Goal: Transaction & Acquisition: Purchase product/service

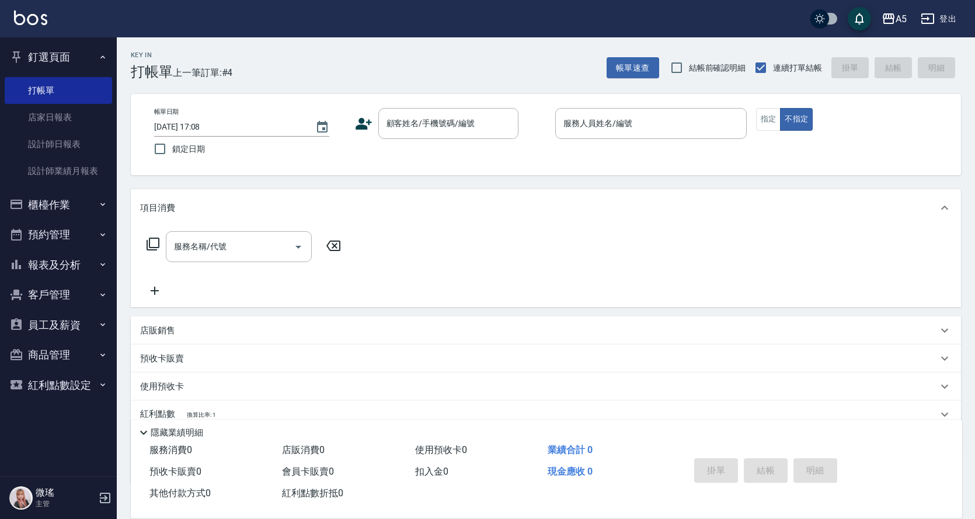
click at [55, 203] on button "櫃檯作業" at bounding box center [58, 205] width 107 height 30
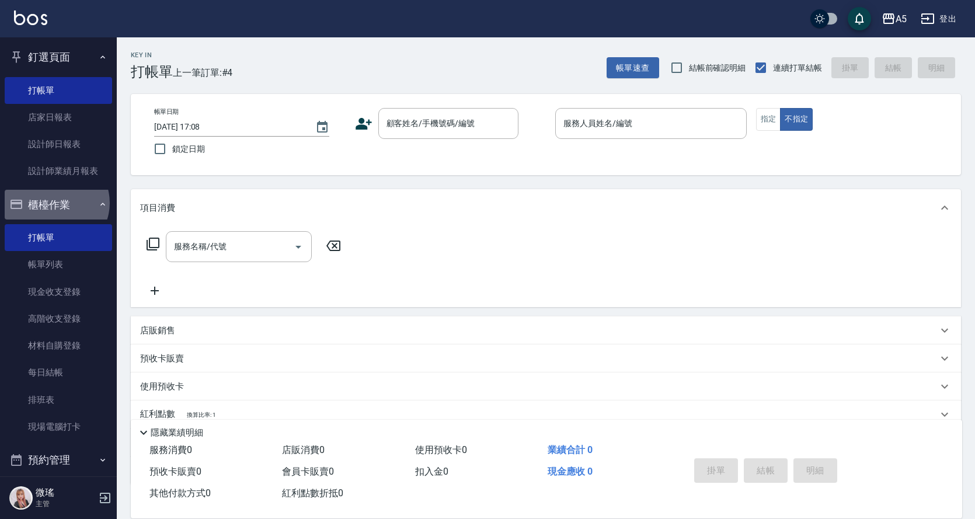
click at [55, 203] on button "櫃檯作業" at bounding box center [58, 205] width 107 height 30
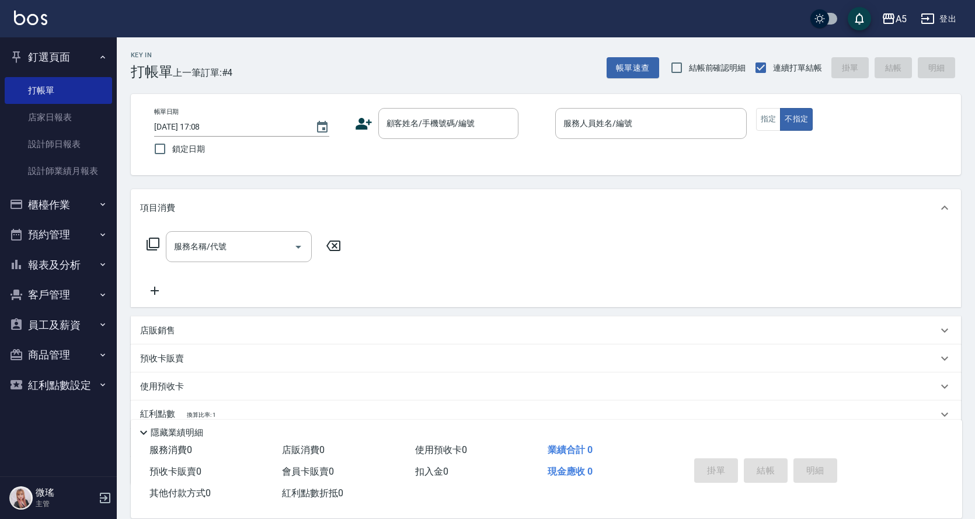
click at [58, 210] on button "櫃檯作業" at bounding box center [58, 205] width 107 height 30
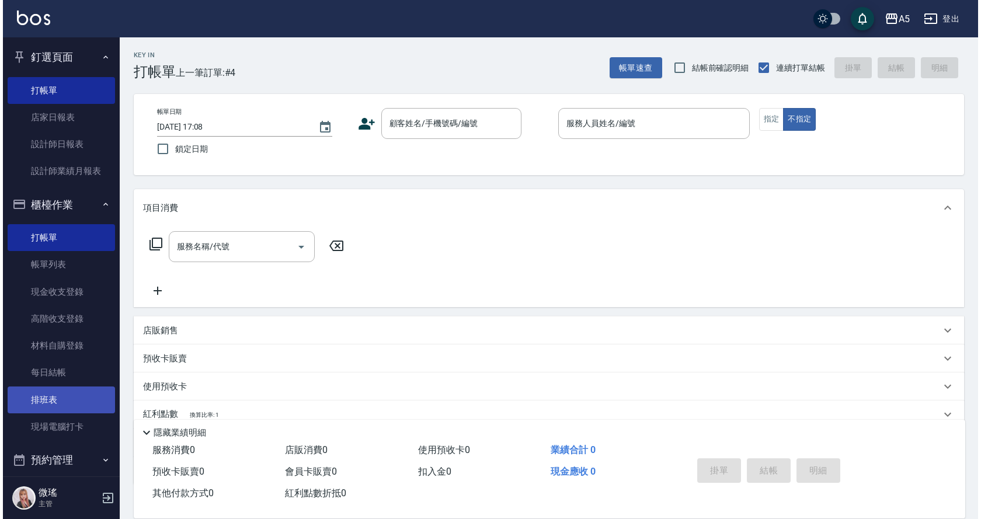
scroll to position [163, 0]
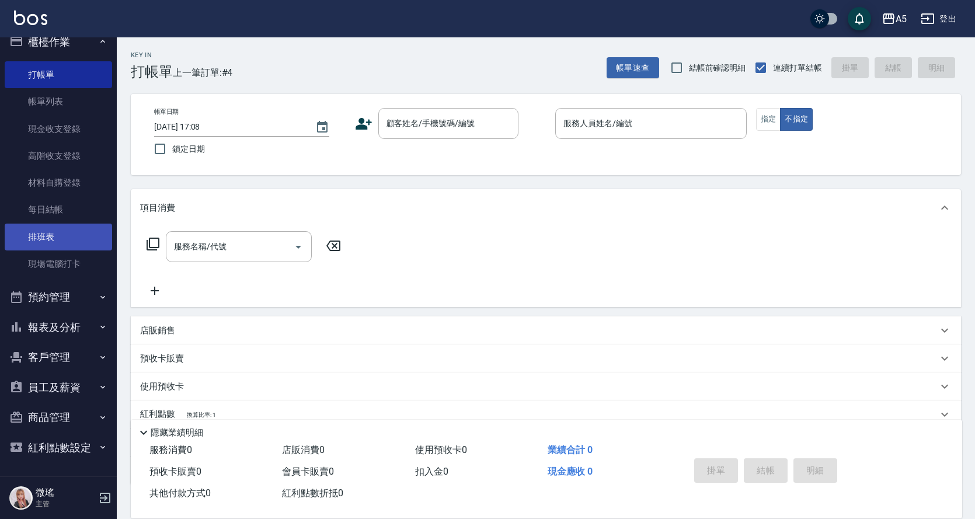
click at [65, 238] on link "排班表" at bounding box center [58, 237] width 107 height 27
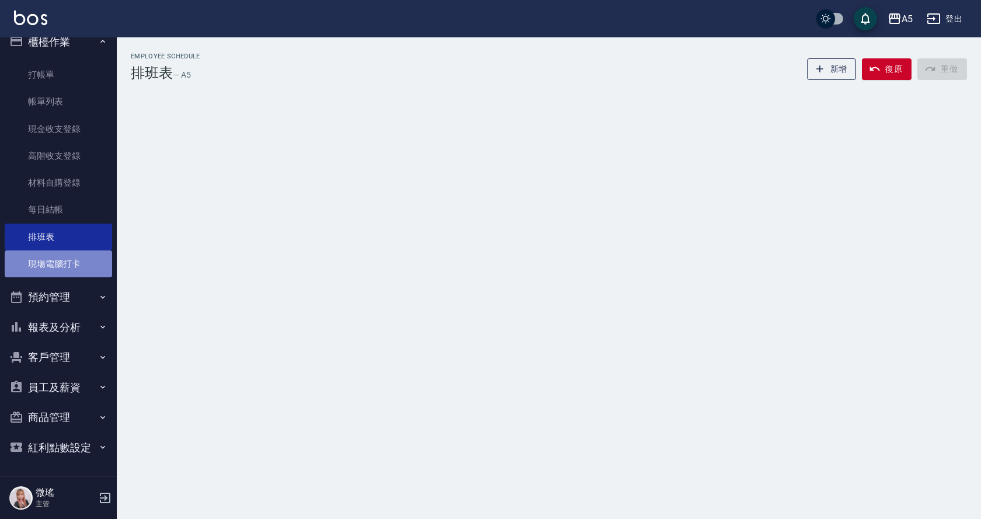
click at [72, 262] on link "現場電腦打卡" at bounding box center [58, 263] width 107 height 27
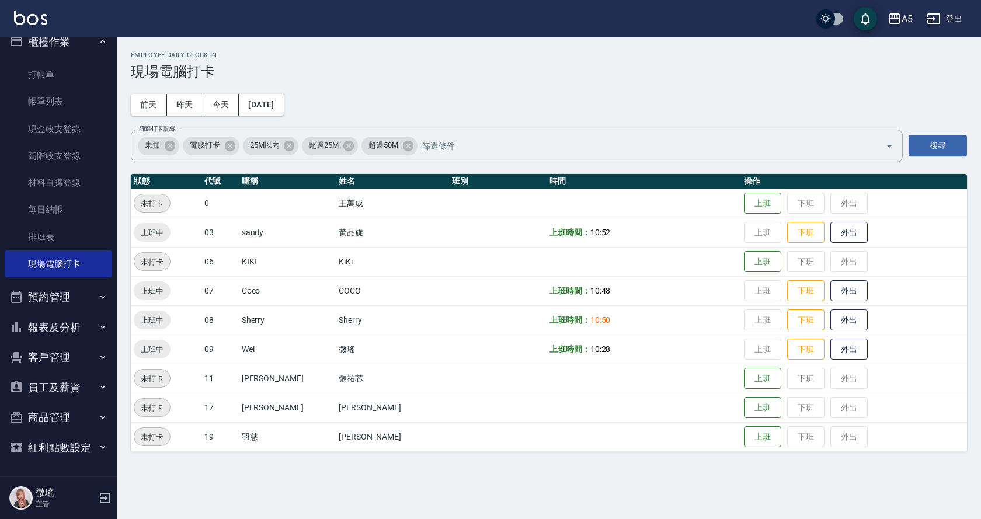
drag, startPoint x: 526, startPoint y: 294, endPoint x: 557, endPoint y: 322, distance: 42.2
click at [546, 296] on td "上班時間： 10:48" at bounding box center [643, 290] width 194 height 29
click at [194, 100] on button "昨天" at bounding box center [185, 105] width 36 height 22
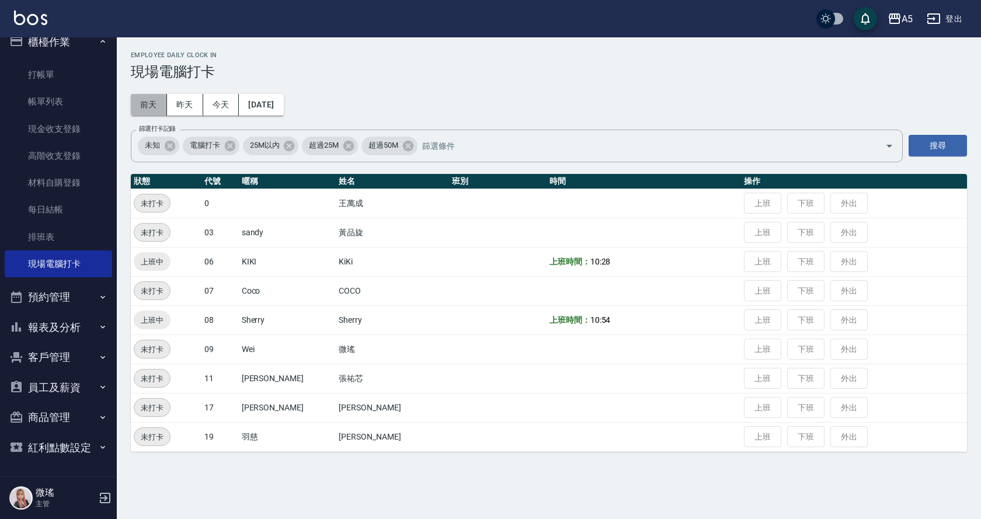
click at [142, 102] on button "前天" at bounding box center [149, 105] width 36 height 22
click at [189, 111] on button "昨天" at bounding box center [185, 105] width 36 height 22
click at [271, 107] on button "2025/08/14" at bounding box center [261, 105] width 44 height 22
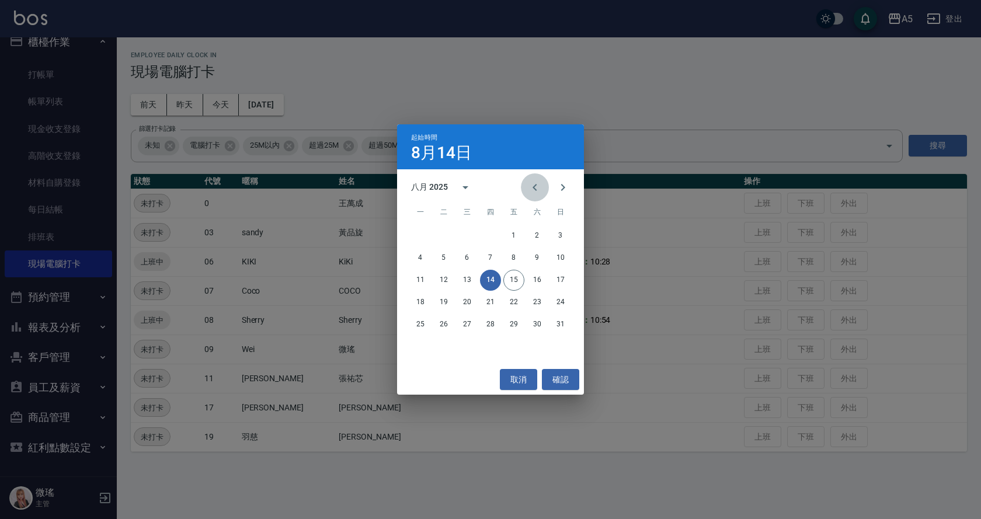
click at [539, 185] on icon "Previous month" at bounding box center [535, 187] width 14 height 14
click at [443, 233] on button "1" at bounding box center [443, 235] width 21 height 21
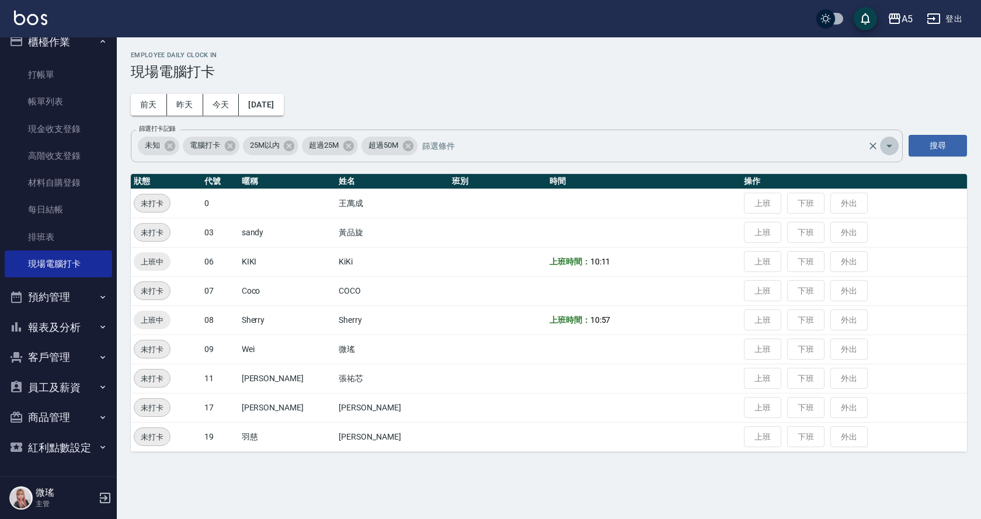
click at [896, 144] on icon "Open" at bounding box center [889, 146] width 14 height 14
click at [421, 85] on div "Employee Daily Clock In 現場電腦打卡 前天 昨天 今天 2025/07/01 篩選打卡記錄 未知 電腦打卡 25M以內 超過25M 超…" at bounding box center [549, 251] width 864 height 428
click at [283, 108] on button "2025/07/01" at bounding box center [261, 105] width 44 height 22
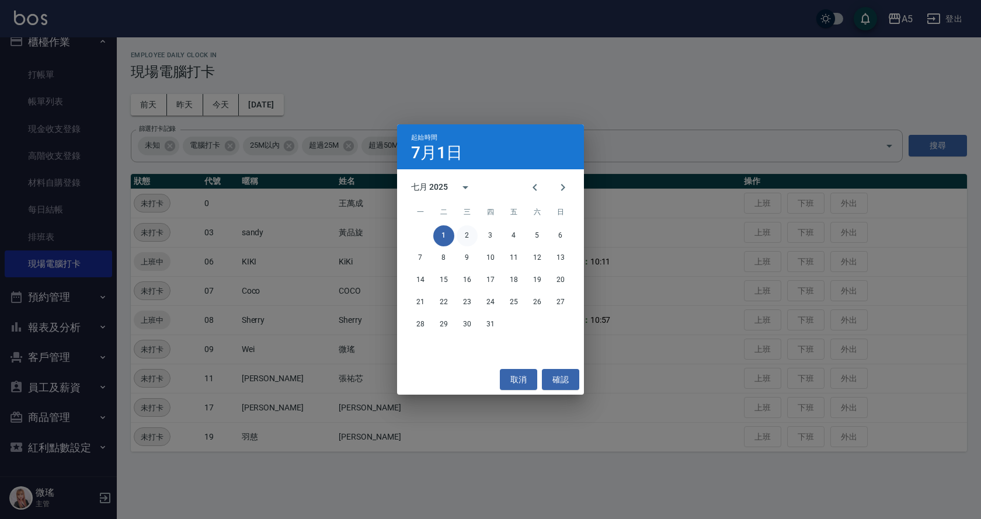
click at [471, 234] on button "2" at bounding box center [467, 235] width 21 height 21
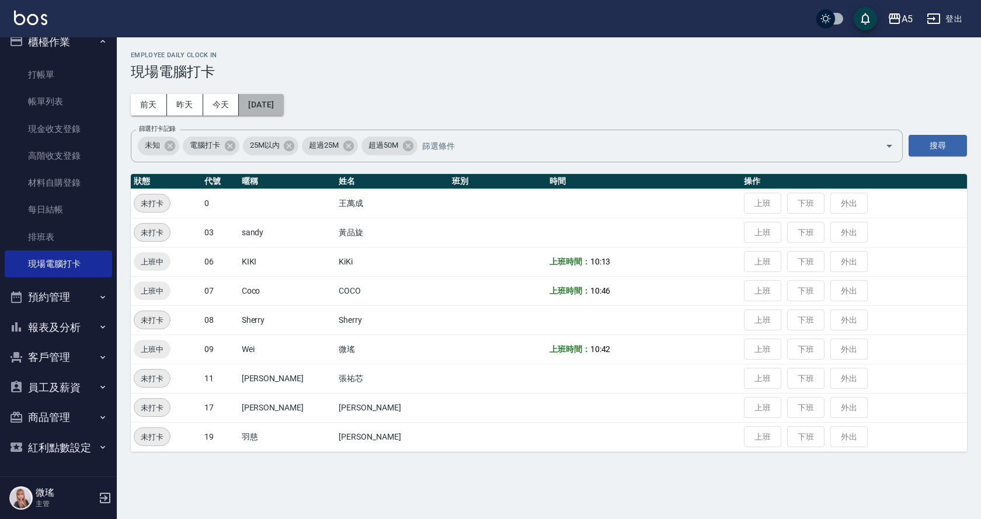
click at [276, 104] on button "2025/07/02" at bounding box center [261, 105] width 44 height 22
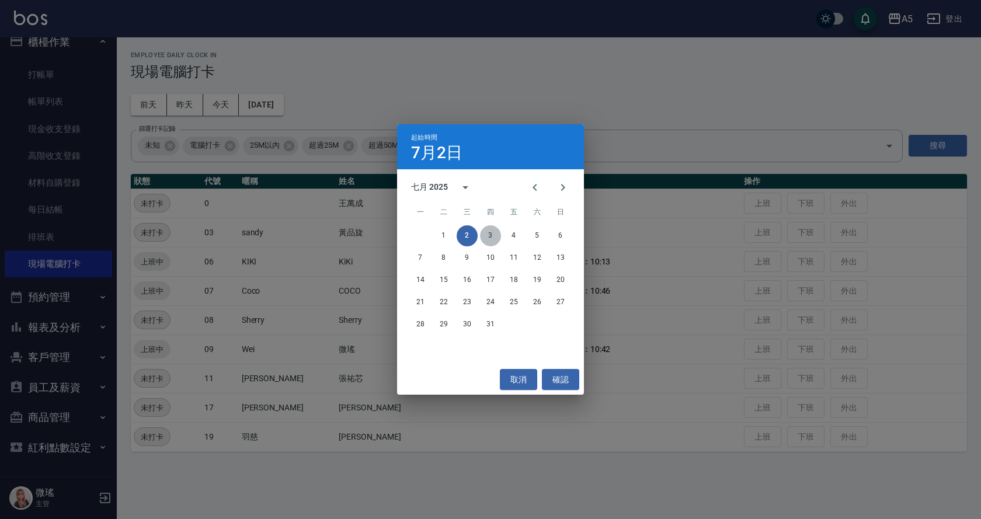
click at [487, 234] on button "3" at bounding box center [490, 235] width 21 height 21
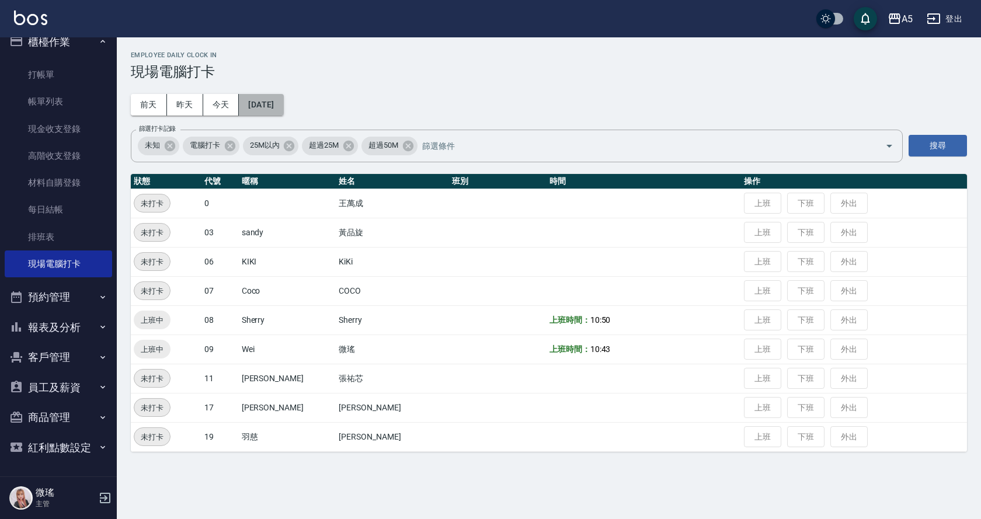
click at [283, 102] on button "2025/07/03" at bounding box center [261, 105] width 44 height 22
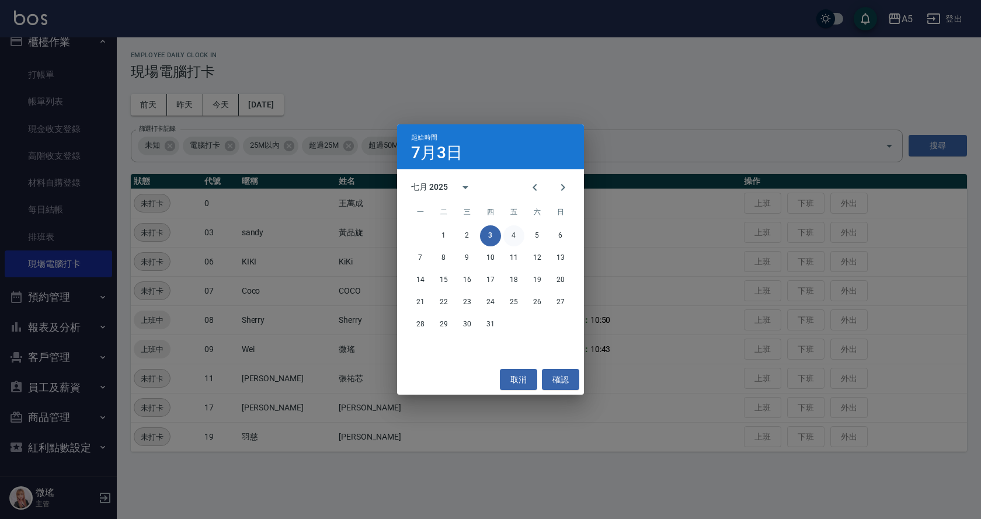
click at [514, 236] on button "4" at bounding box center [513, 235] width 21 height 21
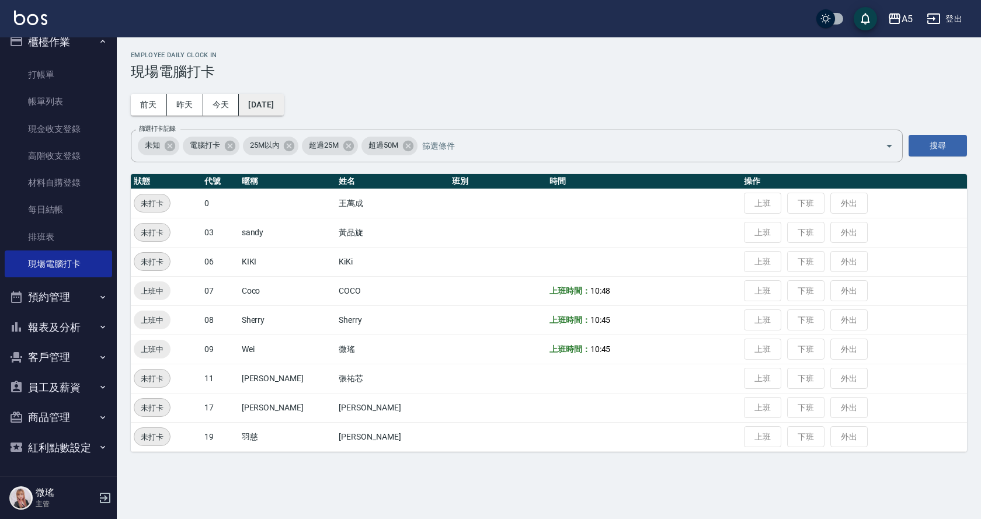
click at [283, 109] on button "2025/07/04" at bounding box center [261, 105] width 44 height 22
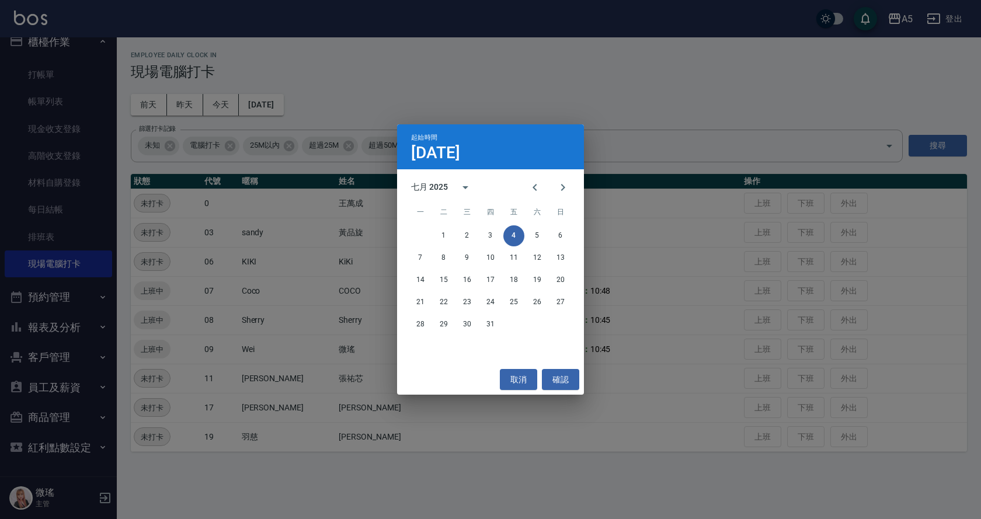
click at [591, 76] on div "起始時間 7月4日 七月 2025 一 二 三 四 五 六 日 1 2 3 4 5 6 7 8 9 10 11 12 13 14 15 16 17 18 19…" at bounding box center [490, 259] width 981 height 519
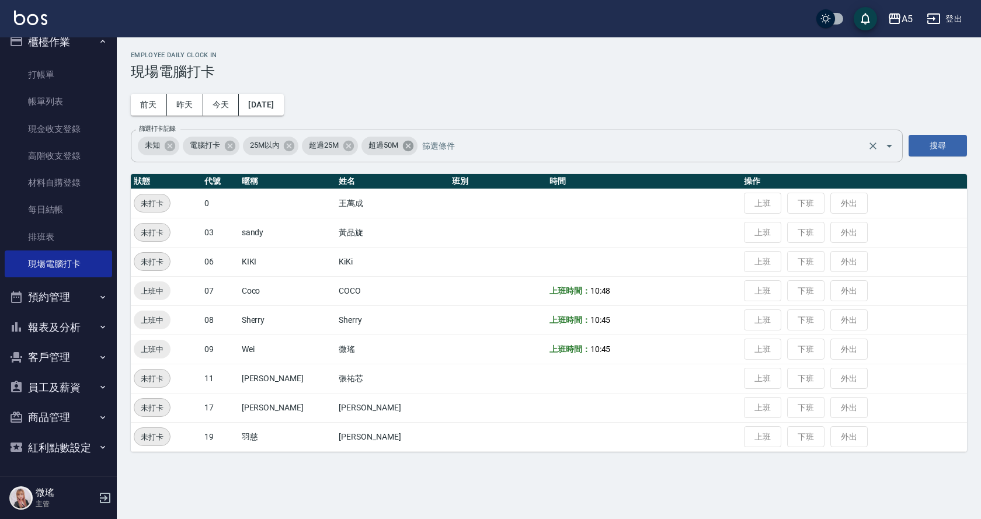
click at [407, 151] on icon at bounding box center [408, 146] width 13 height 13
click at [345, 146] on icon at bounding box center [348, 145] width 11 height 11
click at [287, 147] on icon at bounding box center [289, 145] width 11 height 11
click at [168, 143] on icon at bounding box center [170, 145] width 11 height 11
click at [272, 106] on button "2025/07/04" at bounding box center [261, 105] width 44 height 22
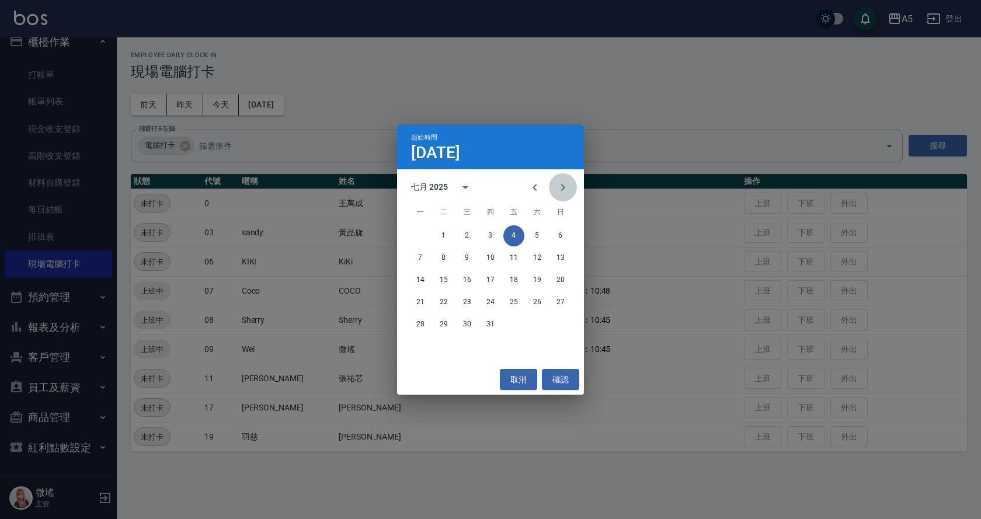
click at [564, 187] on icon "Next month" at bounding box center [563, 187] width 4 height 7
click at [451, 187] on button "calendar view is open, switch to year view" at bounding box center [465, 187] width 28 height 28
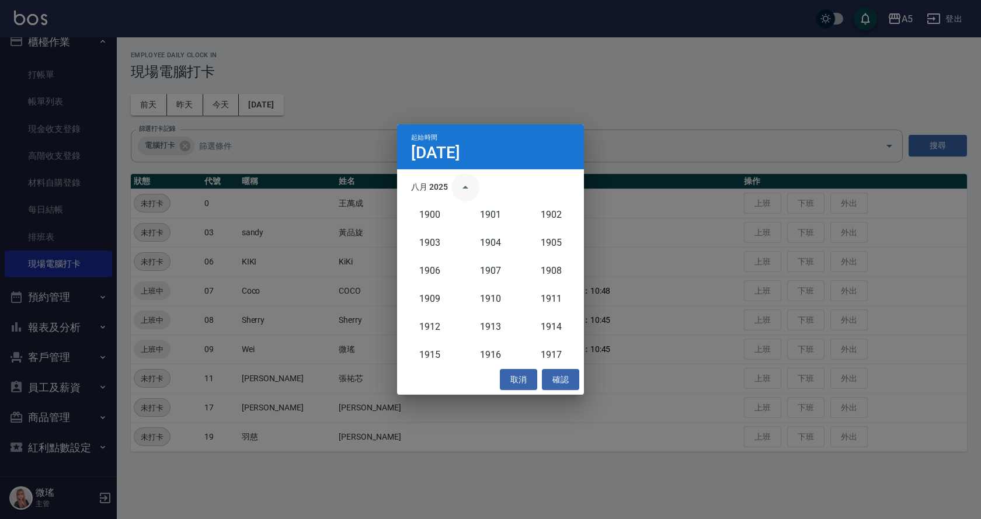
scroll to position [1081, 0]
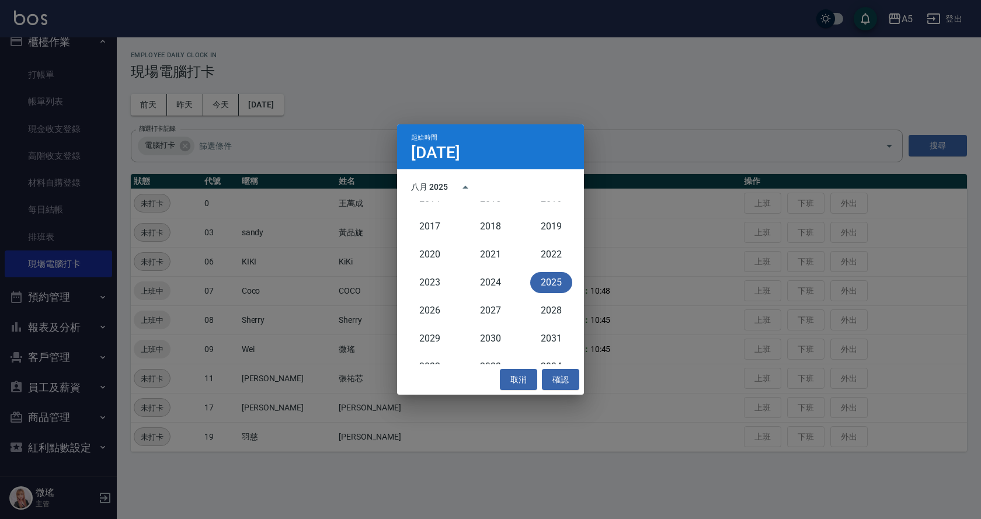
click at [560, 278] on button "2025" at bounding box center [551, 282] width 42 height 21
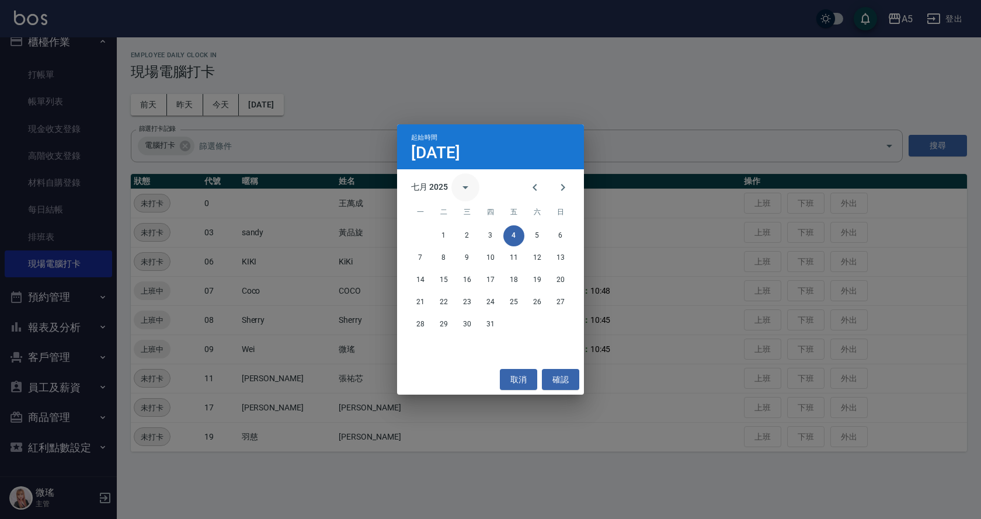
click at [469, 187] on icon "calendar view is open, switch to year view" at bounding box center [465, 187] width 14 height 14
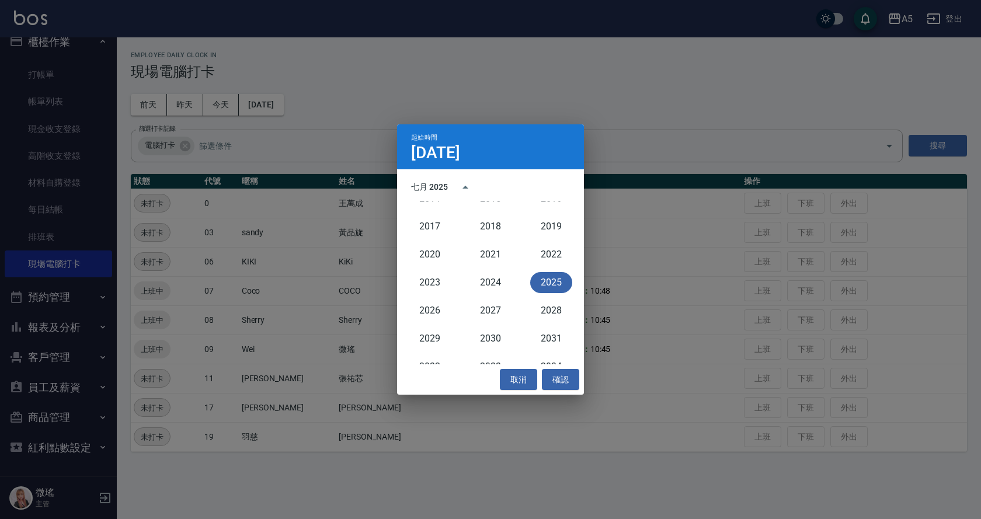
click at [445, 183] on div "七月 2025" at bounding box center [429, 187] width 37 height 12
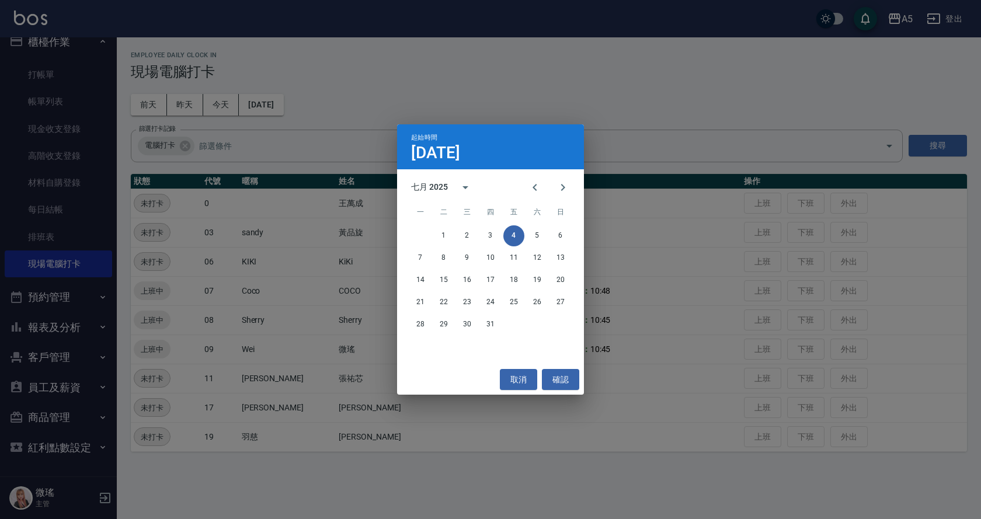
click at [442, 182] on div "七月 2025" at bounding box center [429, 187] width 37 height 12
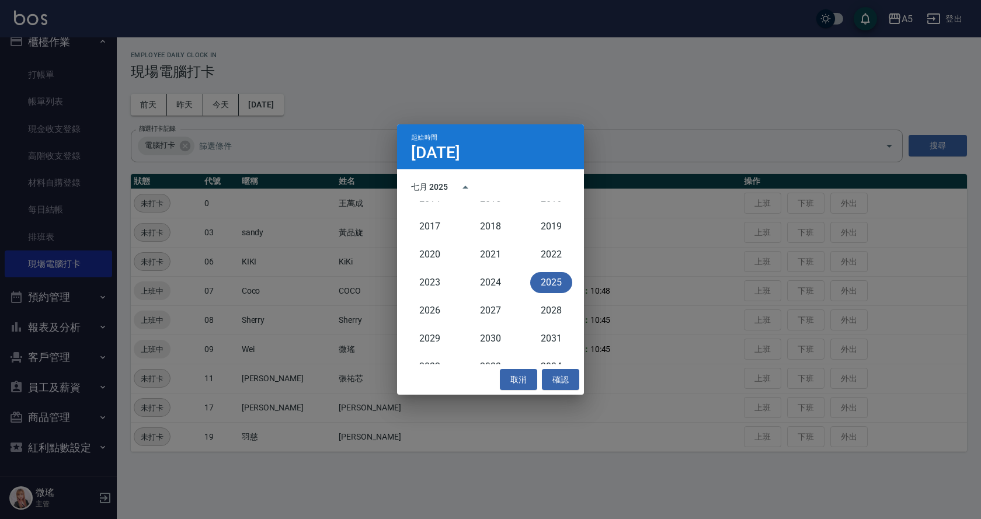
click at [539, 278] on button "2025" at bounding box center [551, 282] width 42 height 21
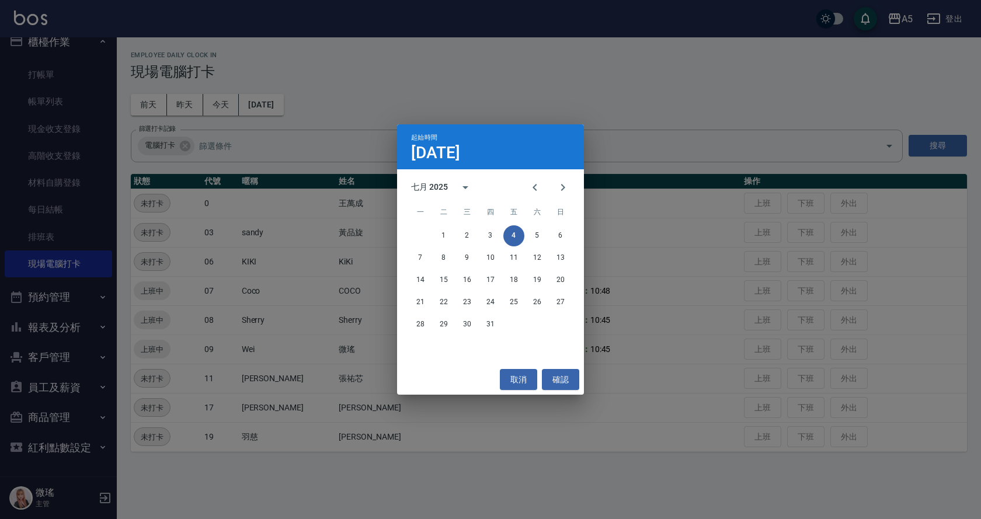
click at [410, 187] on div "七月 2025" at bounding box center [490, 188] width 187 height 18
click at [418, 189] on div "七月 2025" at bounding box center [429, 187] width 37 height 12
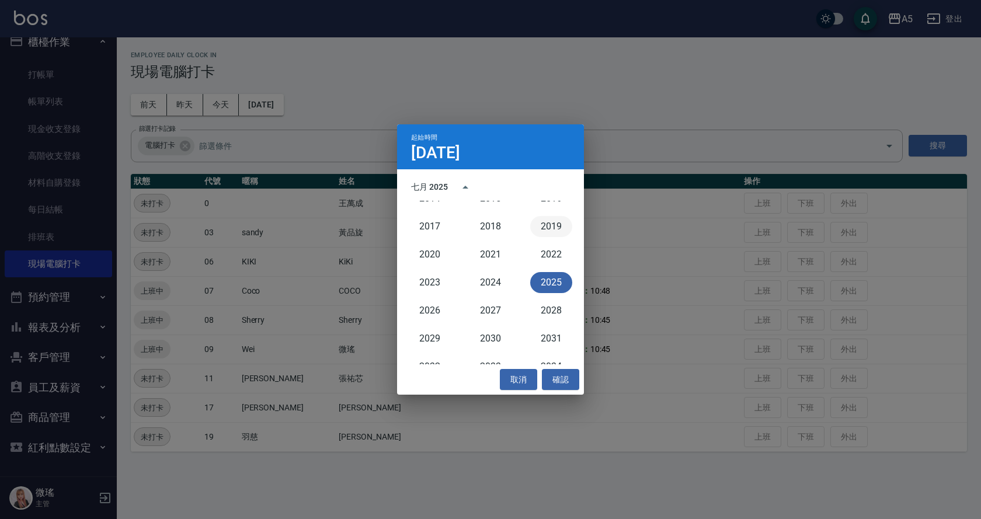
drag, startPoint x: 558, startPoint y: 278, endPoint x: 532, endPoint y: 218, distance: 64.8
click at [557, 266] on div "1900 1901 1902 1903 1904 1905 1906 1907 1908 1909 1910 1911 1912 1913 1914 1915…" at bounding box center [490, 282] width 187 height 163
drag, startPoint x: 569, startPoint y: 375, endPoint x: 566, endPoint y: 354, distance: 21.3
click at [567, 361] on div "起始時間 7月4日 七月 2025 1900 1901 1902 1903 1904 1905 1906 1907 1908 1909 1910 1911 1…" at bounding box center [490, 259] width 187 height 271
click at [461, 186] on icon "year view is open, switch to calendar view" at bounding box center [465, 187] width 14 height 14
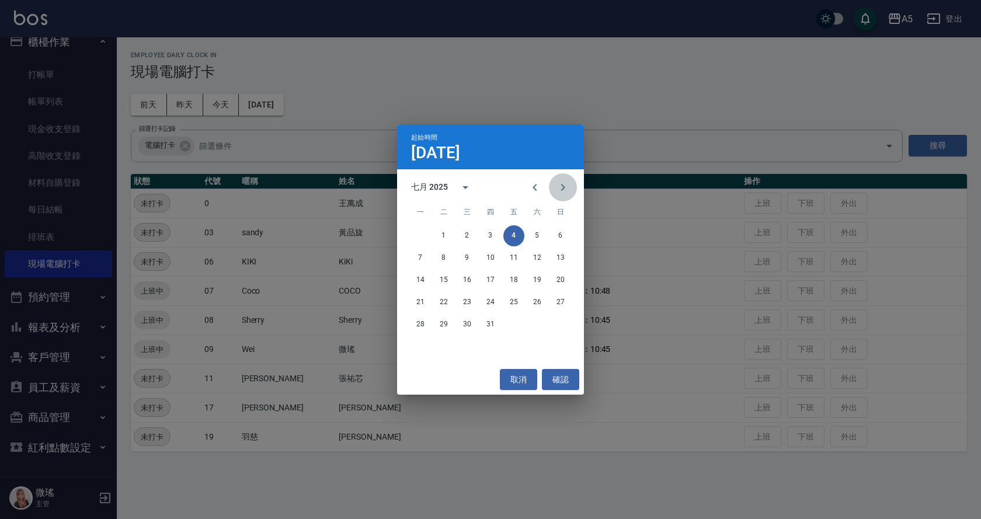
click at [563, 187] on icon "Next month" at bounding box center [563, 187] width 14 height 14
click at [515, 278] on button "15" at bounding box center [513, 280] width 21 height 21
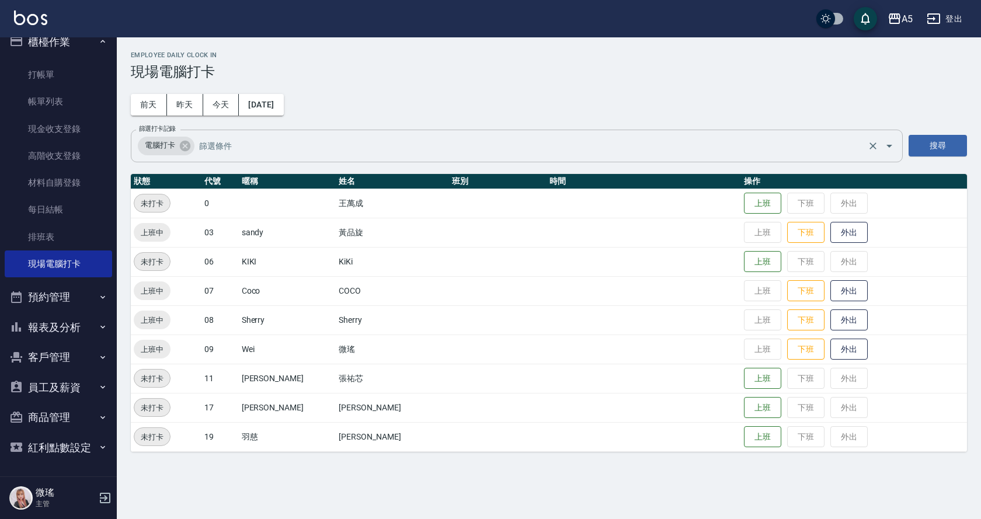
click at [186, 151] on icon at bounding box center [185, 146] width 13 height 13
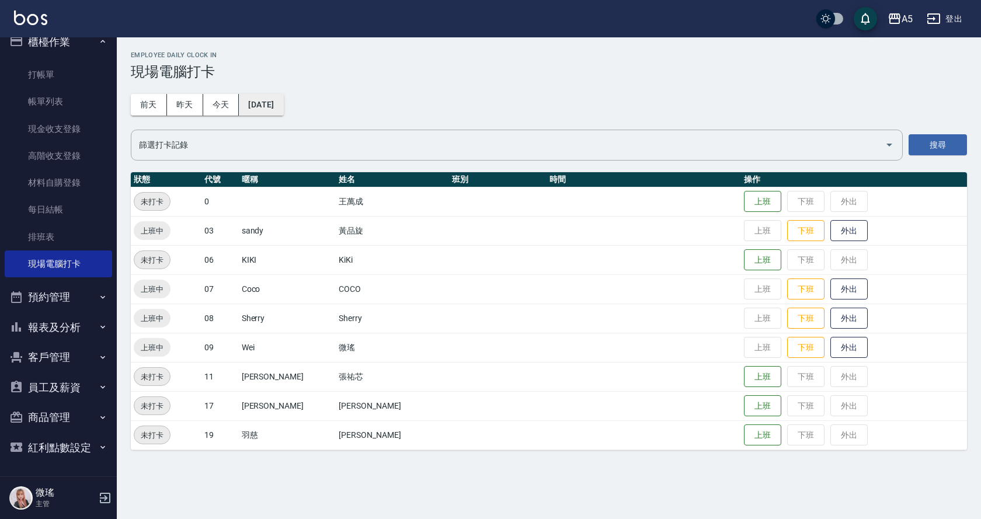
click at [283, 114] on button "[DATE]" at bounding box center [261, 105] width 44 height 22
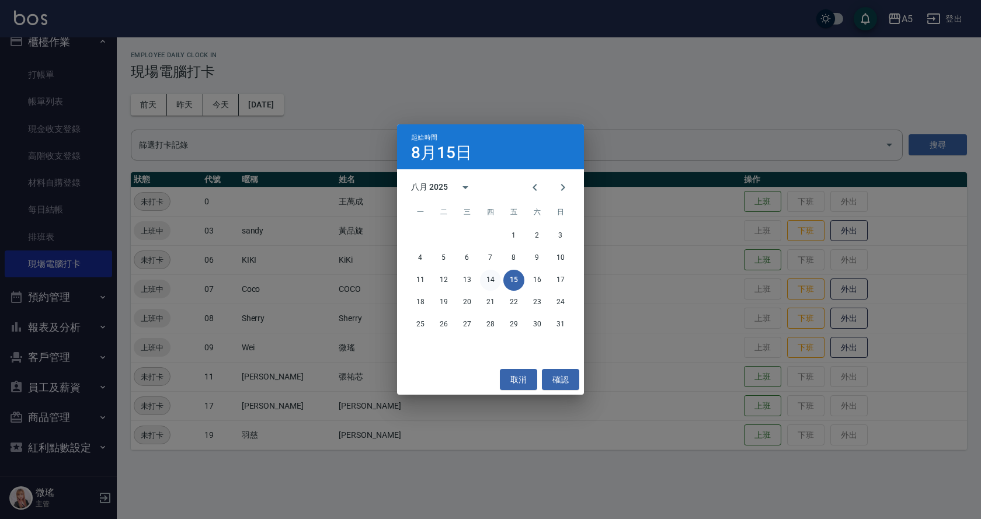
click at [496, 277] on button "14" at bounding box center [490, 280] width 21 height 21
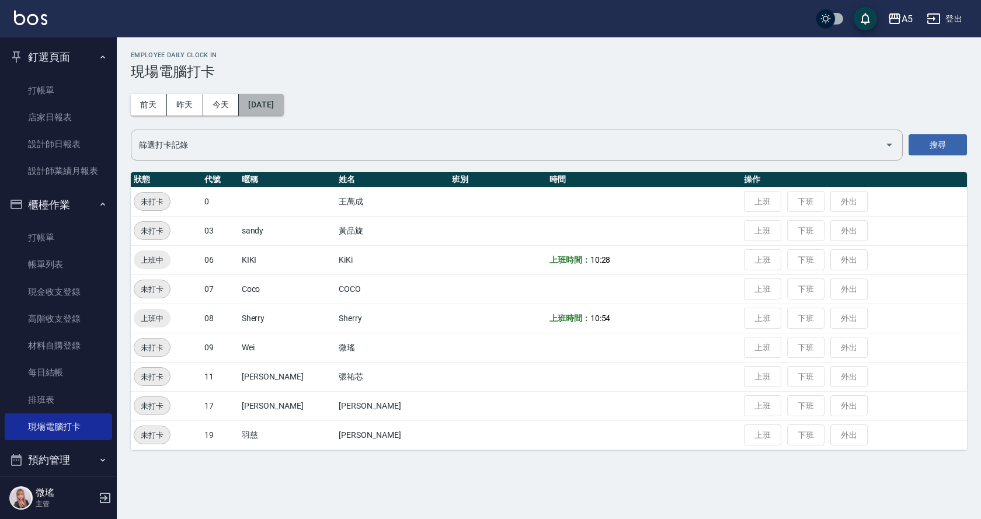
click at [263, 106] on button "2025/08/14" at bounding box center [261, 105] width 44 height 22
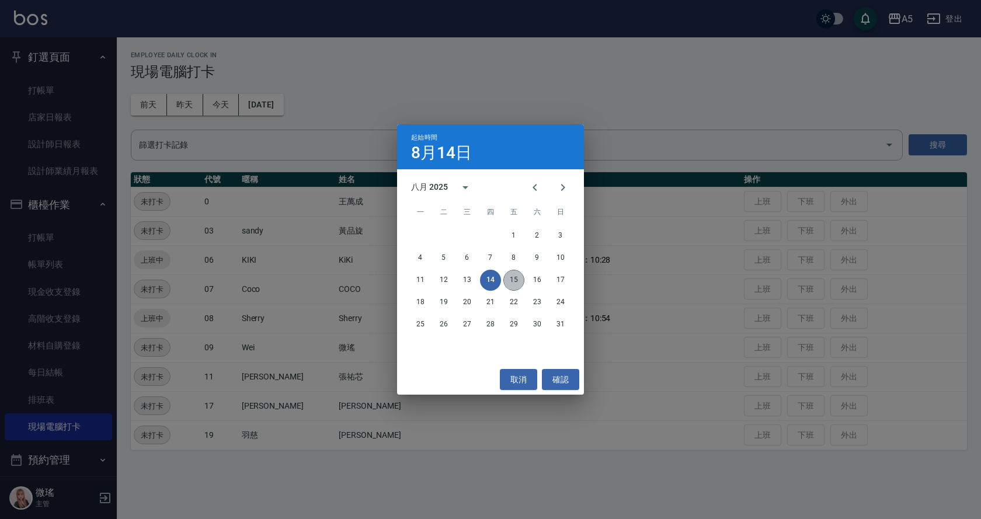
click at [512, 279] on button "15" at bounding box center [513, 280] width 21 height 21
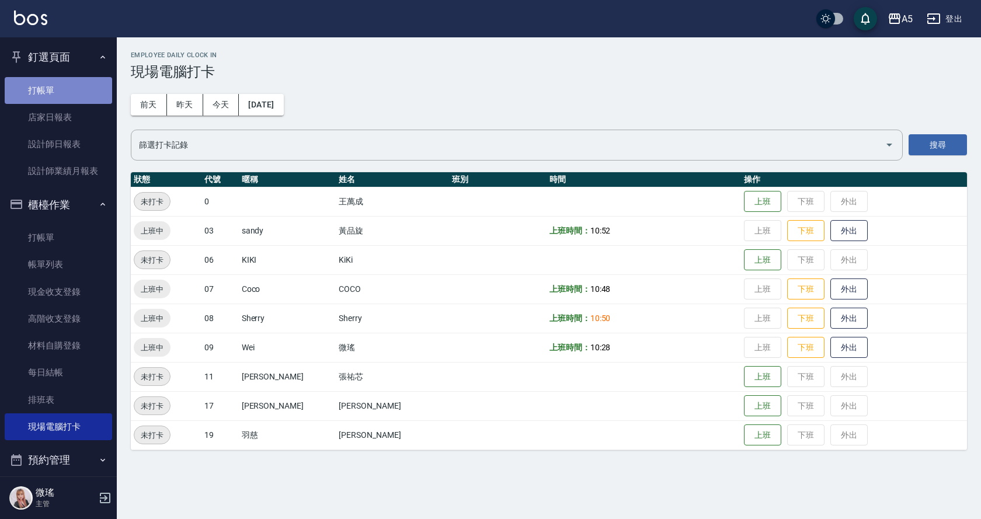
click at [68, 82] on link "打帳單" at bounding box center [58, 90] width 107 height 27
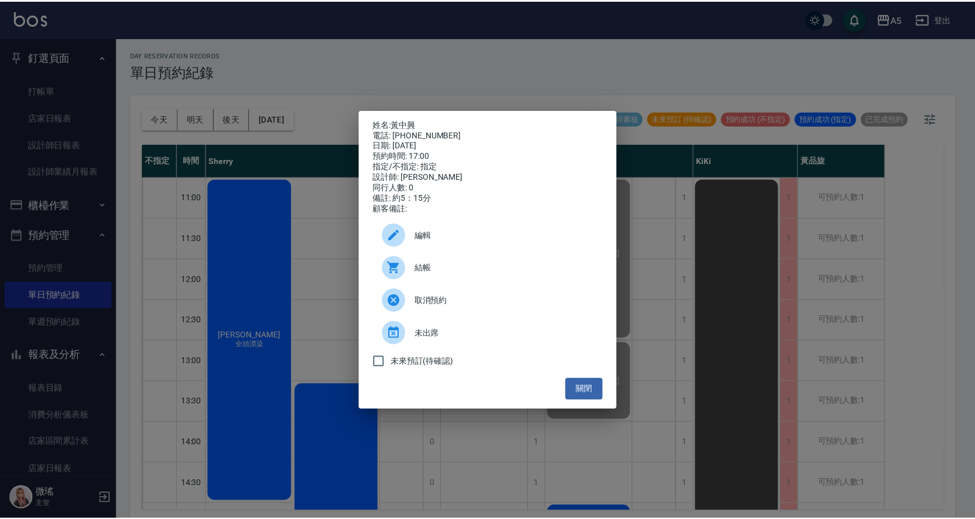
scroll to position [350, 0]
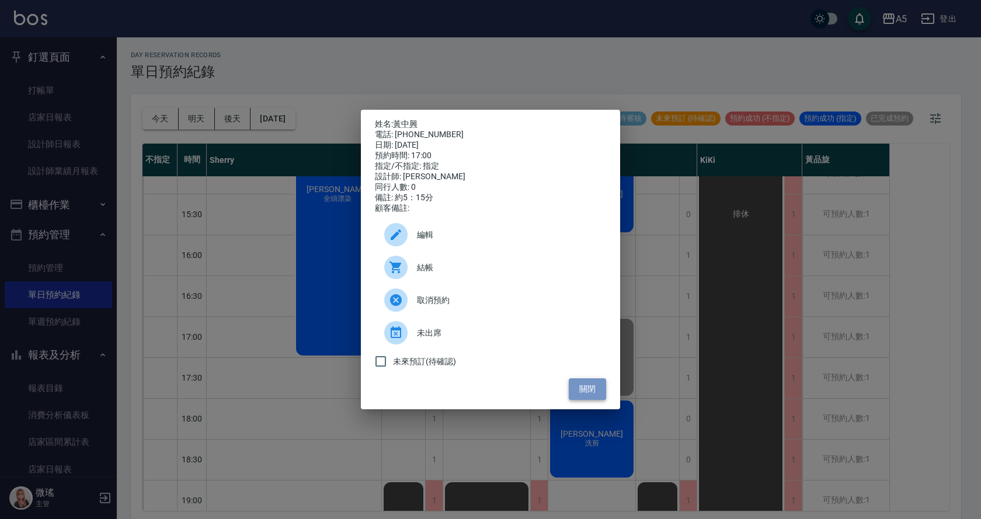
click at [597, 394] on button "關閉" at bounding box center [587, 389] width 37 height 22
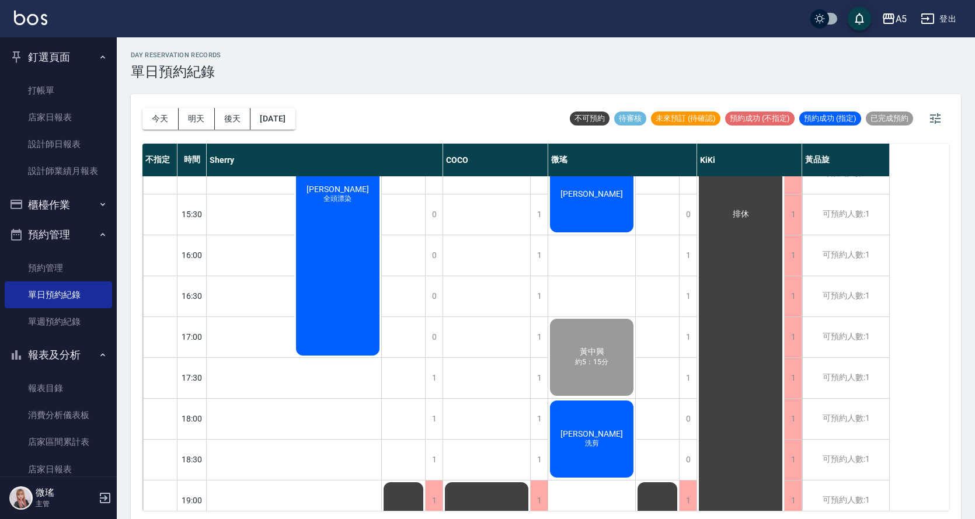
scroll to position [117, 0]
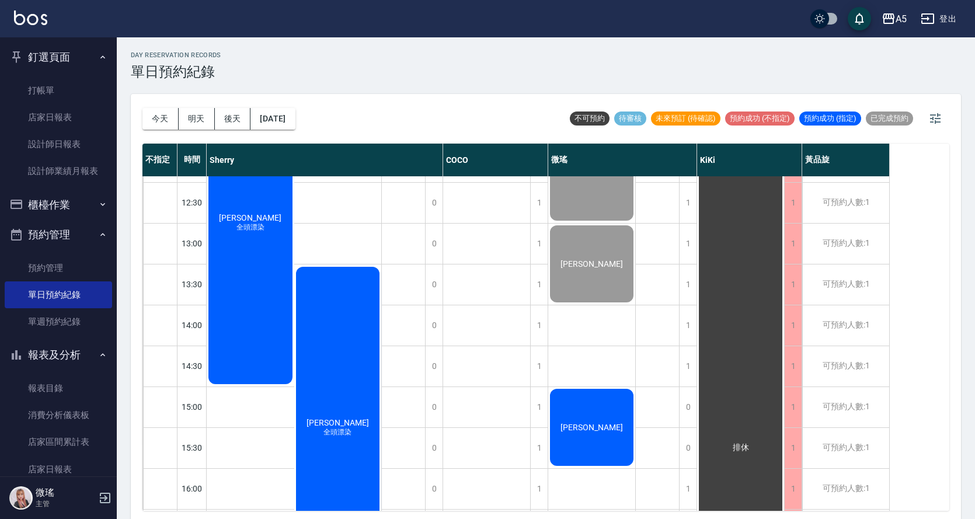
click at [263, 252] on div "[PERSON_NAME] 全頭漂染" at bounding box center [251, 223] width 88 height 326
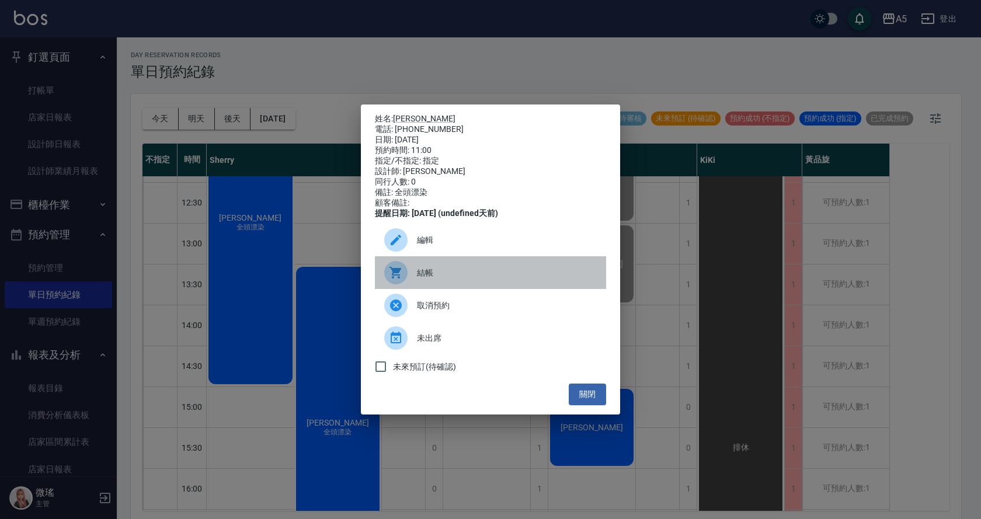
click at [424, 279] on span "結帳" at bounding box center [507, 273] width 180 height 12
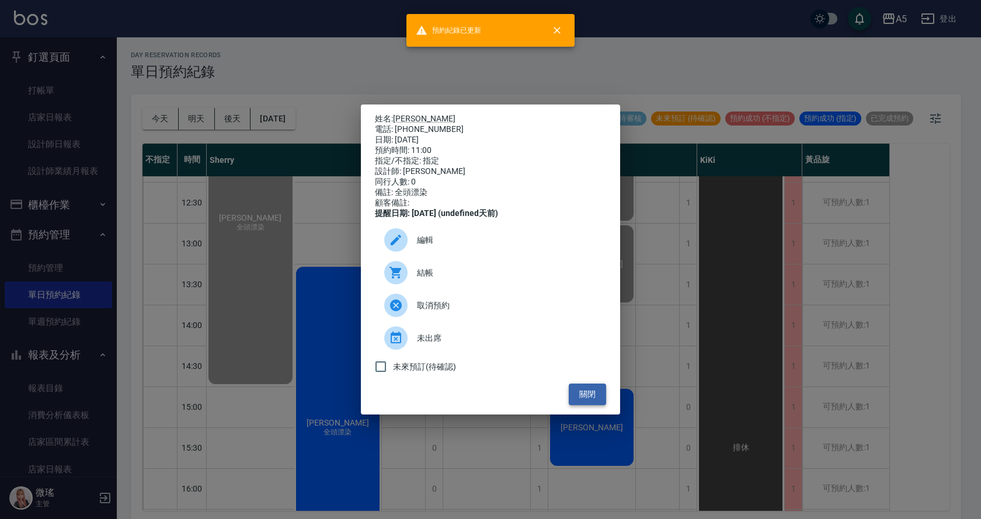
click at [579, 413] on div "姓名: 王貞棋 電話: 0966066313 日期: 2025/08/15 預約時間: 11:00 指定/不指定: 指定 設計師: Sherry 同行人數: …" at bounding box center [490, 259] width 259 height 310
drag, startPoint x: 580, startPoint y: 400, endPoint x: 450, endPoint y: 404, distance: 129.6
click at [580, 400] on button "關閉" at bounding box center [587, 395] width 37 height 22
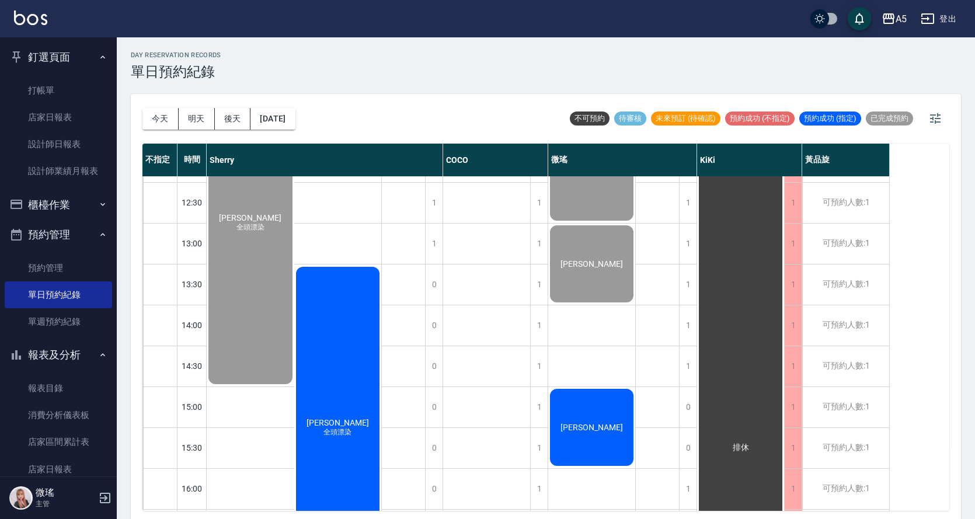
click at [253, 222] on span "全頭漂染" at bounding box center [250, 222] width 5 height 0
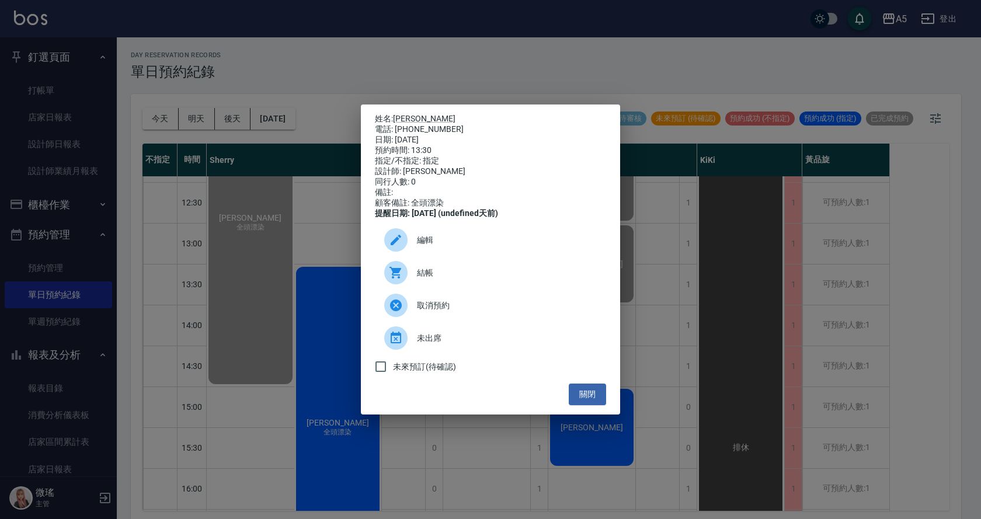
click at [440, 278] on span "結帳" at bounding box center [507, 273] width 180 height 12
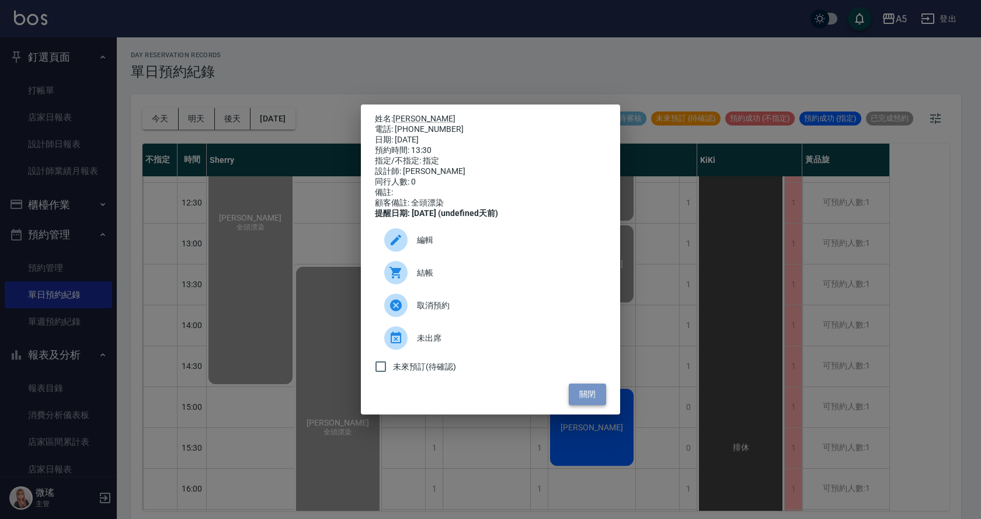
click at [598, 399] on button "關閉" at bounding box center [587, 395] width 37 height 22
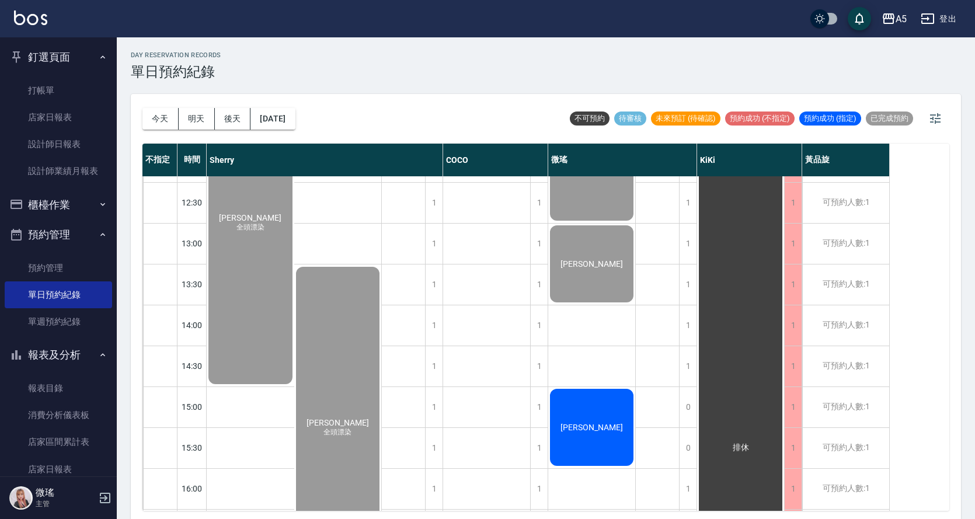
scroll to position [409, 0]
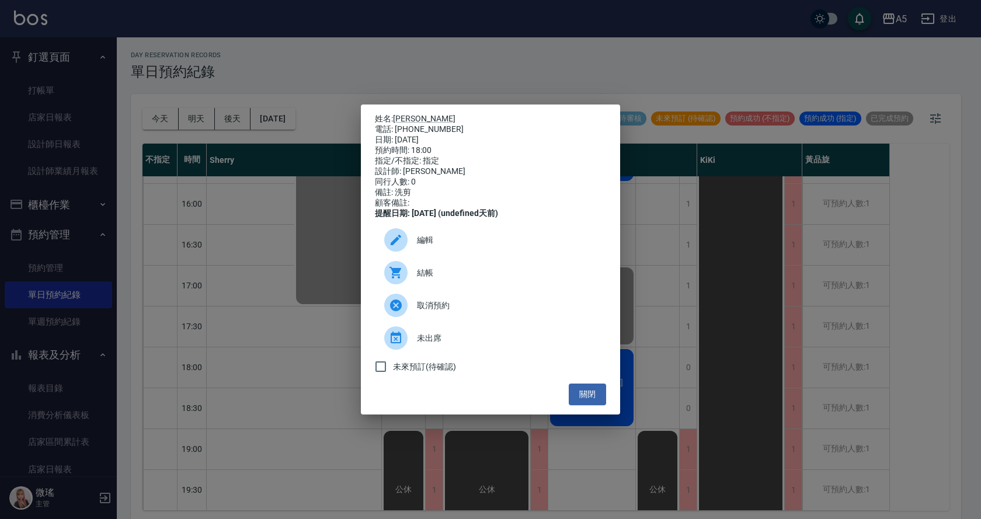
click at [464, 274] on span "結帳" at bounding box center [507, 273] width 180 height 12
click at [604, 403] on button "關閉" at bounding box center [587, 395] width 37 height 22
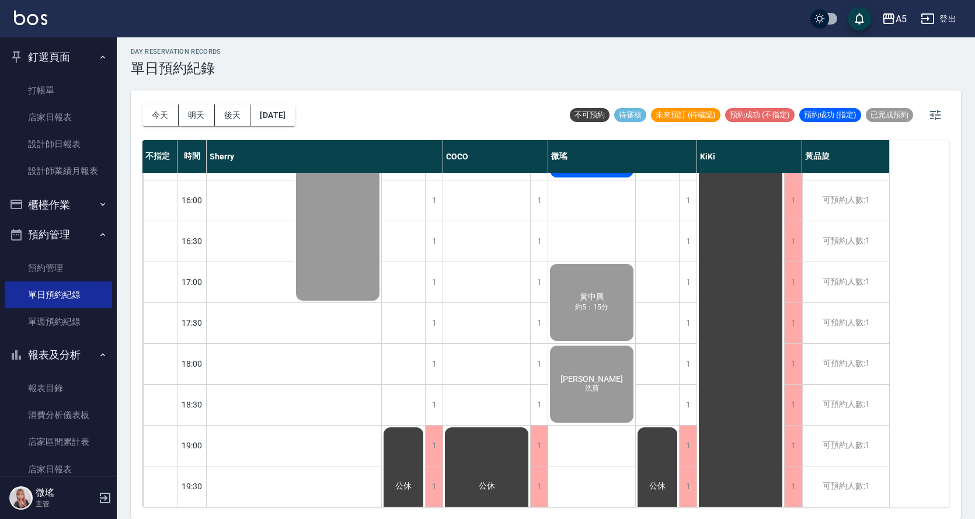
scroll to position [294, 0]
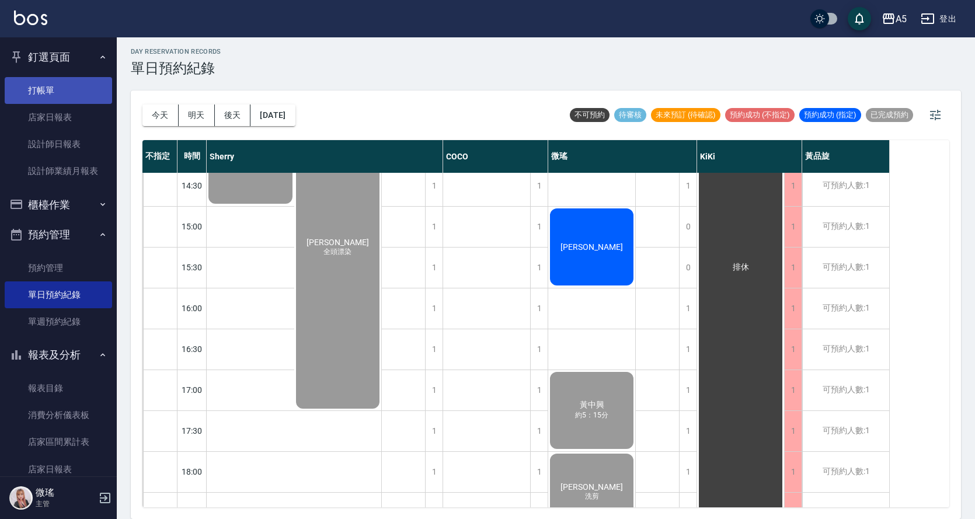
click at [46, 93] on link "打帳單" at bounding box center [58, 90] width 107 height 27
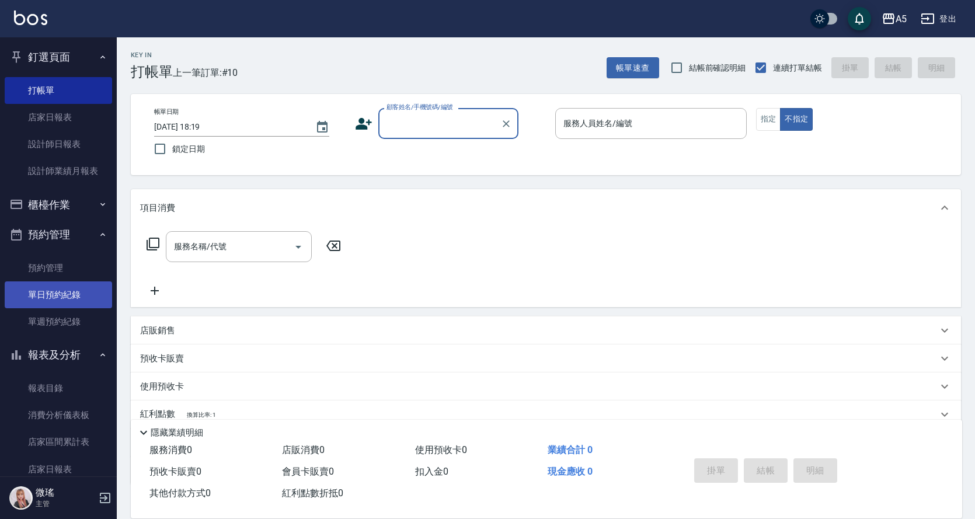
click at [60, 303] on link "單日預約紀錄" at bounding box center [58, 294] width 107 height 27
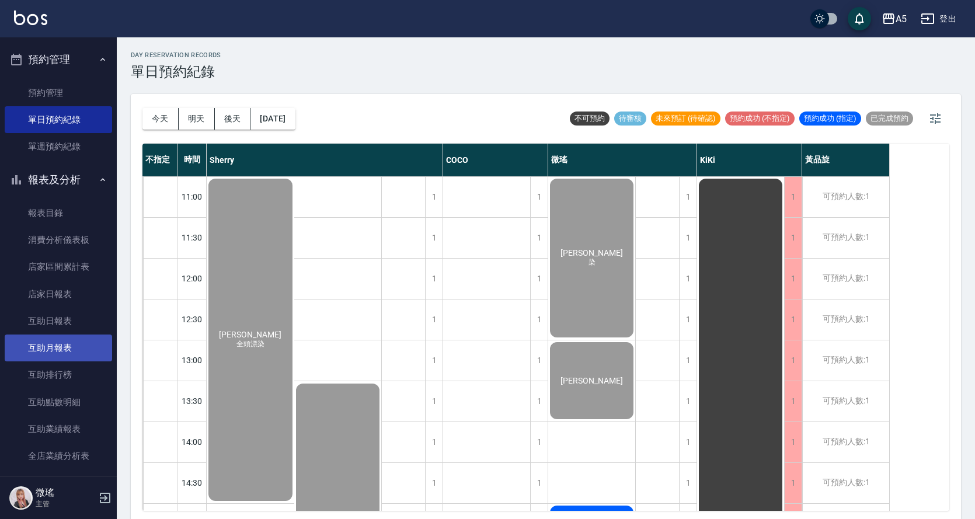
scroll to position [350, 0]
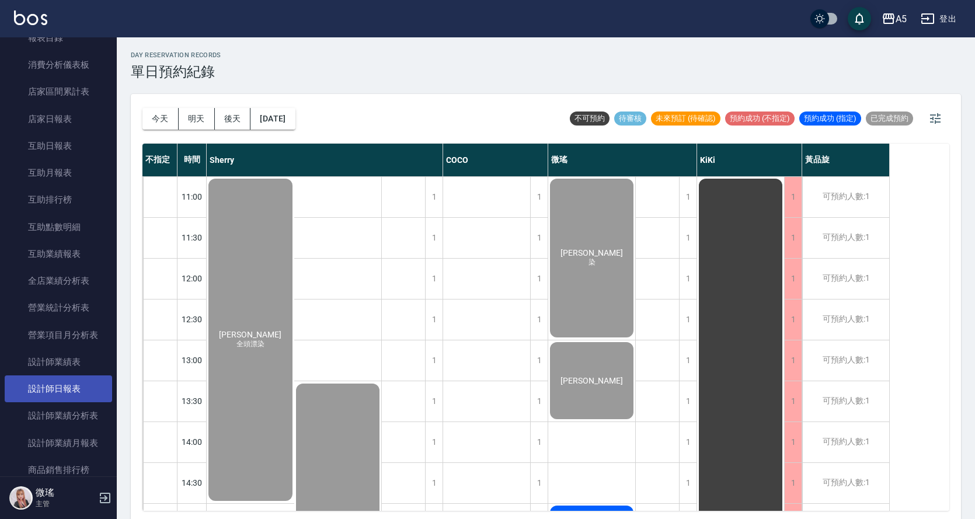
click at [60, 387] on link "設計師日報表" at bounding box center [58, 388] width 107 height 27
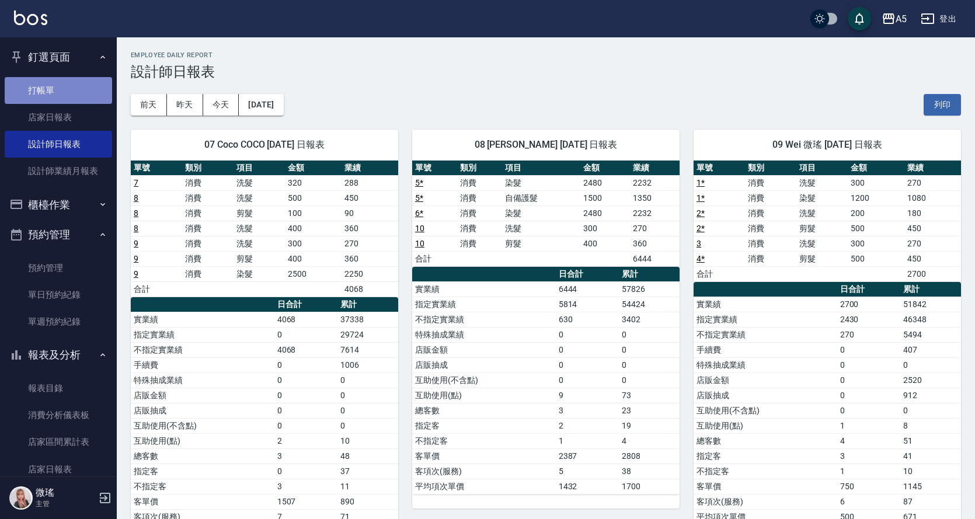
click at [63, 88] on link "打帳單" at bounding box center [58, 90] width 107 height 27
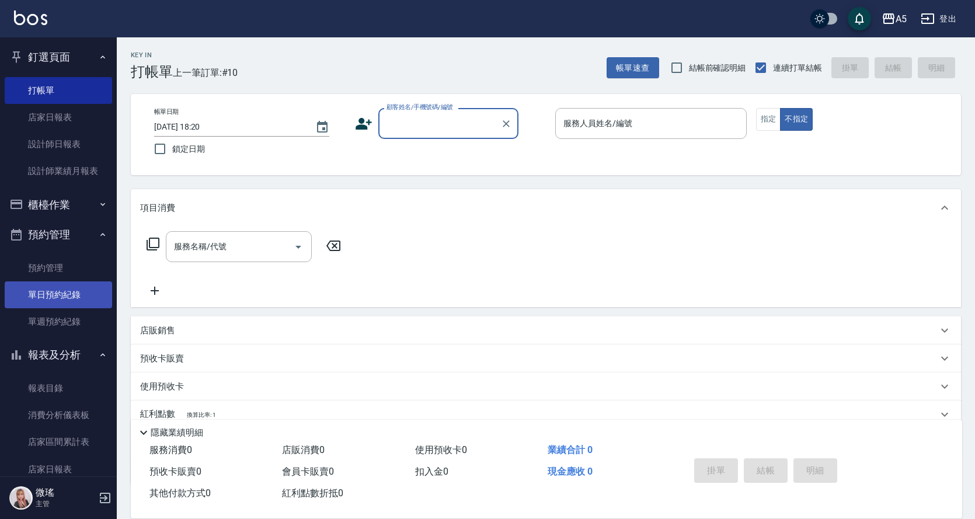
click at [65, 290] on link "單日預約紀錄" at bounding box center [58, 294] width 107 height 27
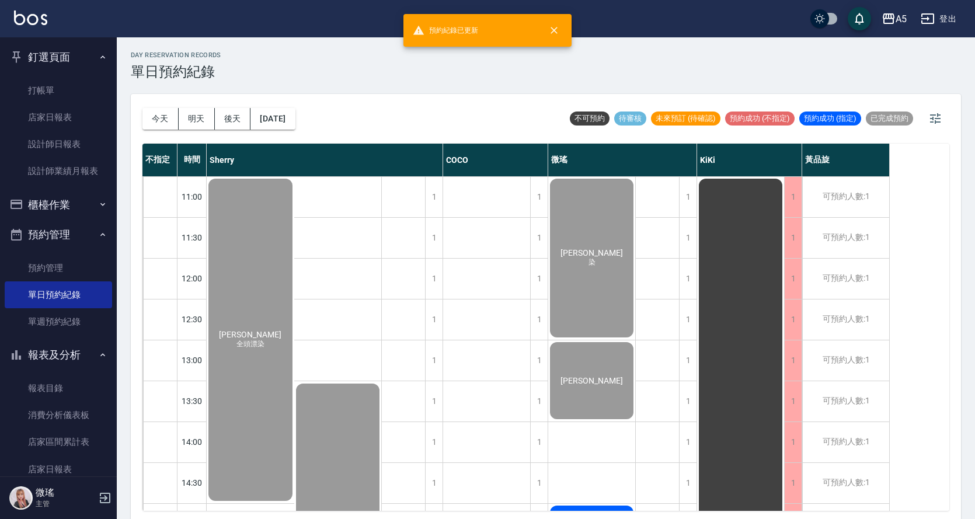
scroll to position [117, 0]
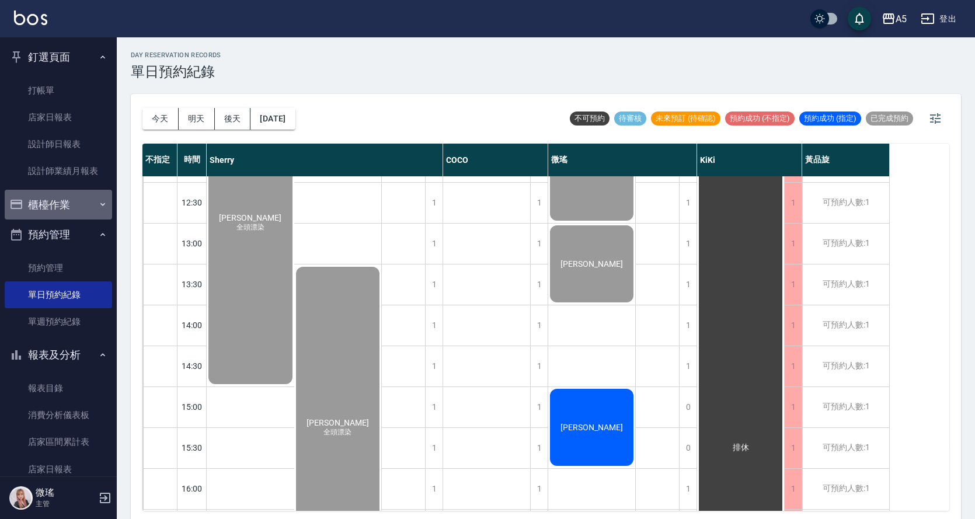
click at [73, 204] on button "櫃檯作業" at bounding box center [58, 205] width 107 height 30
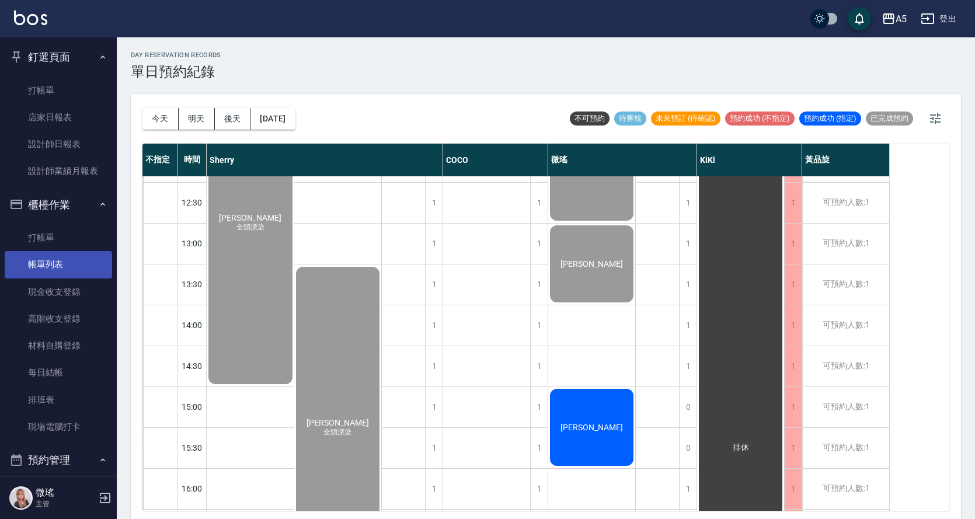
click at [54, 273] on link "帳單列表" at bounding box center [58, 264] width 107 height 27
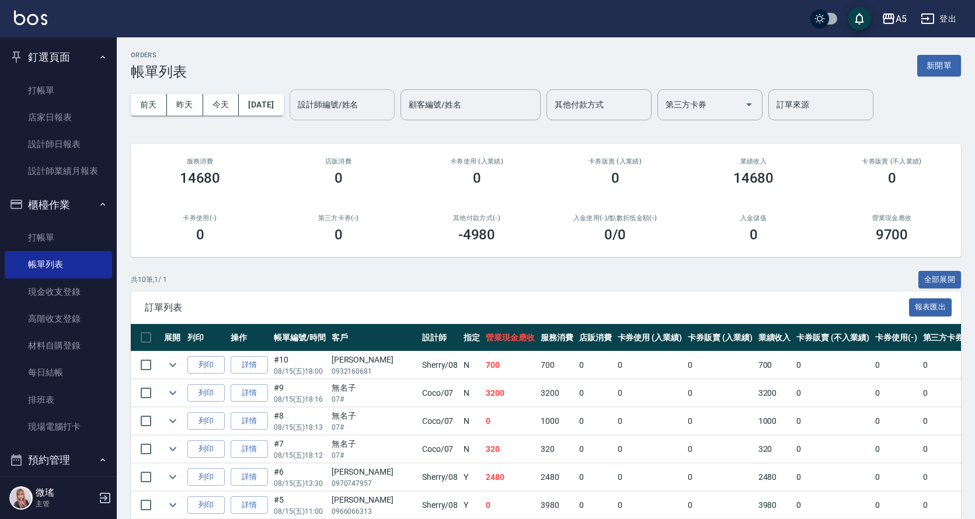
click at [315, 113] on input "設計師編號/姓名" at bounding box center [342, 105] width 95 height 20
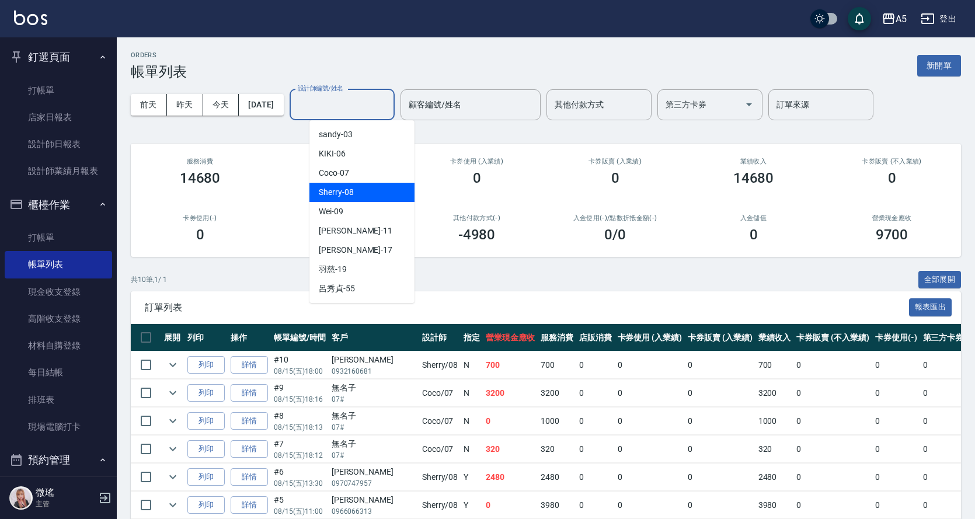
click at [346, 200] on div "Sherry -08" at bounding box center [361, 192] width 105 height 19
type input "Sherry-08"
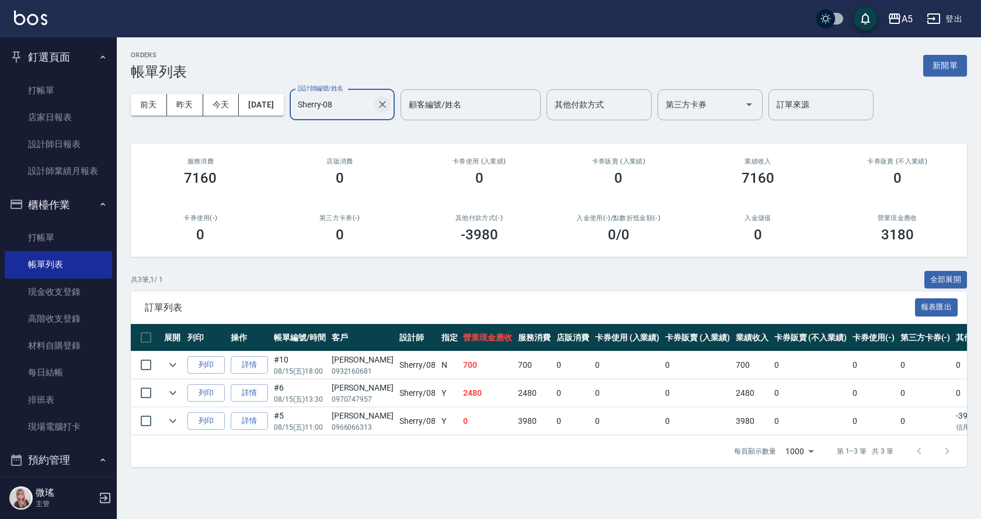
click at [388, 108] on icon "Clear" at bounding box center [383, 105] width 12 height 12
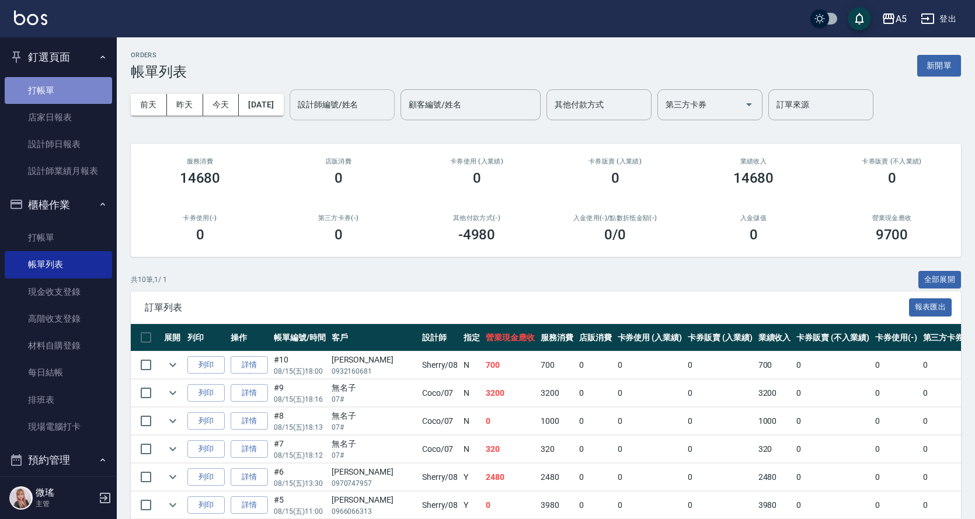
click at [75, 90] on link "打帳單" at bounding box center [58, 90] width 107 height 27
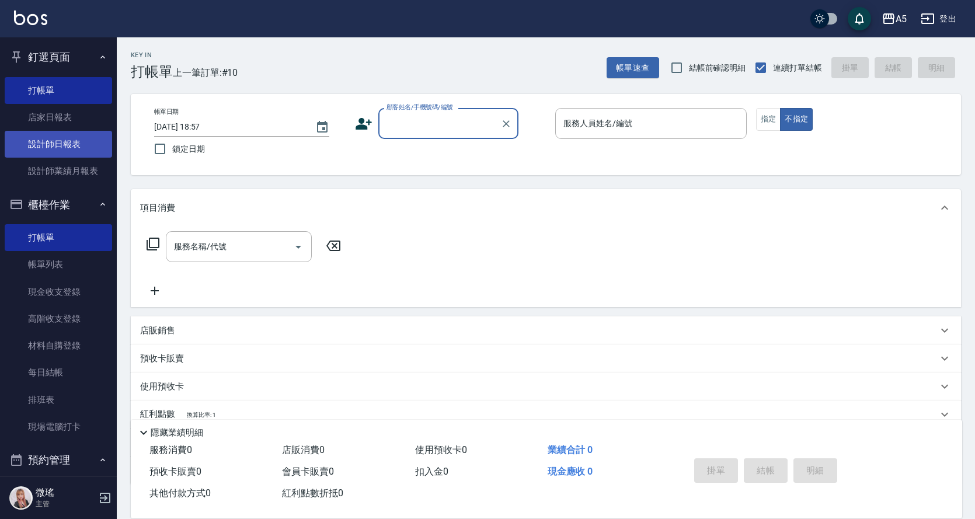
click at [61, 141] on link "設計師日報表" at bounding box center [58, 144] width 107 height 27
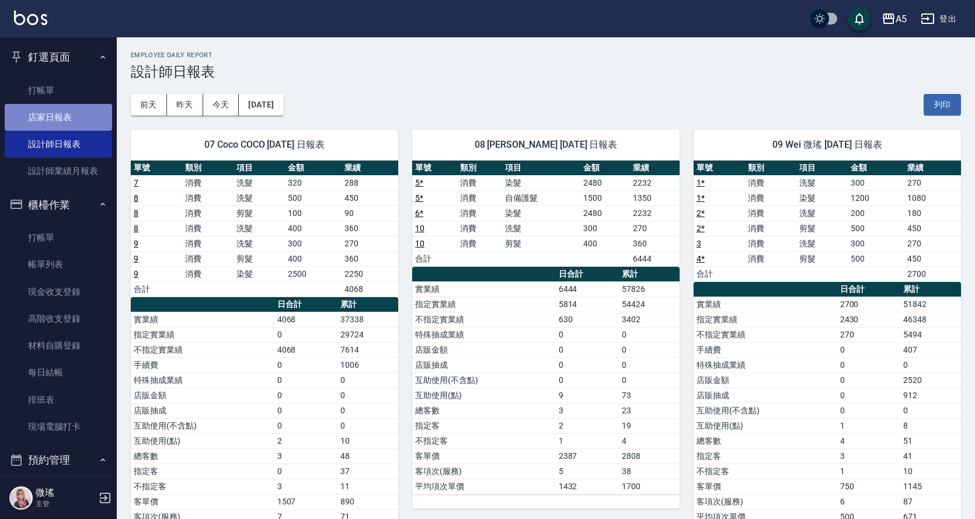
click at [75, 113] on link "店家日報表" at bounding box center [58, 117] width 107 height 27
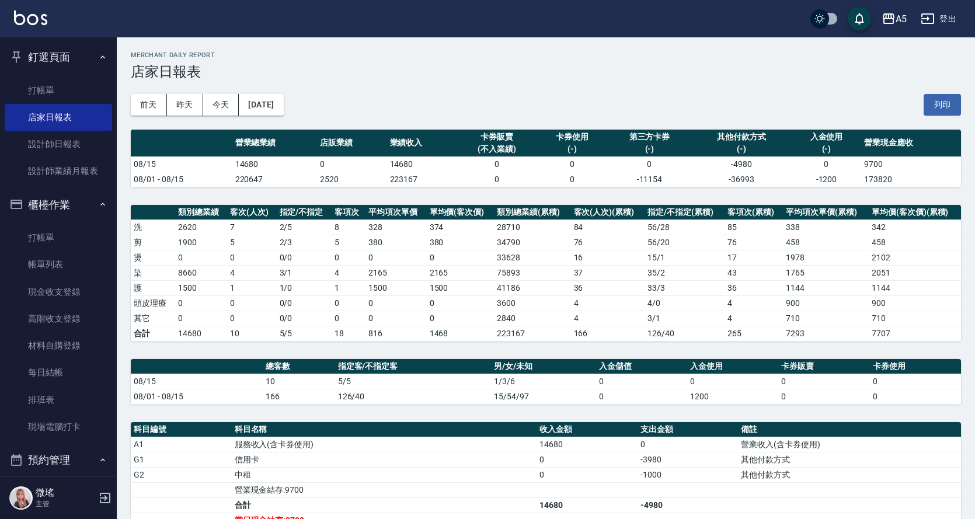
scroll to position [222, 0]
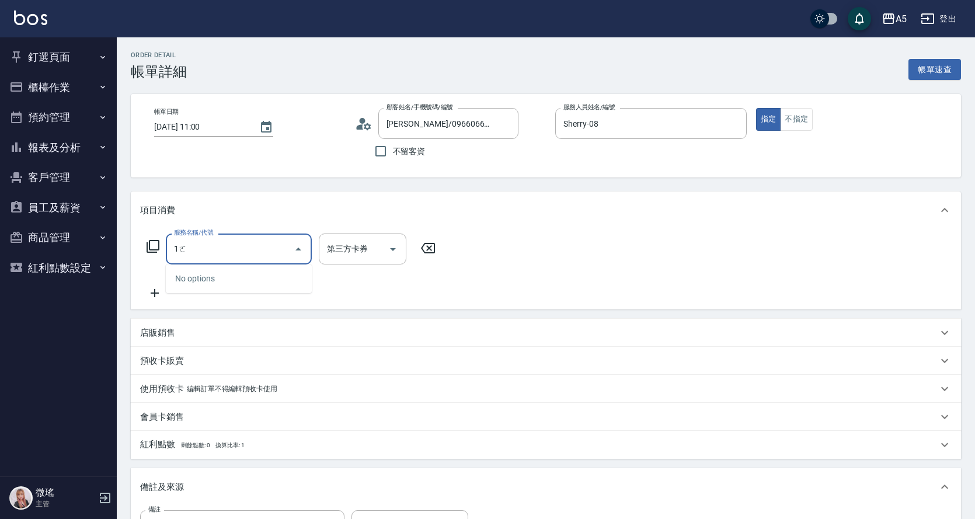
type input "1"
type input "501"
type input "100"
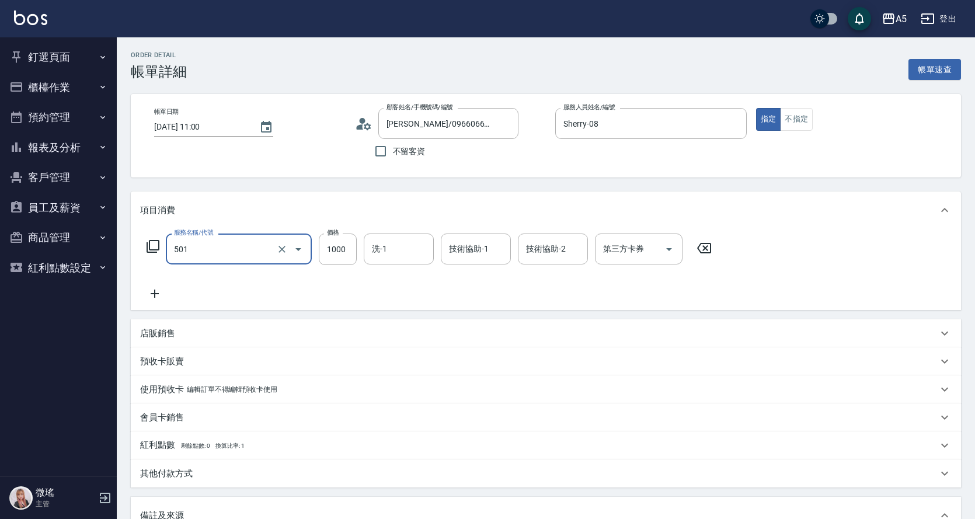
type input "染髮(501)"
type input "2"
type input "0"
type input "24"
type input "20"
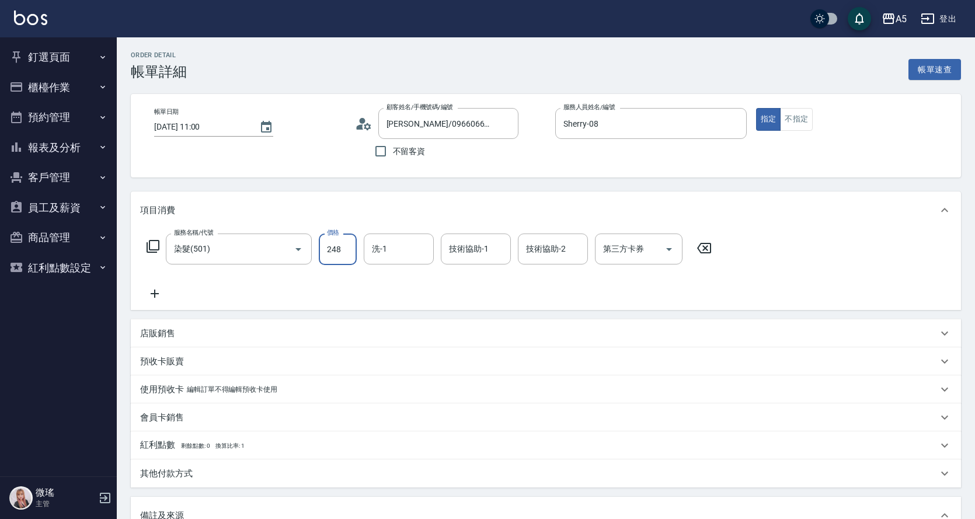
type input "2480"
type input "240"
type input "2480"
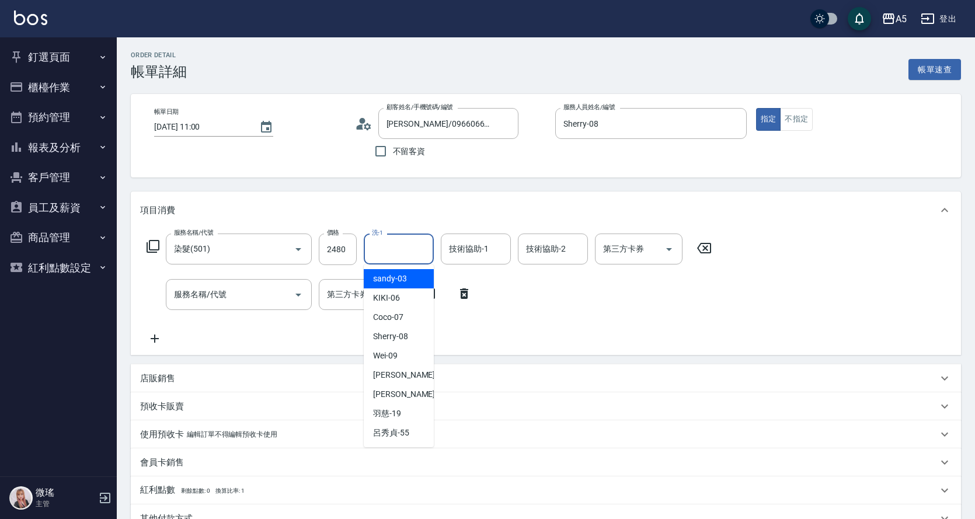
click at [401, 238] on div "洗-1" at bounding box center [399, 249] width 70 height 31
type input "sandy-03"
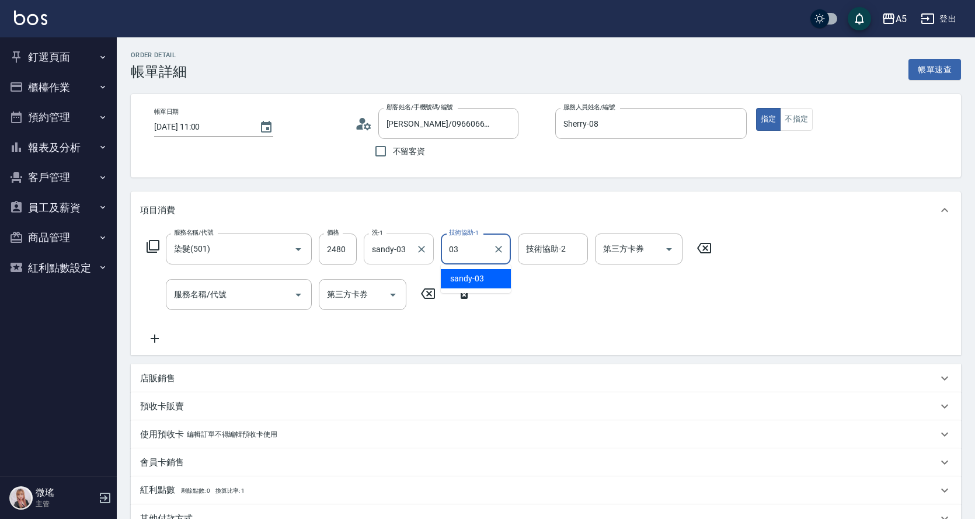
type input "sandy-03"
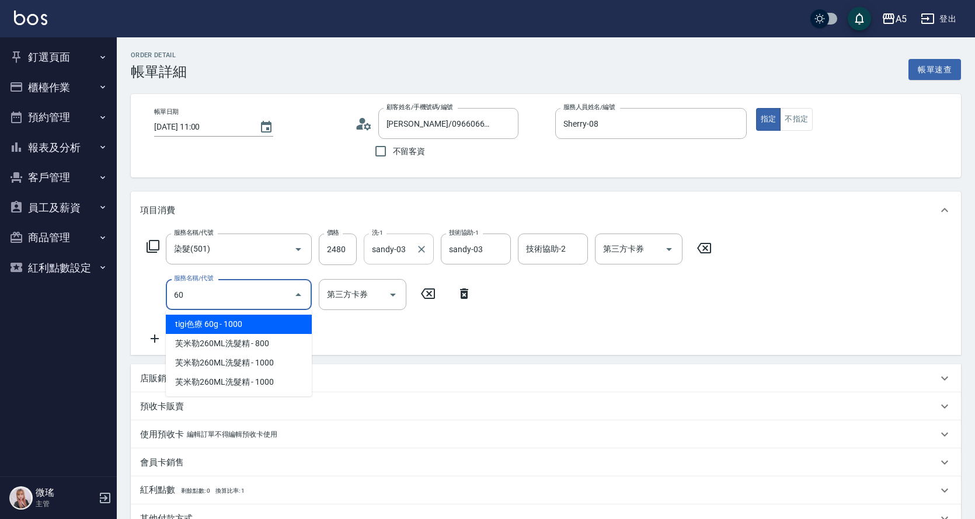
type input "601"
type input "270"
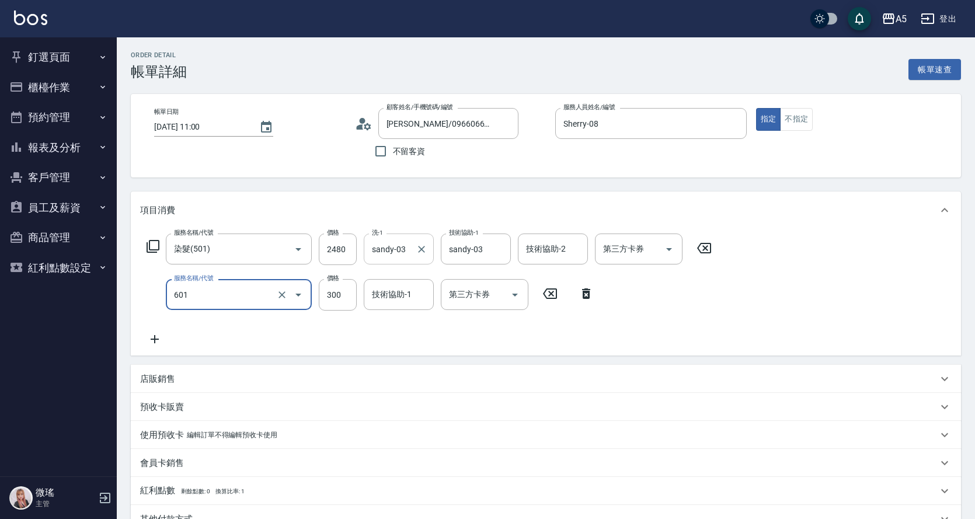
type input "自備護髮(601)"
type input "1"
type input "240"
type input "150"
type input "260"
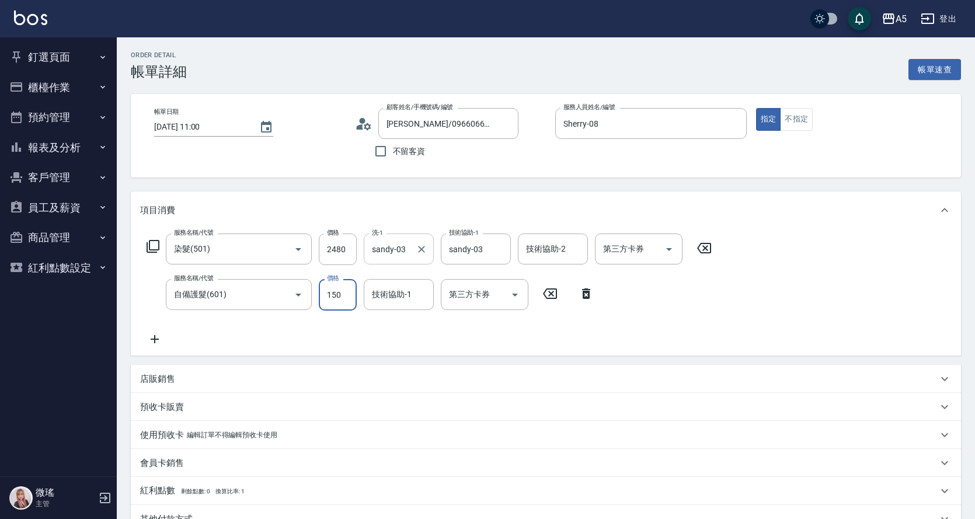
type input "1500"
type input "390"
type input "1500"
type input "sandy-03"
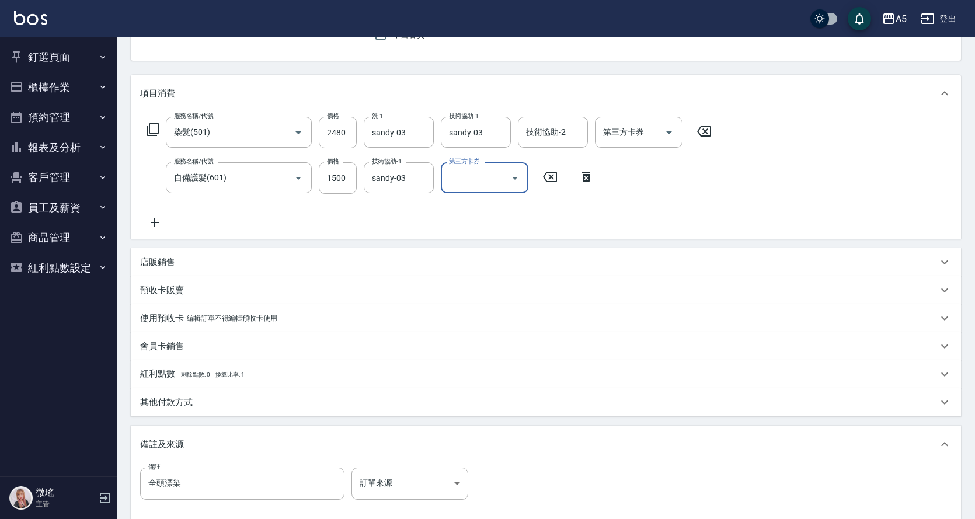
scroll to position [175, 0]
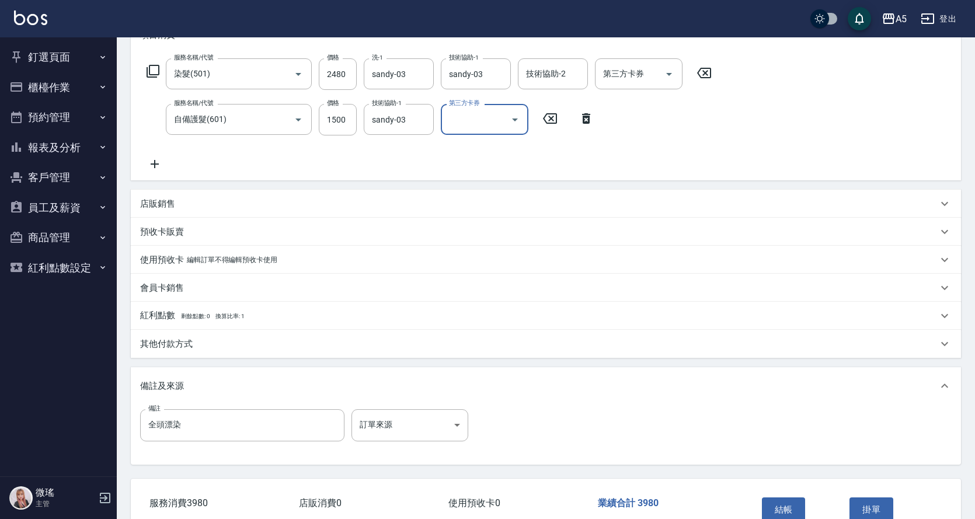
drag, startPoint x: 211, startPoint y: 322, endPoint x: 212, endPoint y: 333, distance: 11.2
click at [211, 323] on div "紅利點數 剩餘點數: 0 換算比率: 1" at bounding box center [546, 316] width 830 height 28
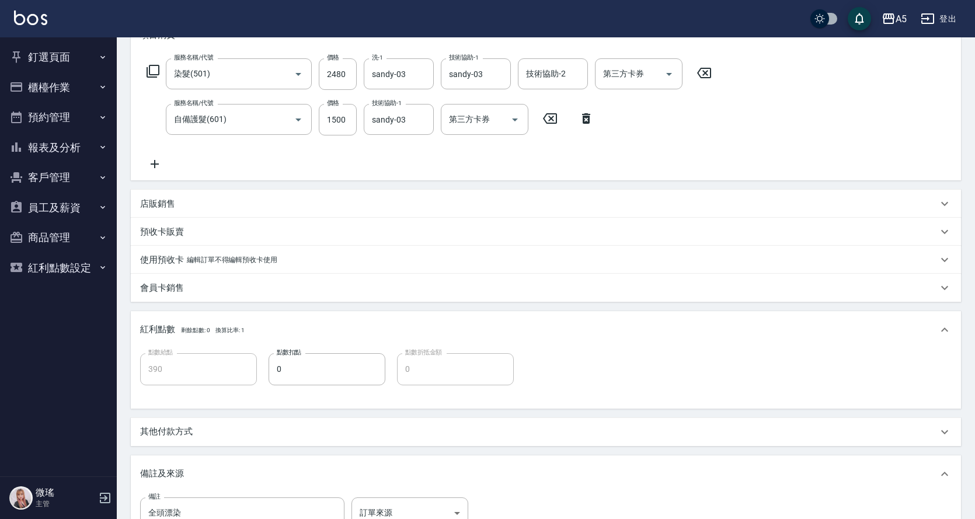
click at [201, 427] on div "其他付款方式" at bounding box center [538, 432] width 797 height 12
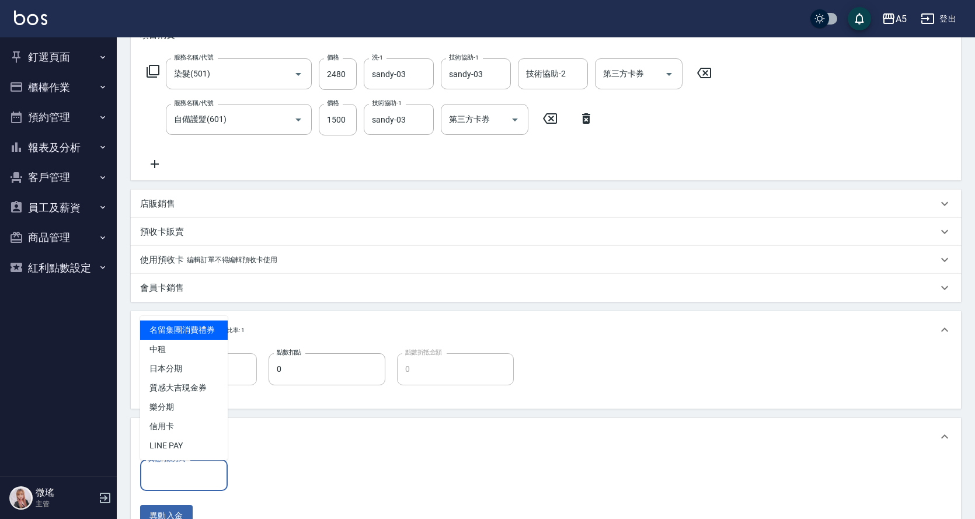
click at [175, 471] on input "其他付款方式" at bounding box center [183, 475] width 77 height 20
click at [205, 421] on span "信用卡" at bounding box center [184, 426] width 88 height 19
type input "信用卡"
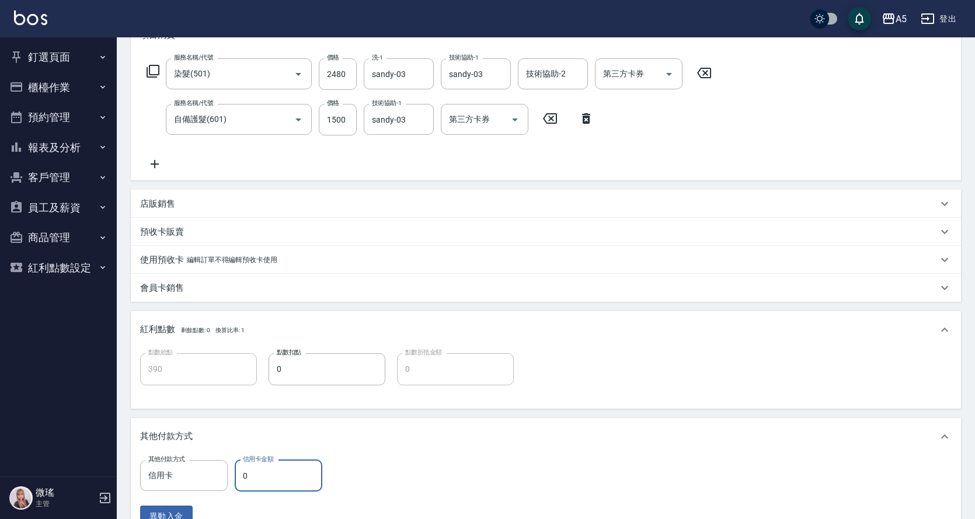
click at [263, 471] on input "0" at bounding box center [279, 476] width 88 height 32
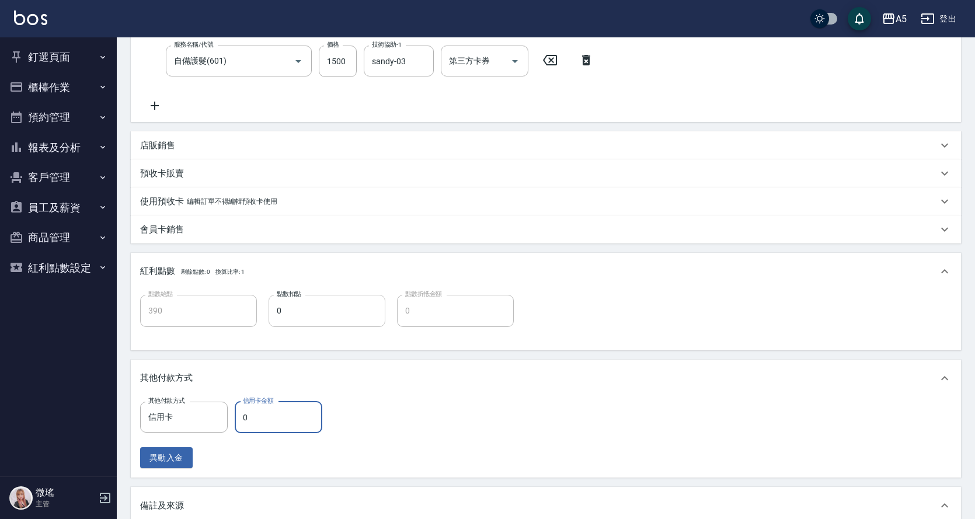
scroll to position [350, 0]
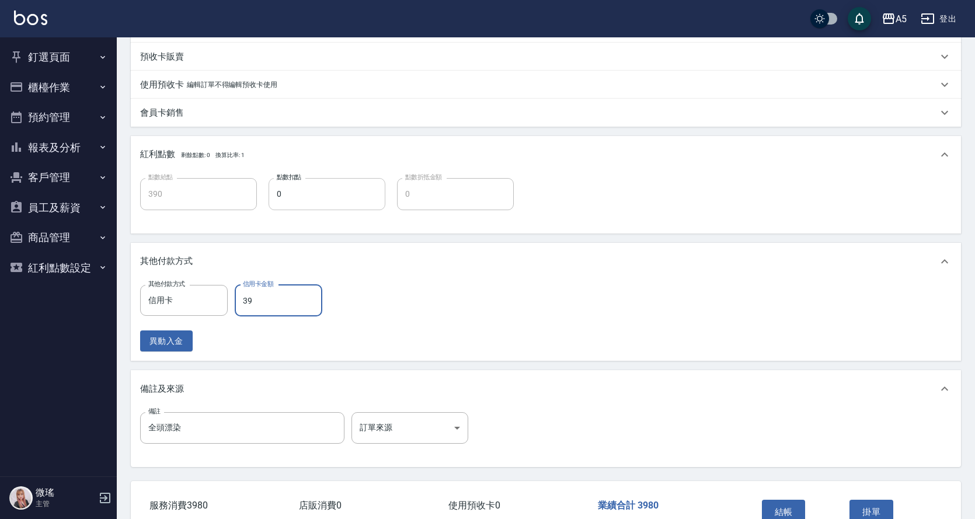
type input "398"
type input "350"
type input "3980"
type input "0"
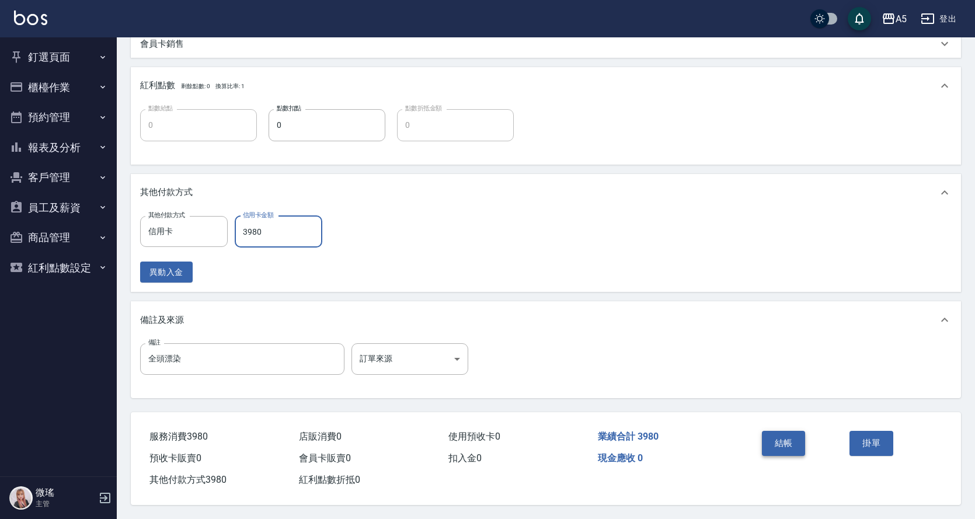
type input "3980"
click at [789, 431] on button "結帳" at bounding box center [784, 443] width 44 height 25
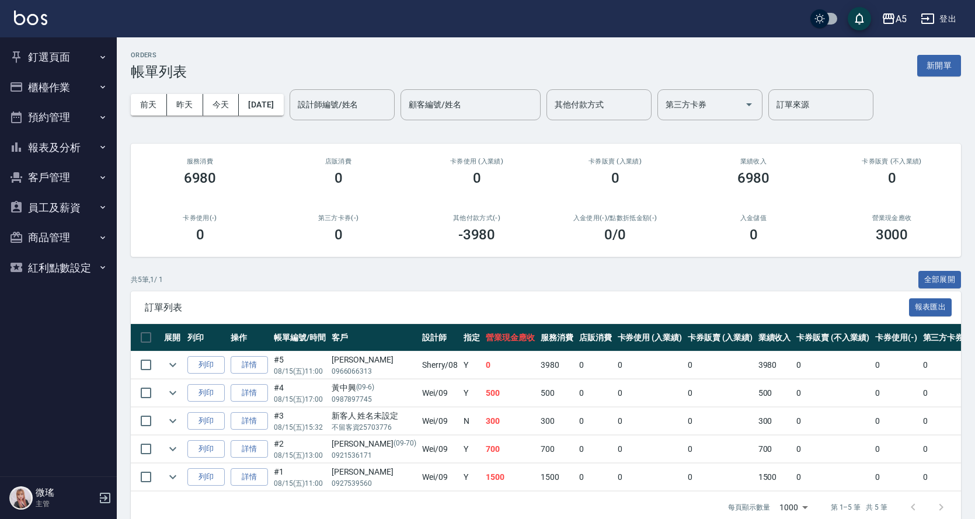
click at [83, 65] on button "釘選頁面" at bounding box center [58, 57] width 107 height 30
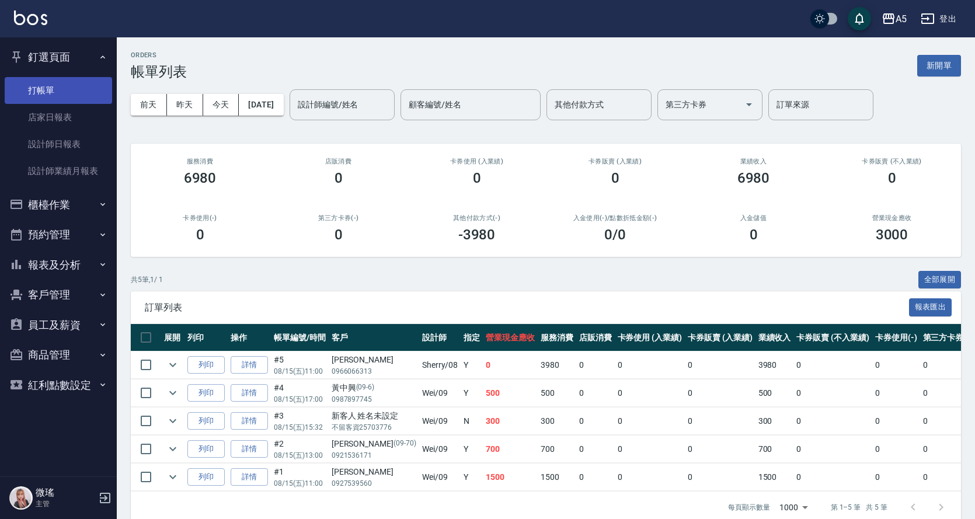
click at [79, 91] on link "打帳單" at bounding box center [58, 90] width 107 height 27
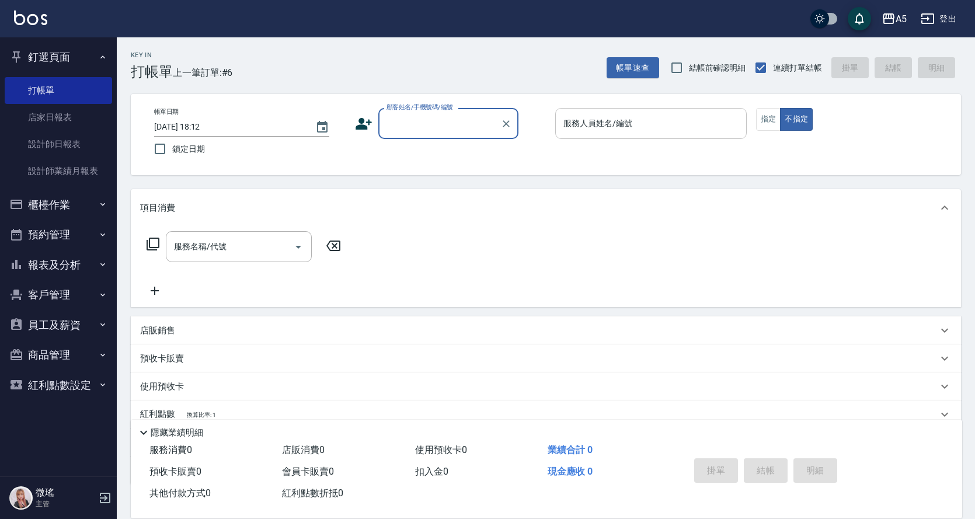
click at [632, 134] on input "服務人員姓名/編號" at bounding box center [650, 123] width 181 height 20
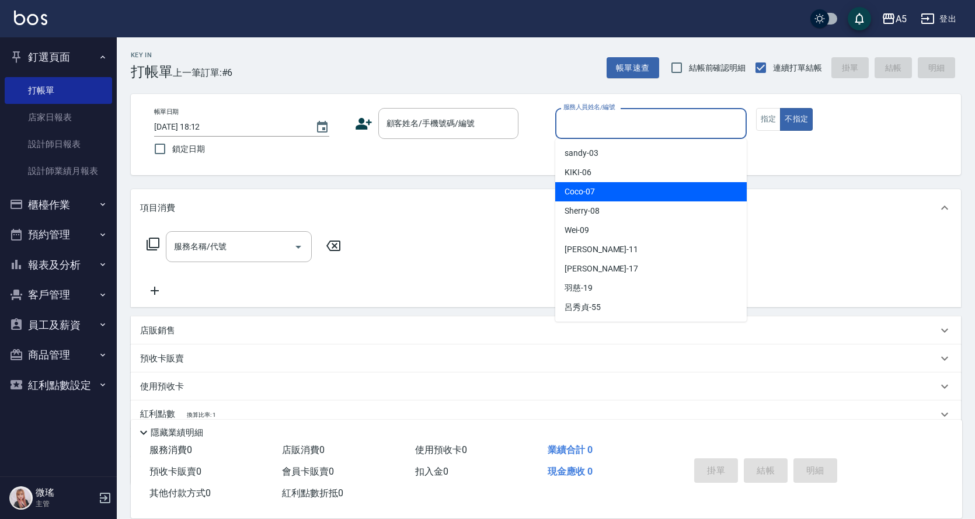
click at [617, 191] on div "Coco -07" at bounding box center [650, 191] width 191 height 19
type input "Coco-07"
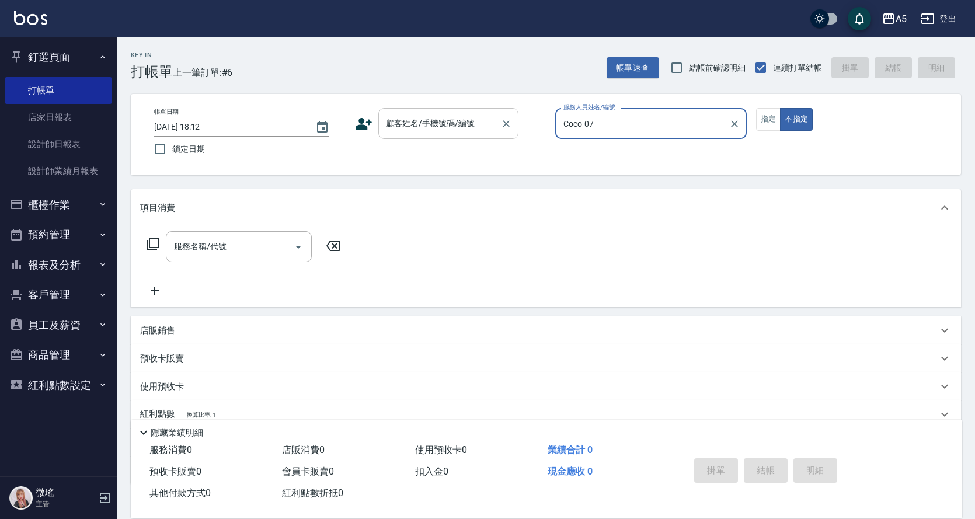
click at [407, 133] on input "顧客姓名/手機號碼/編號" at bounding box center [440, 123] width 112 height 20
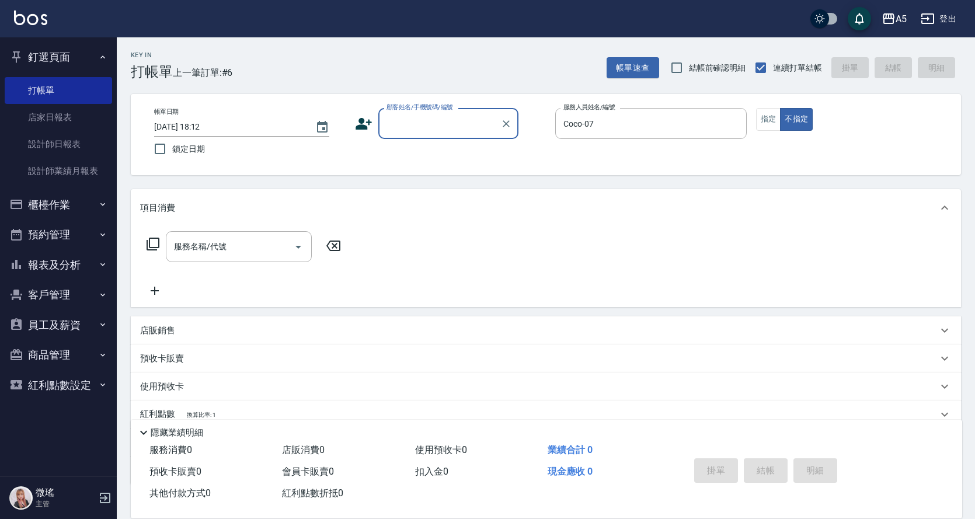
click at [413, 122] on input "顧客姓名/手機號碼/編號" at bounding box center [440, 123] width 112 height 20
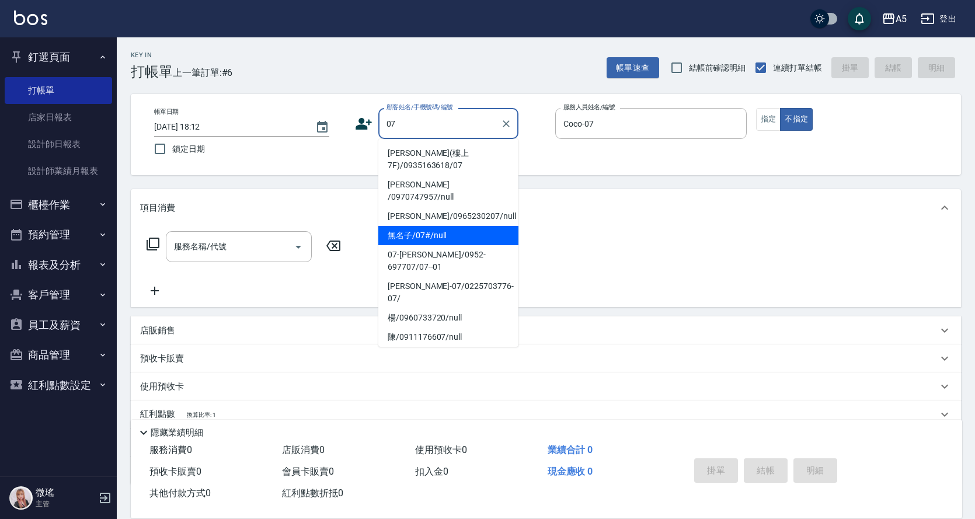
click at [433, 226] on li "無名子/07#/null" at bounding box center [448, 235] width 140 height 19
type input "無名子/07#/null"
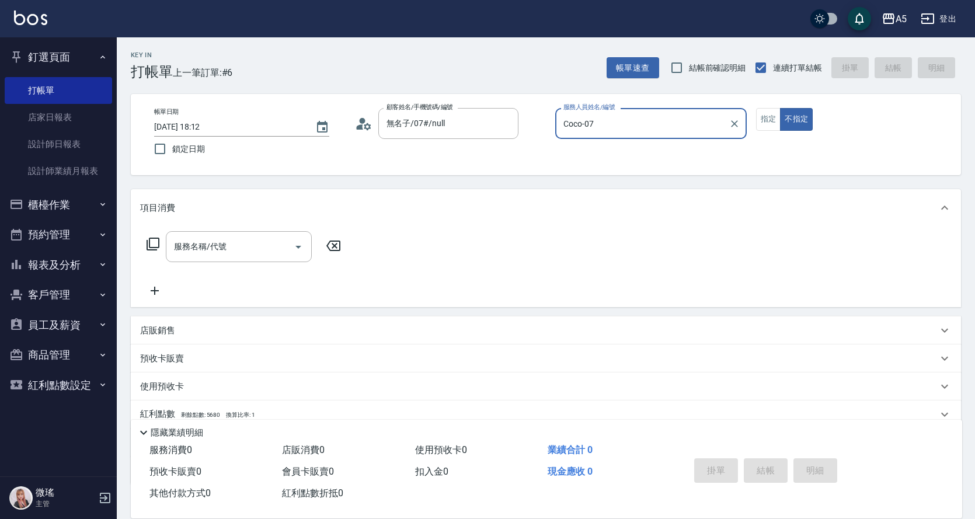
click at [221, 252] on div "服務名稱/代號 服務名稱/代號" at bounding box center [239, 246] width 146 height 31
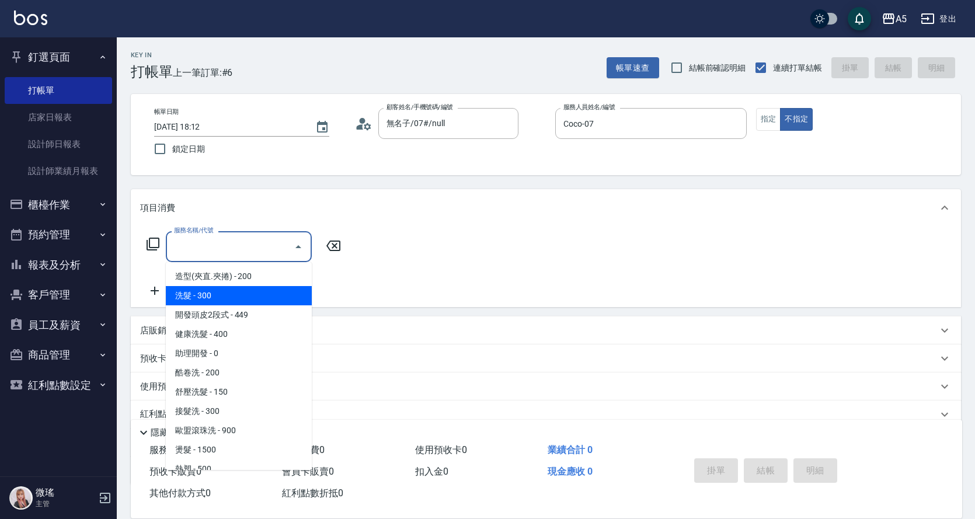
click at [230, 288] on span "洗髮 - 300" at bounding box center [239, 295] width 146 height 19
type input "洗髮(201)"
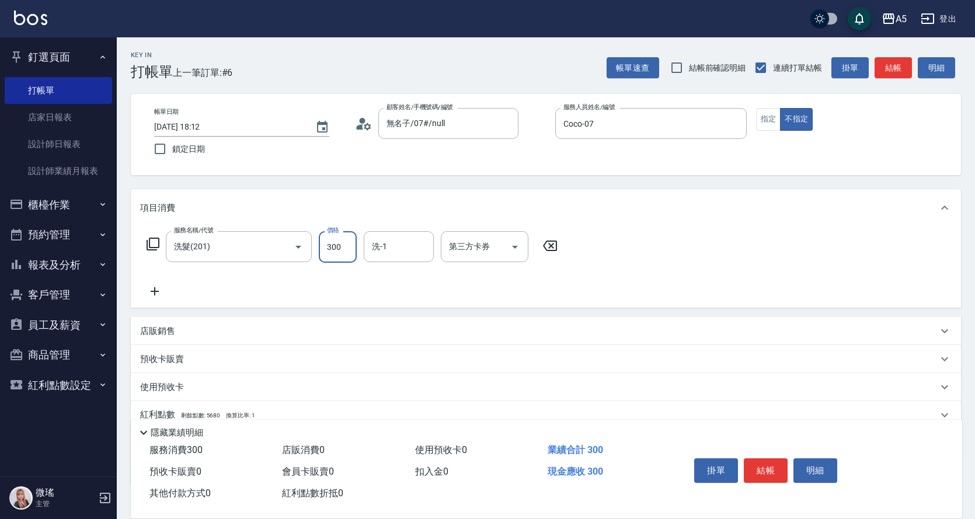
click at [344, 254] on input "300" at bounding box center [338, 247] width 38 height 32
type input "0"
type input "32"
type input "30"
type input "320"
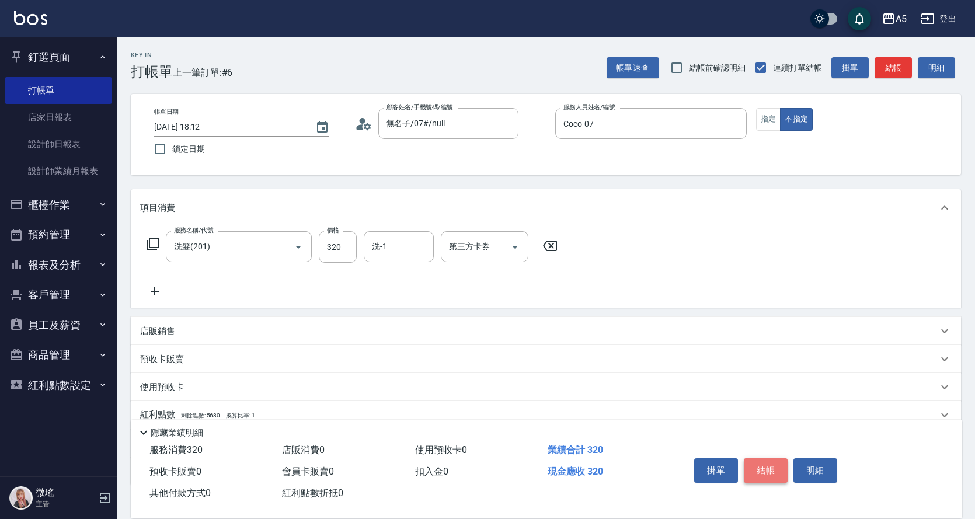
click at [760, 468] on button "結帳" at bounding box center [766, 470] width 44 height 25
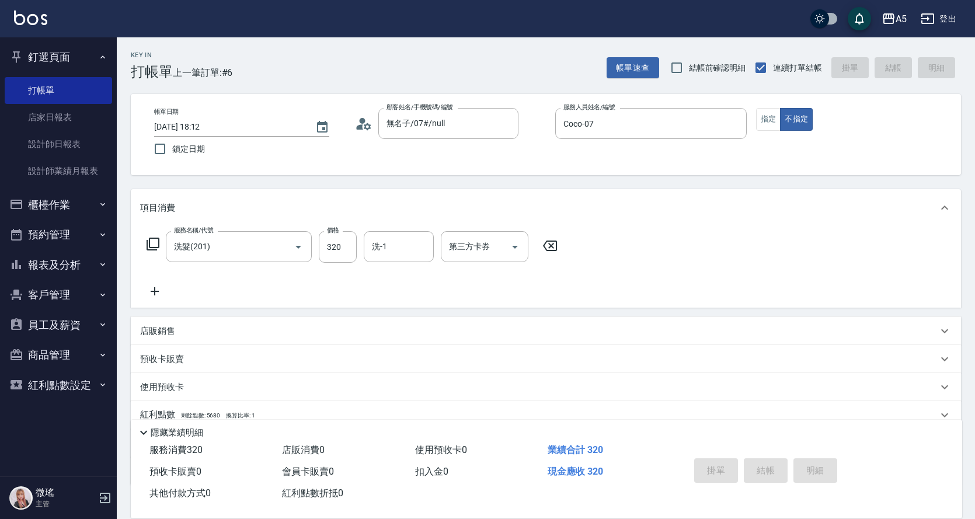
type input "2025/08/15 18:13"
type input "0"
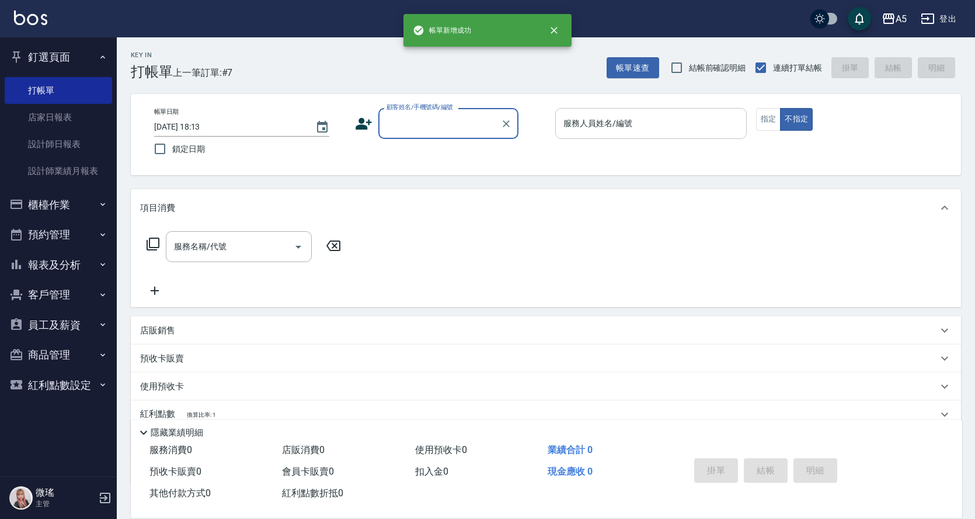
click at [617, 134] on div "服務人員姓名/編號" at bounding box center [650, 123] width 191 height 31
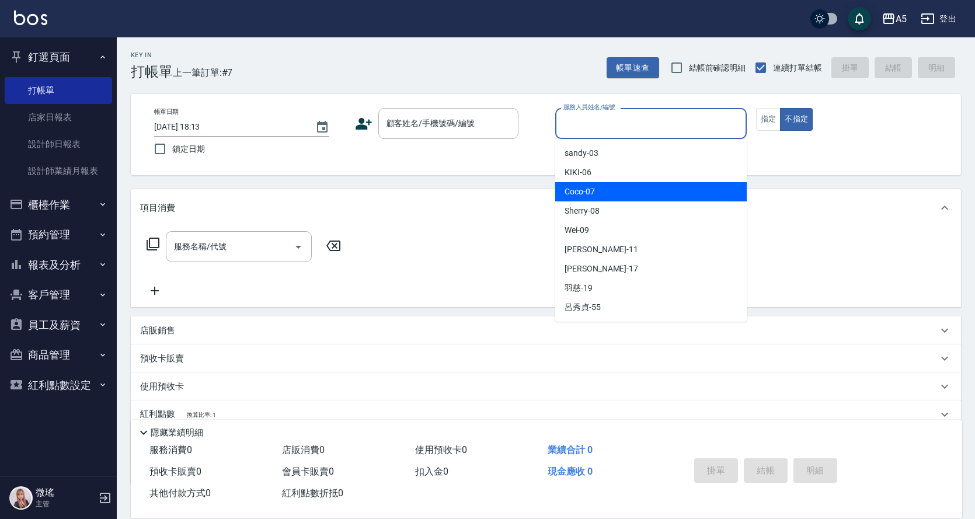
click at [628, 196] on div "Coco -07" at bounding box center [650, 191] width 191 height 19
type input "Coco-07"
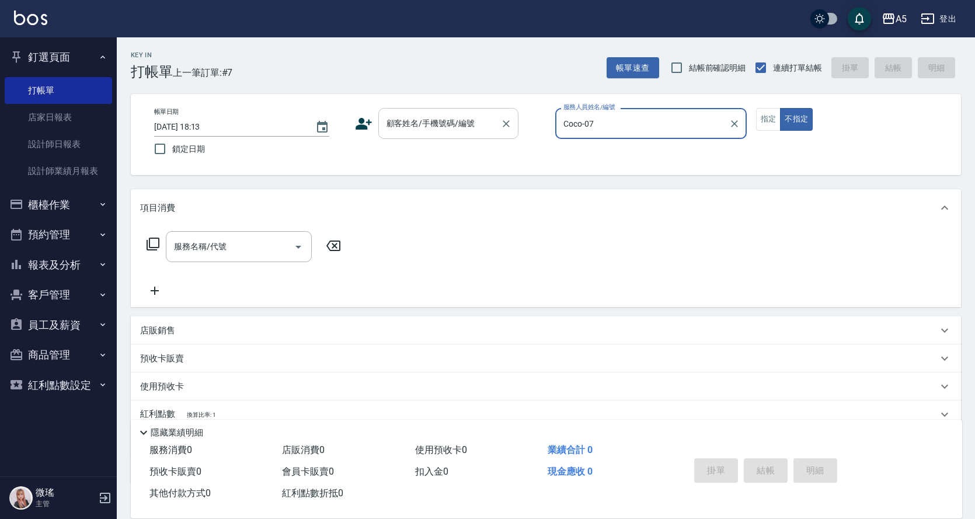
click at [423, 134] on div "顧客姓名/手機號碼/編號" at bounding box center [448, 123] width 140 height 31
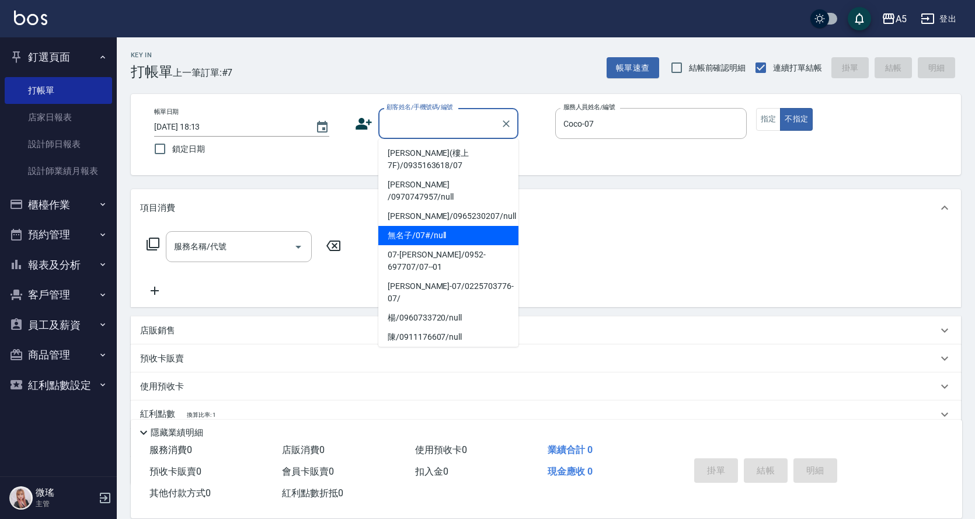
click at [441, 231] on li "無名子/07#/null" at bounding box center [448, 235] width 140 height 19
type input "無名子/07#/null"
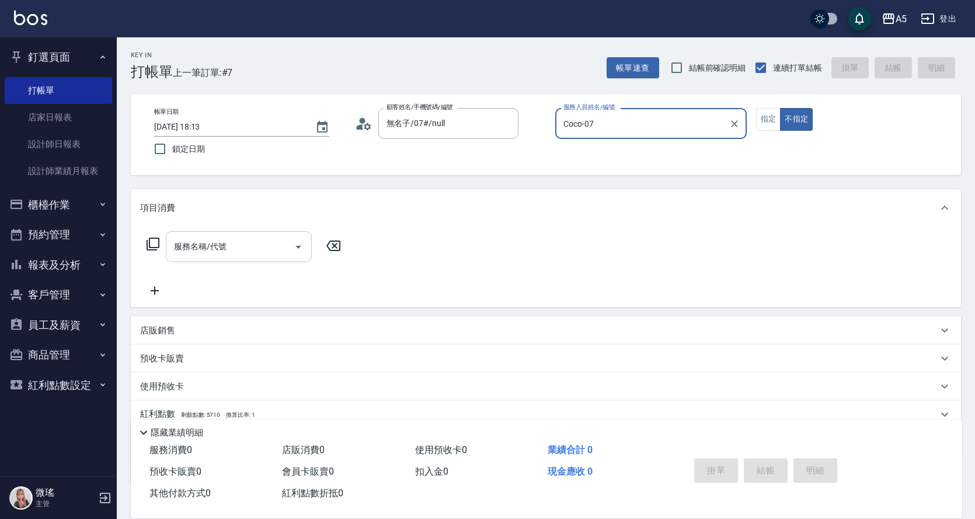
click at [193, 246] on div "服務名稱/代號 服務名稱/代號" at bounding box center [239, 246] width 146 height 31
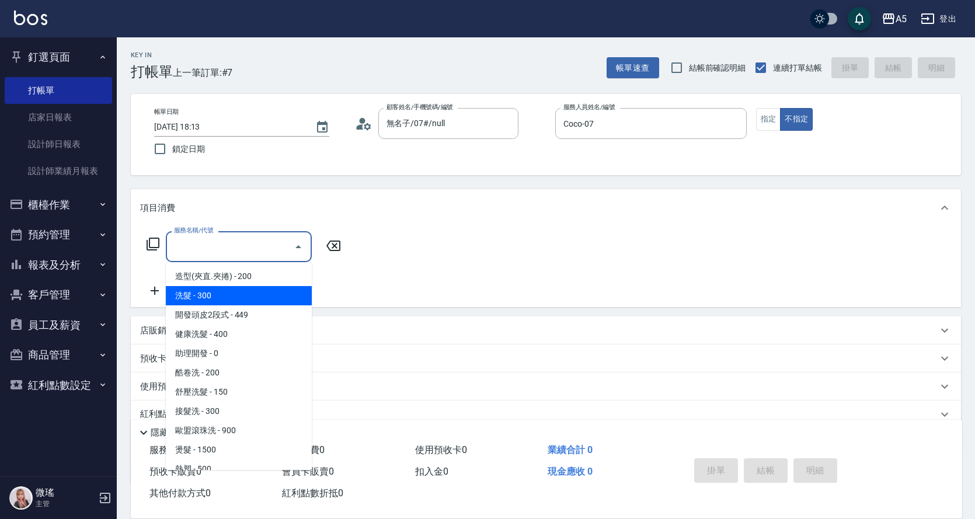
click at [234, 299] on span "洗髮 - 300" at bounding box center [239, 295] width 146 height 19
type input "洗髮(201)"
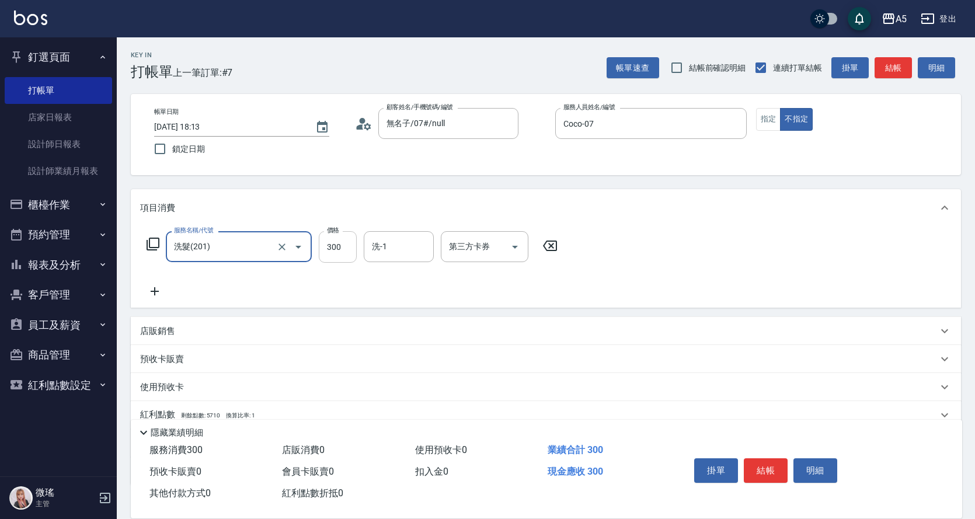
click at [326, 248] on input "300" at bounding box center [338, 247] width 38 height 32
type input "0"
type input "50"
type input "500"
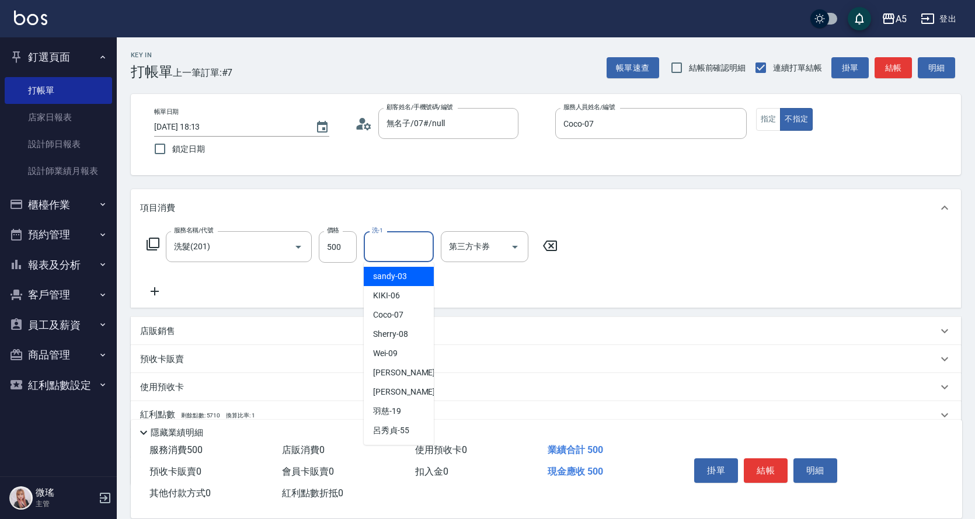
click at [393, 252] on input "洗-1" at bounding box center [399, 246] width 60 height 20
click at [405, 280] on span "sandy -03" at bounding box center [390, 276] width 34 height 12
type input "sandy-03"
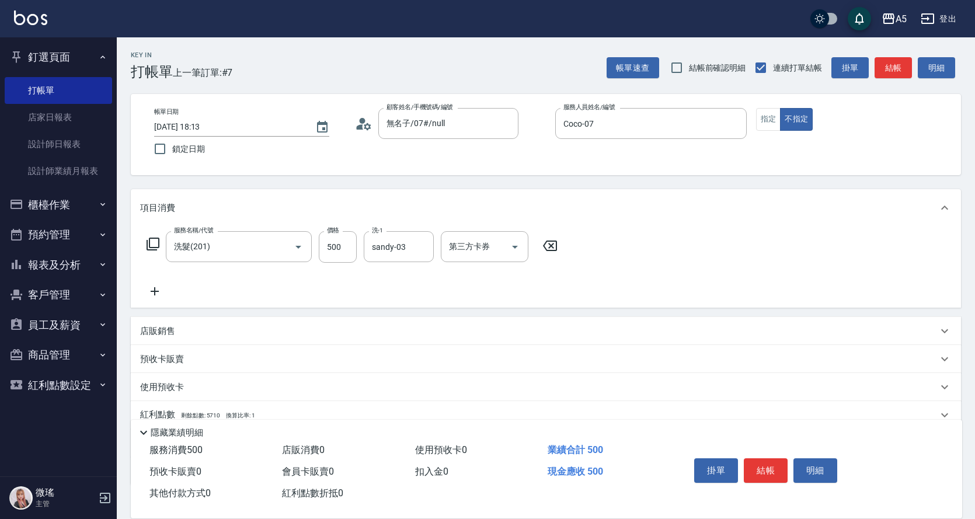
click at [155, 244] on icon at bounding box center [153, 244] width 14 height 14
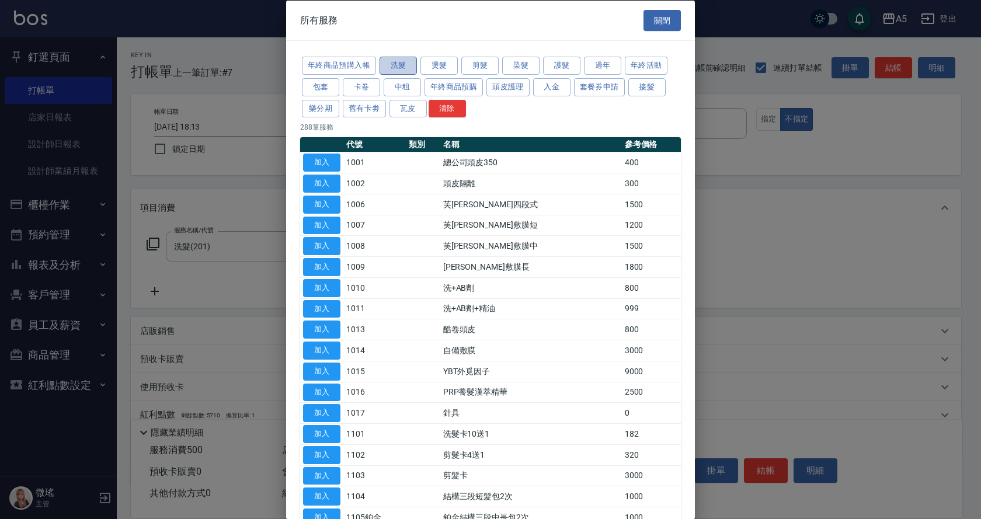
click at [414, 68] on button "洗髮" at bounding box center [397, 66] width 37 height 18
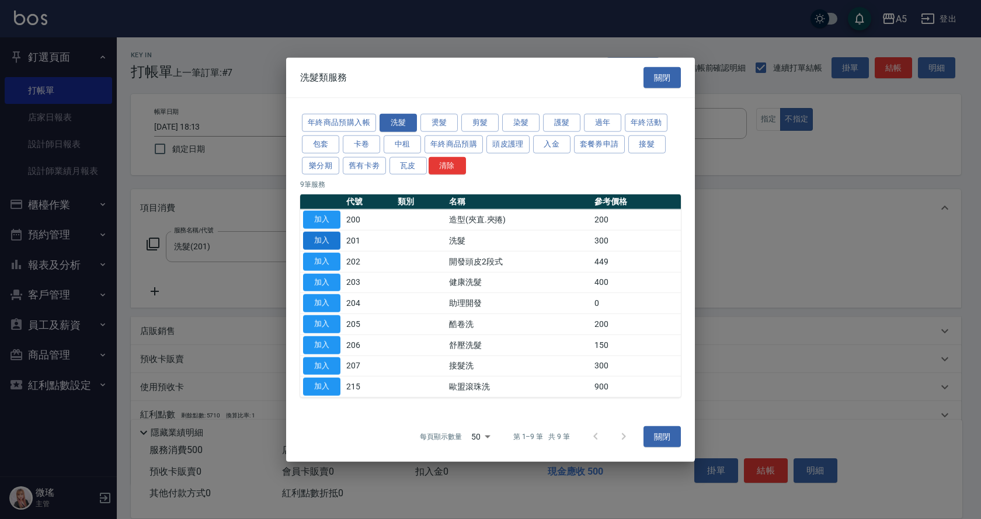
click at [330, 245] on button "加入" at bounding box center [321, 241] width 37 height 18
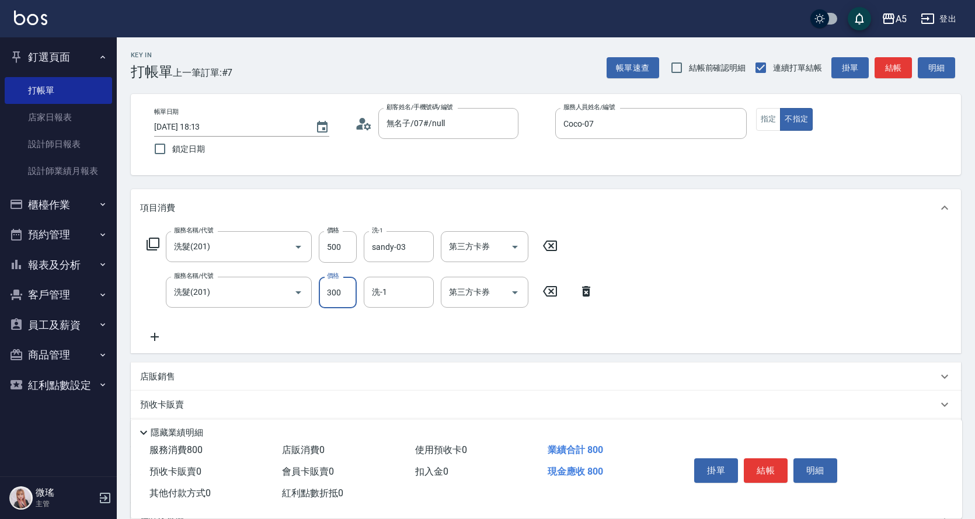
click at [343, 293] on input "300" at bounding box center [338, 293] width 38 height 32
type input "50"
type input "100"
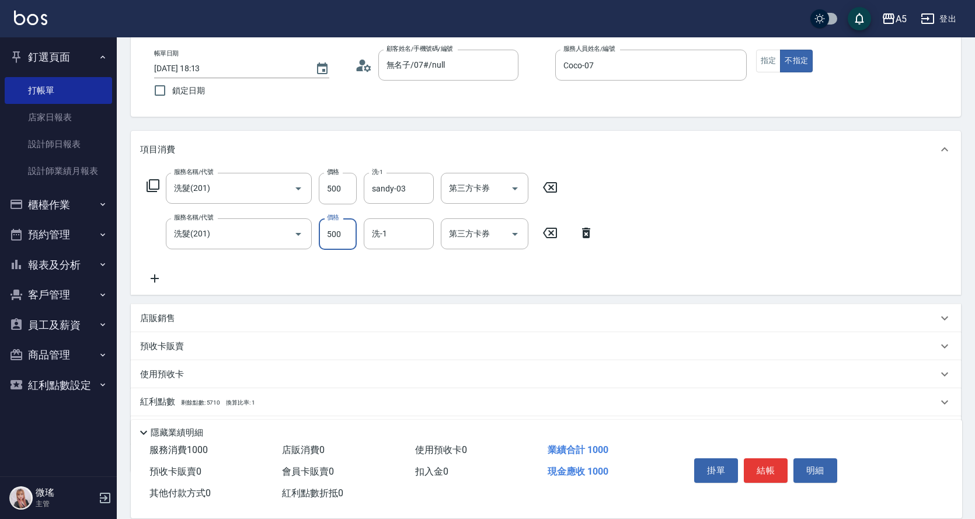
scroll to position [124, 0]
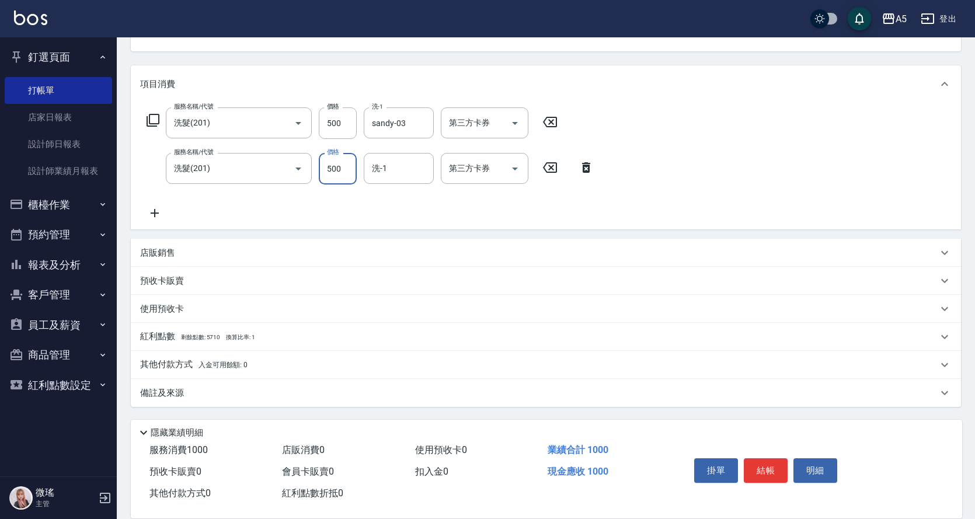
type input "500"
click at [188, 365] on p "其他付款方式 入金可用餘額: 0" at bounding box center [193, 364] width 107 height 13
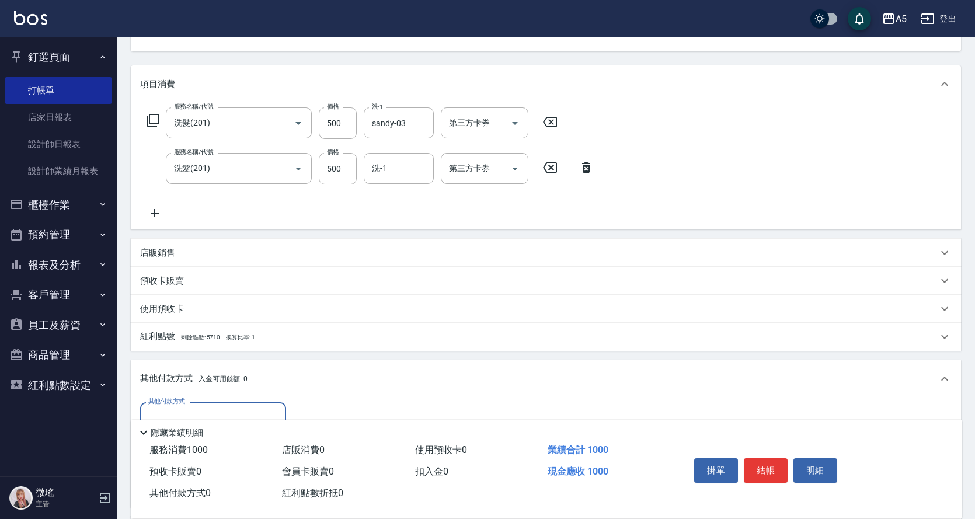
scroll to position [241, 0]
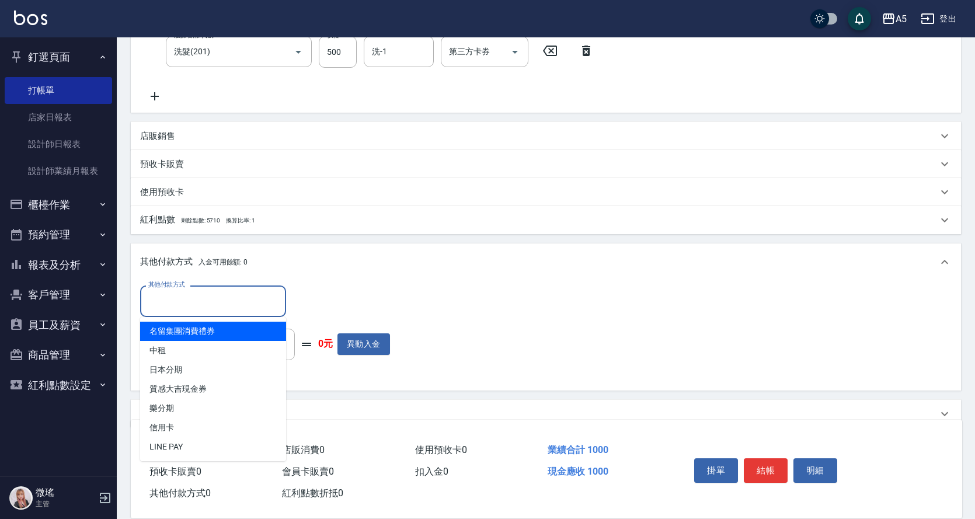
click at [225, 299] on input "其他付款方式" at bounding box center [212, 301] width 135 height 20
click at [183, 354] on span "中租" at bounding box center [213, 350] width 146 height 19
type input "中租"
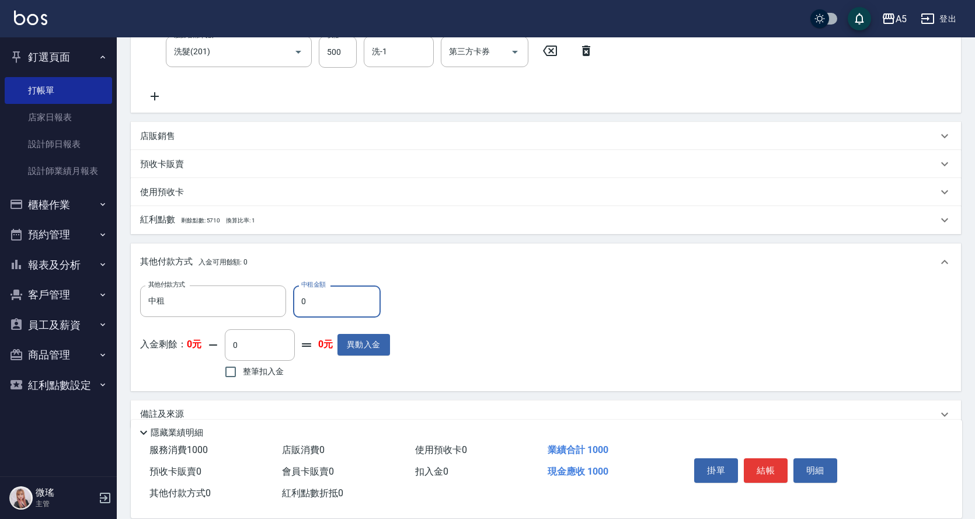
click at [318, 310] on input "0" at bounding box center [337, 301] width 88 height 32
type input "11"
type input "90"
type input "100"
type input "0"
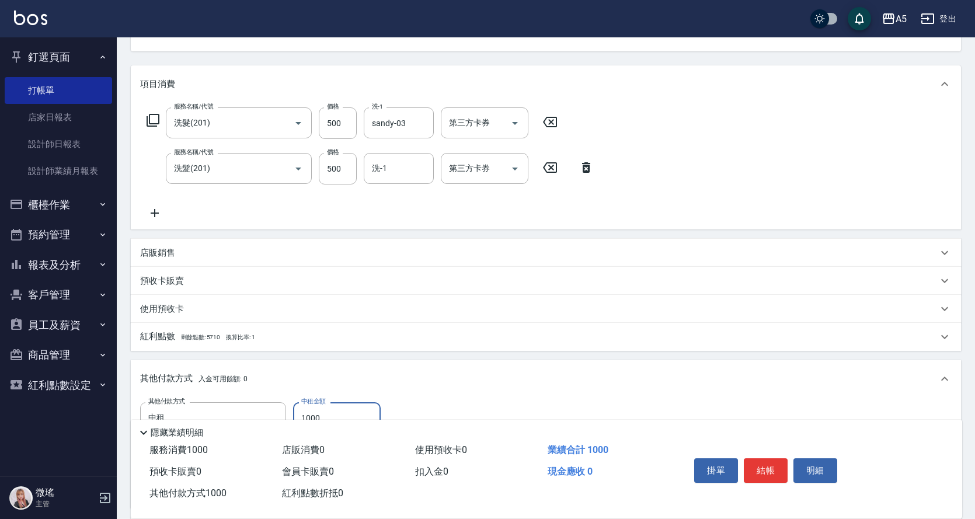
scroll to position [65, 0]
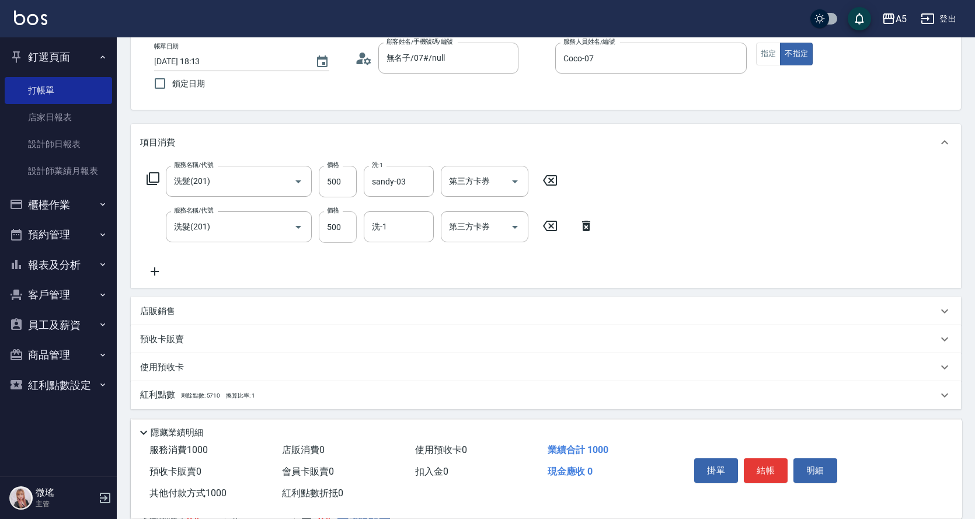
type input "1000"
click at [351, 230] on input "500" at bounding box center [338, 227] width 38 height 32
type input "0"
type input "50"
type input "0"
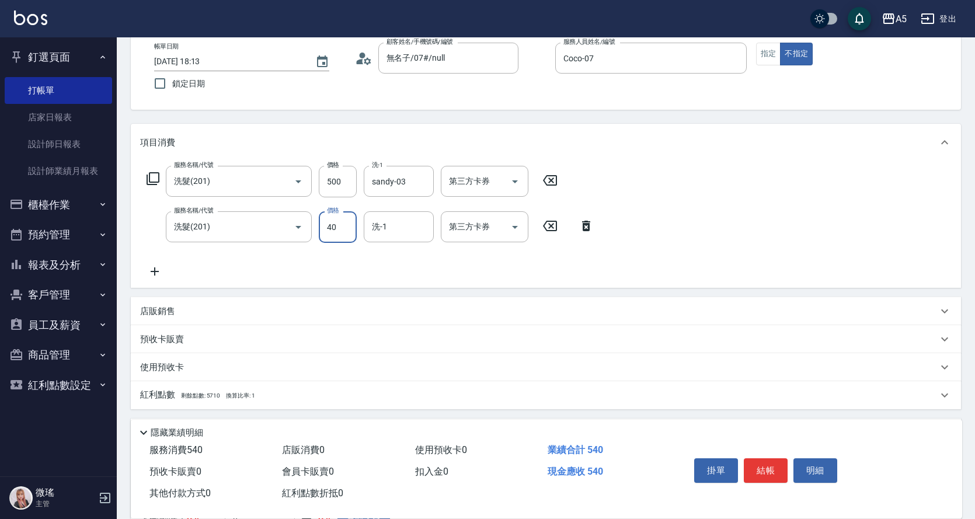
type input "400"
type input "90"
click at [298, 231] on icon "Open" at bounding box center [298, 227] width 14 height 14
type input "400"
click at [302, 228] on icon "Open" at bounding box center [298, 227] width 14 height 14
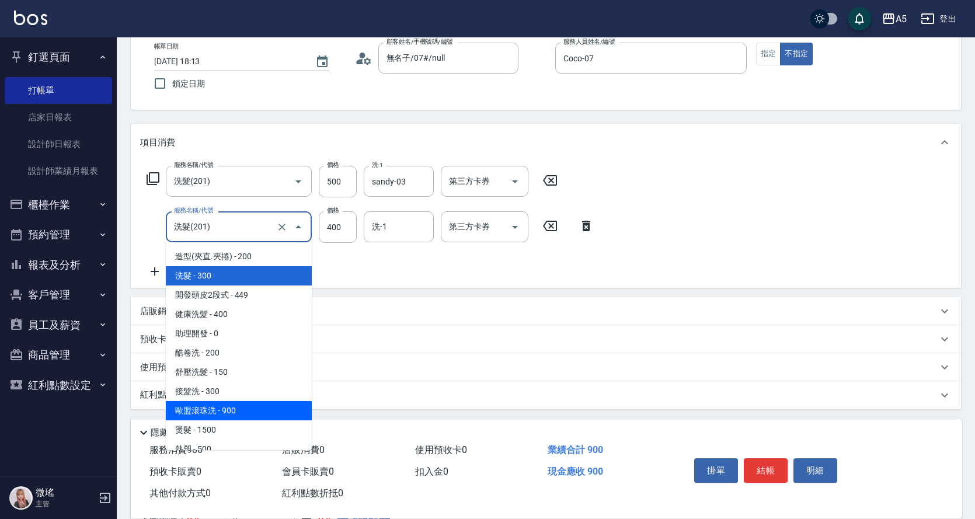
scroll to position [117, 0]
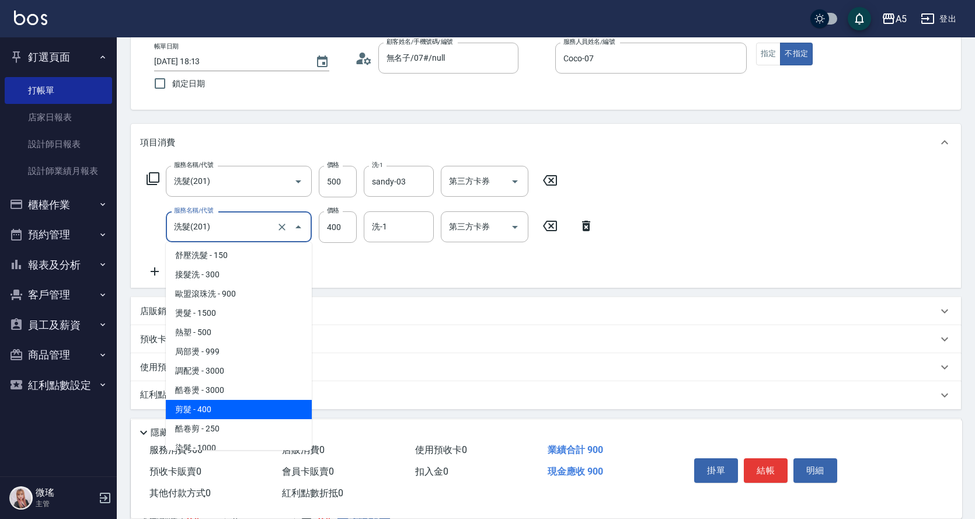
click at [215, 407] on span "剪髮 - 400" at bounding box center [239, 409] width 146 height 19
type input "剪髮(401)"
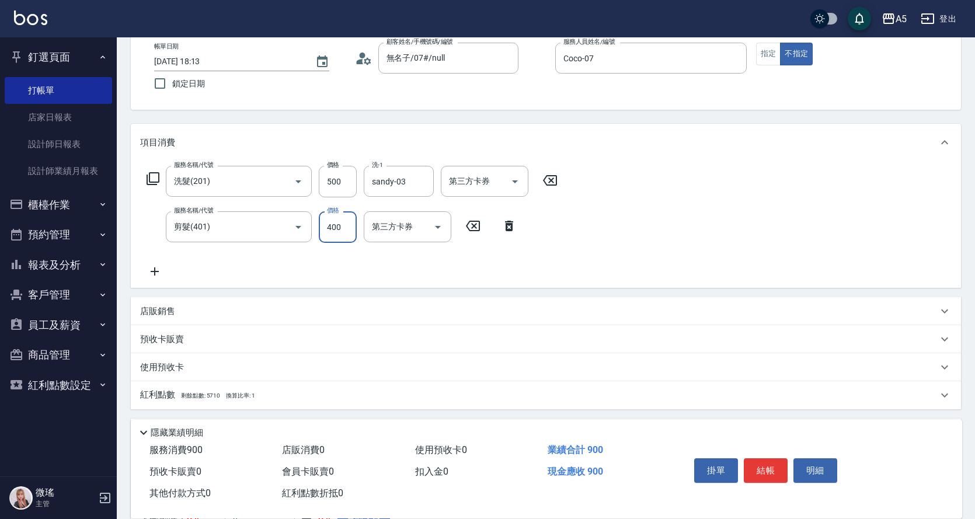
click at [348, 228] on input "400" at bounding box center [338, 227] width 38 height 32
type input "50"
type input "110"
type input "60"
type input "1100"
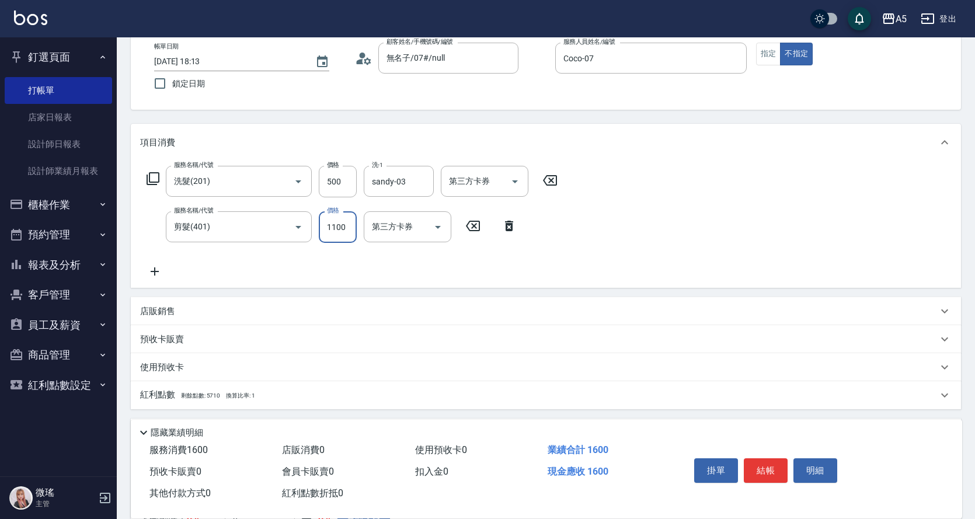
type input "60"
type input "110"
type input "50"
type input "10"
type input "60"
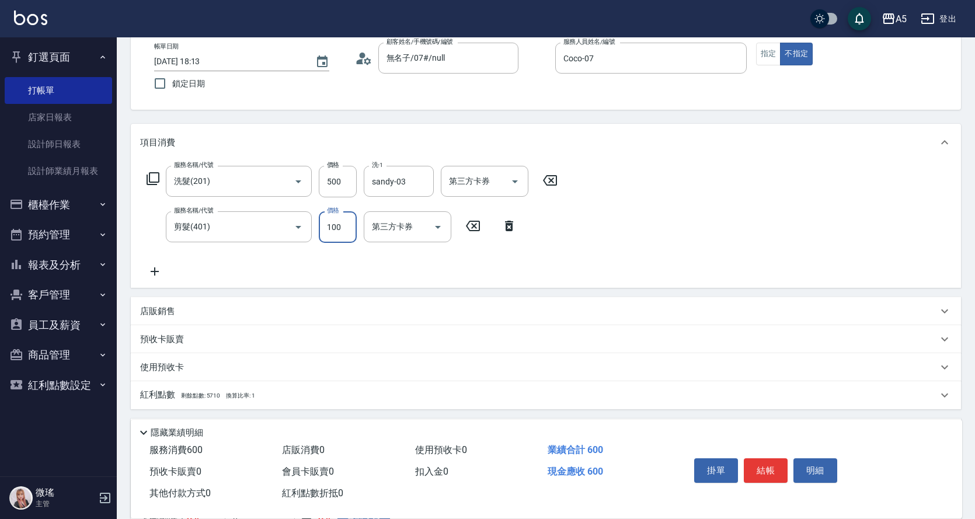
type input "100"
click at [156, 175] on icon at bounding box center [153, 179] width 14 height 14
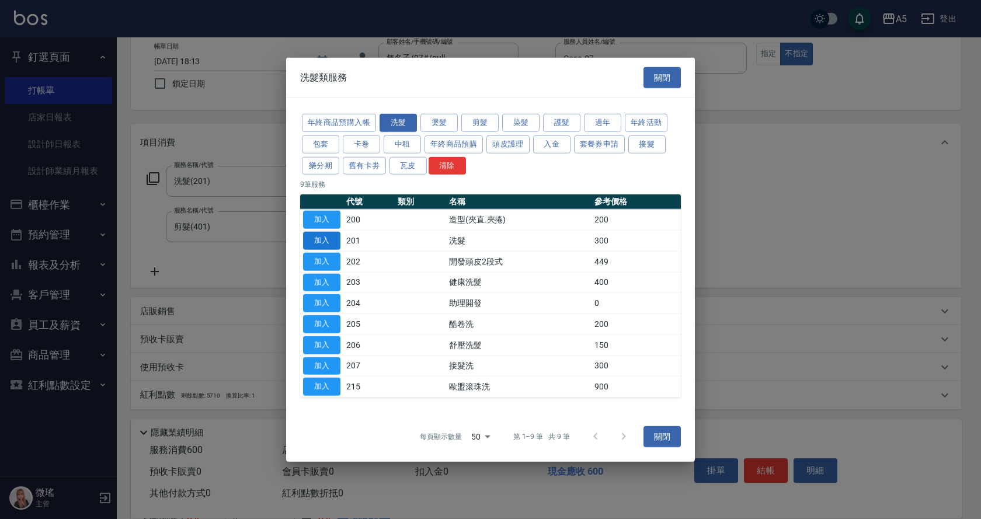
click at [326, 241] on button "加入" at bounding box center [321, 241] width 37 height 18
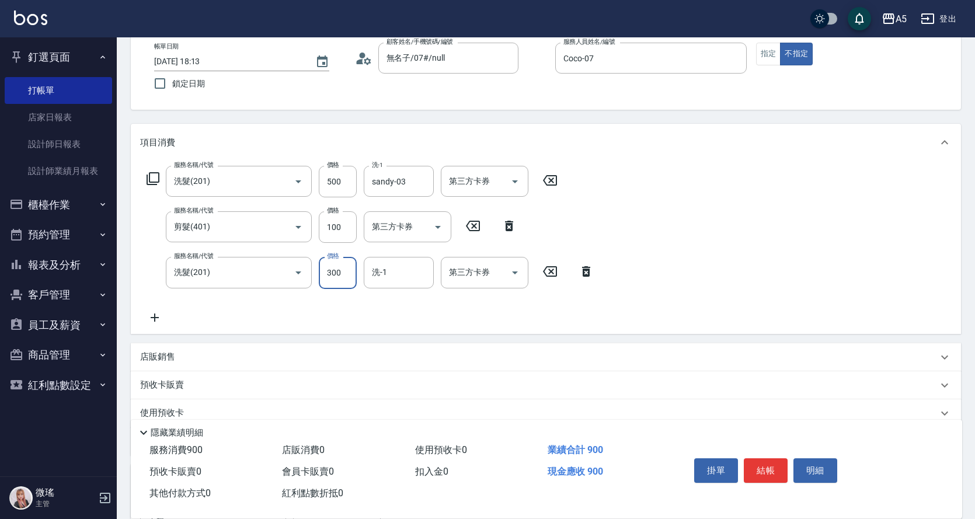
click at [340, 282] on input "300" at bounding box center [338, 273] width 38 height 32
type input "60"
type input "400"
type input "100"
type input "400"
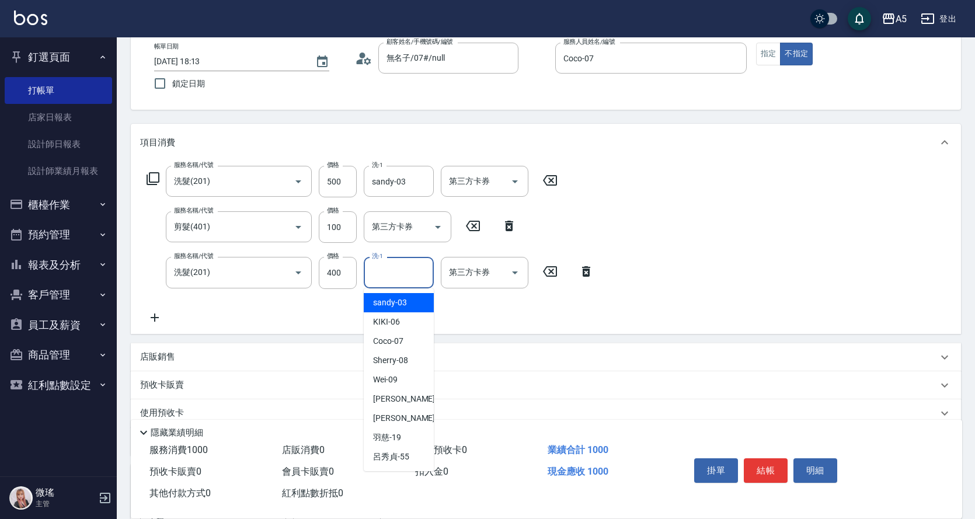
click at [388, 281] on input "洗-1" at bounding box center [399, 272] width 60 height 20
click at [400, 442] on span "羽慈 -19" at bounding box center [387, 437] width 28 height 12
type input "羽慈-19"
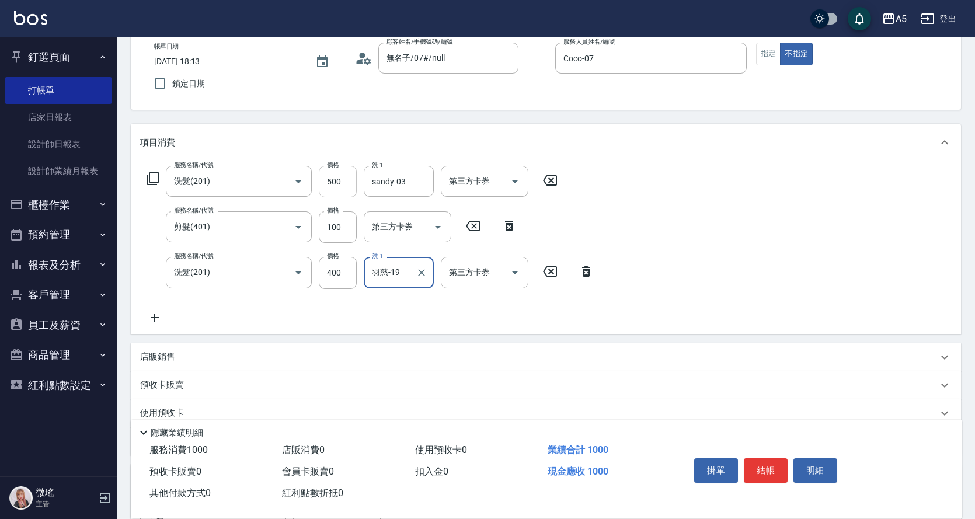
click at [349, 186] on input "500" at bounding box center [338, 182] width 38 height 32
click at [346, 185] on input "500" at bounding box center [338, 182] width 38 height 32
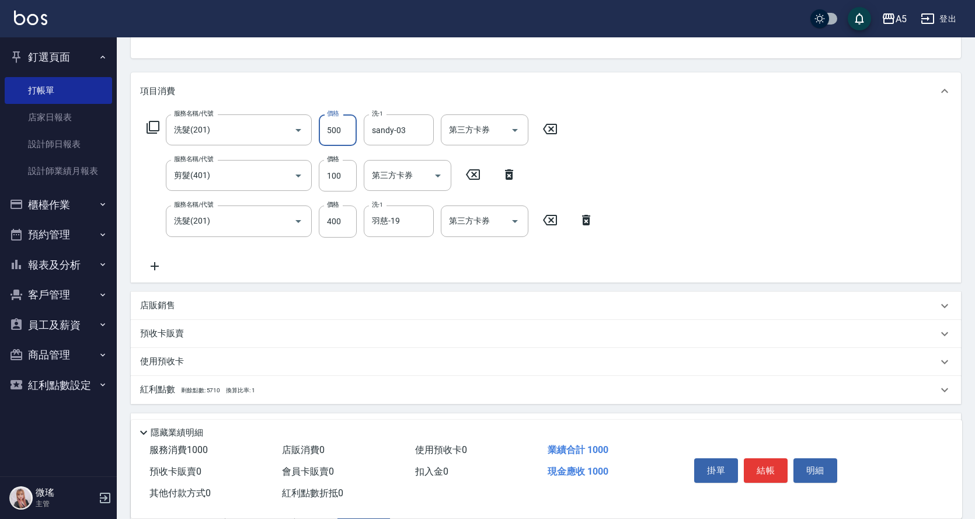
scroll to position [292, 0]
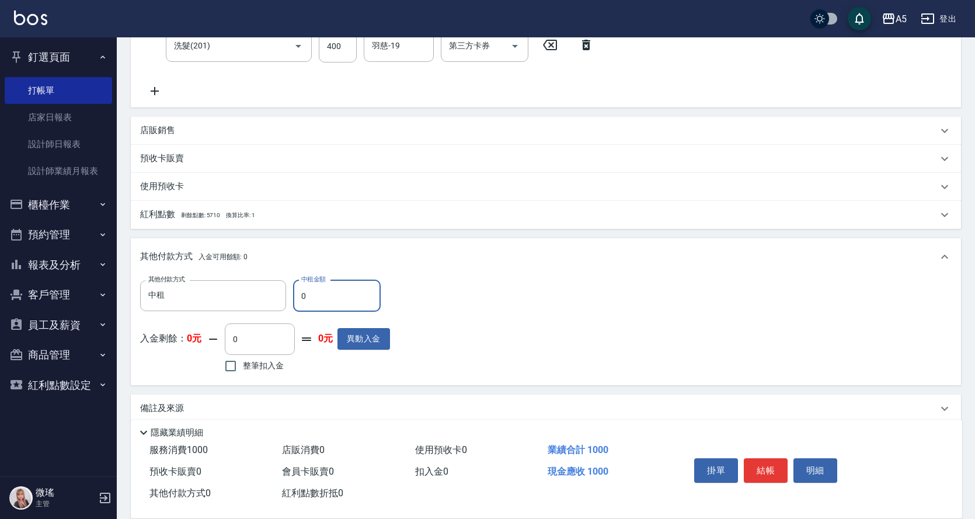
click at [325, 290] on input "0" at bounding box center [337, 296] width 88 height 32
type input "11"
type input "90"
type input "100"
type input "0"
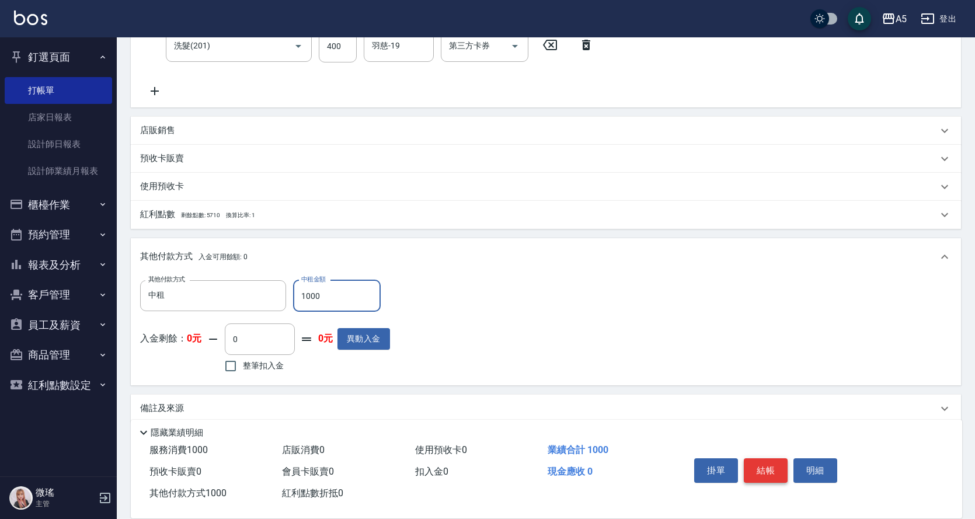
type input "1000"
click at [773, 475] on button "結帳" at bounding box center [766, 470] width 44 height 25
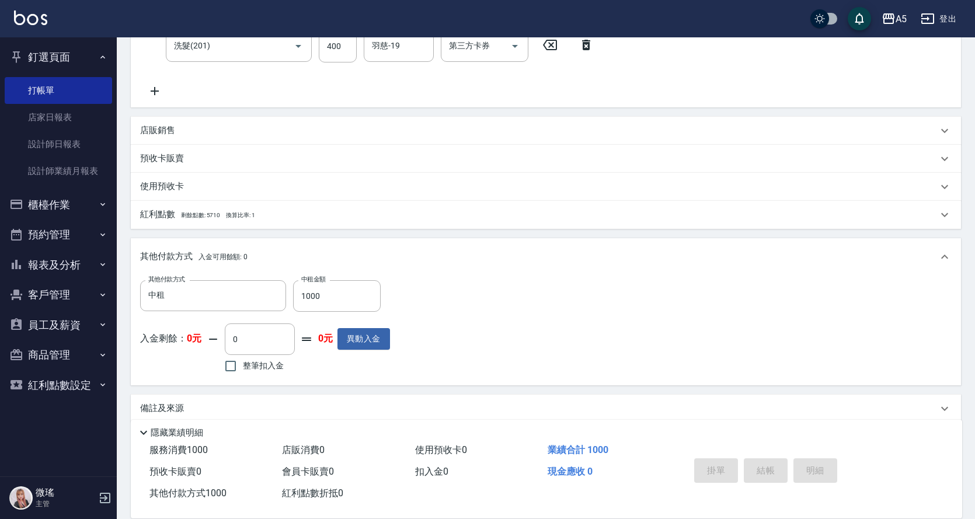
type input "2025/08/15 18:16"
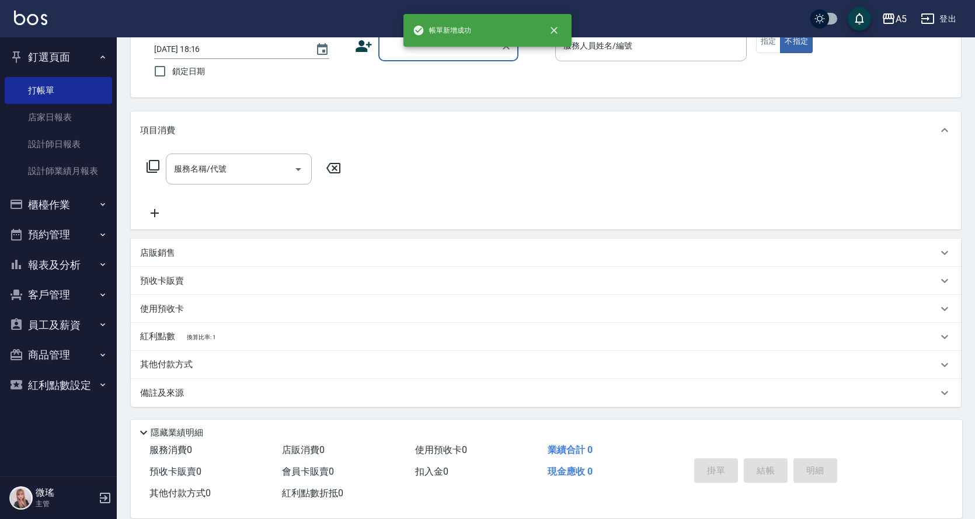
scroll to position [0, 0]
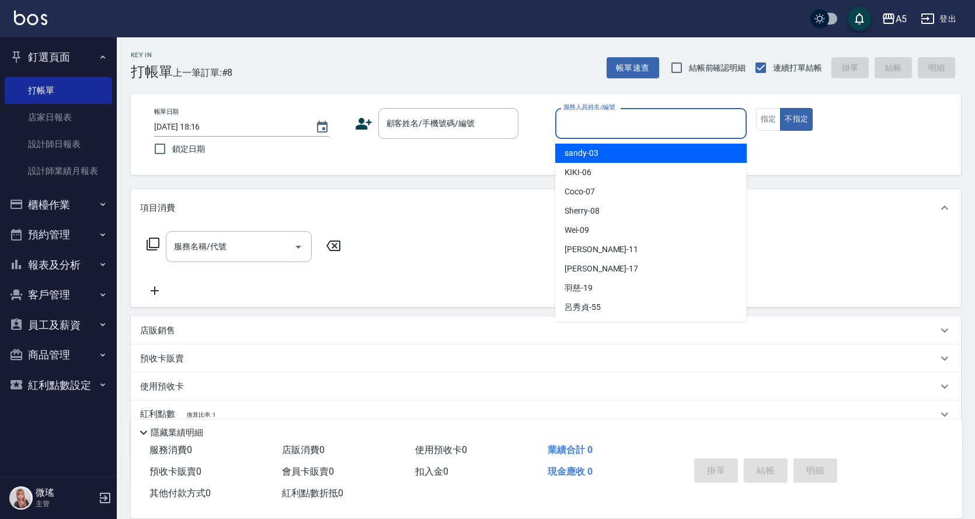
click at [583, 126] on input "服務人員姓名/編號" at bounding box center [650, 123] width 181 height 20
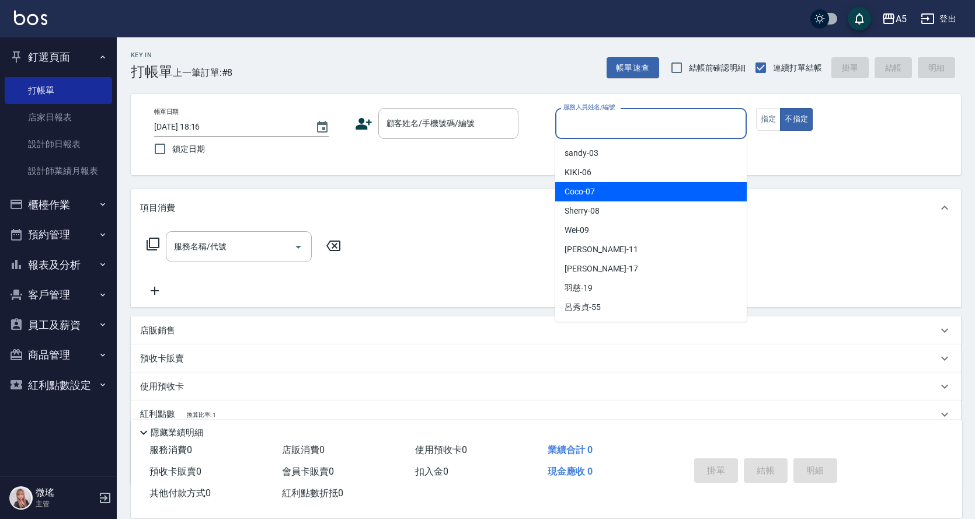
drag, startPoint x: 595, startPoint y: 196, endPoint x: 665, endPoint y: 160, distance: 78.6
click at [595, 196] on div "Coco -07" at bounding box center [650, 191] width 191 height 19
type input "Coco-07"
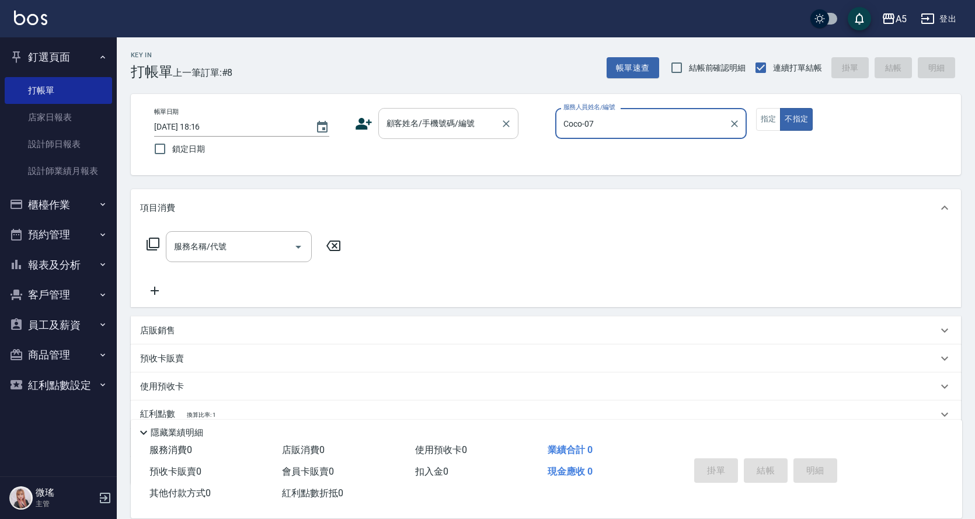
click at [441, 124] on input "顧客姓名/手機號碼/編號" at bounding box center [440, 123] width 112 height 20
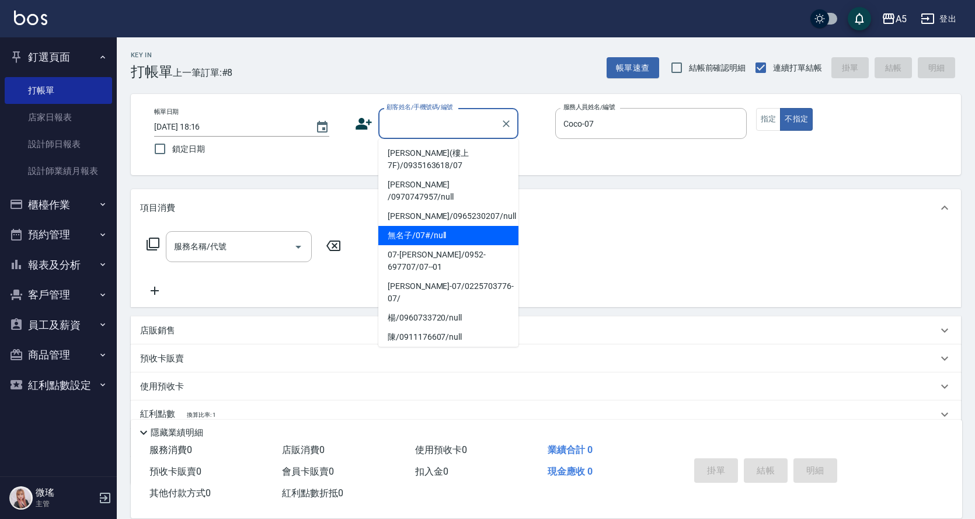
click at [451, 226] on li "無名子/07#/null" at bounding box center [448, 235] width 140 height 19
type input "無名子/07#/null"
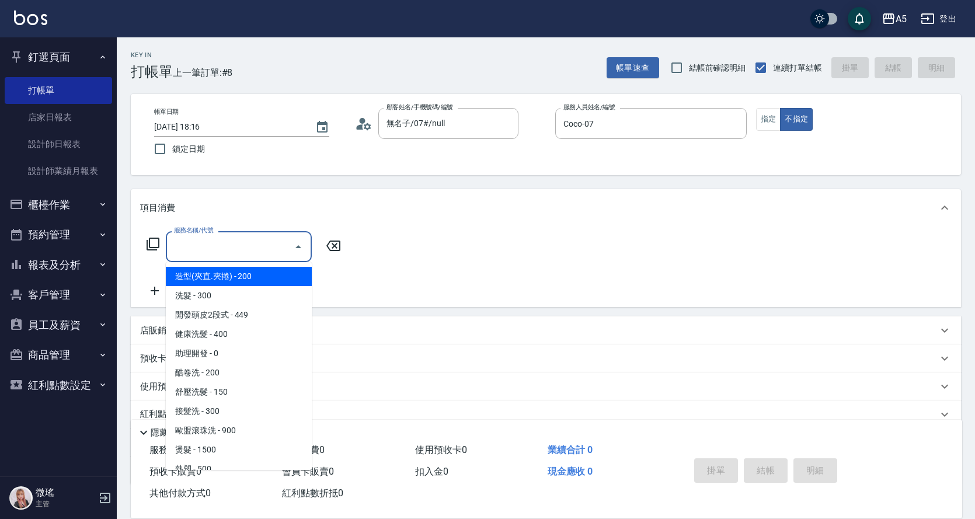
click at [213, 256] on input "服務名稱/代號" at bounding box center [230, 246] width 118 height 20
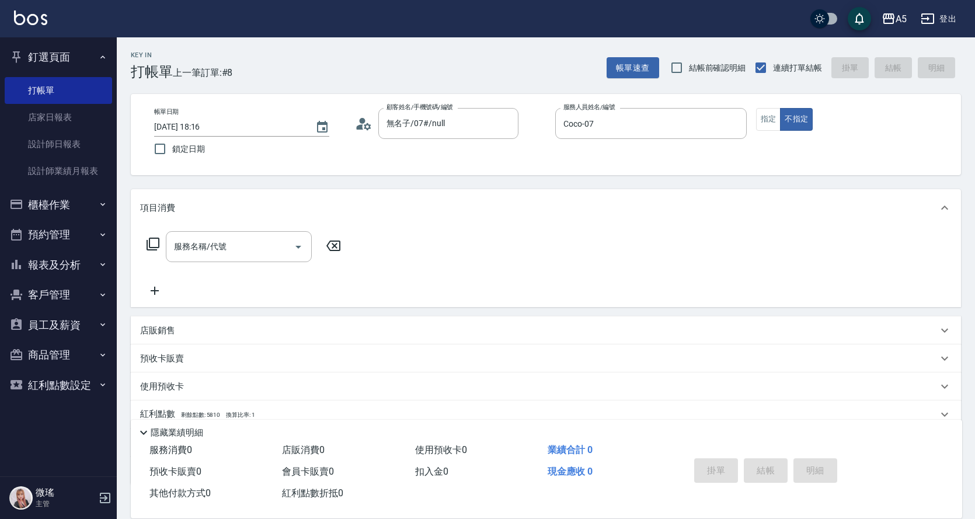
click at [155, 238] on icon at bounding box center [153, 244] width 14 height 14
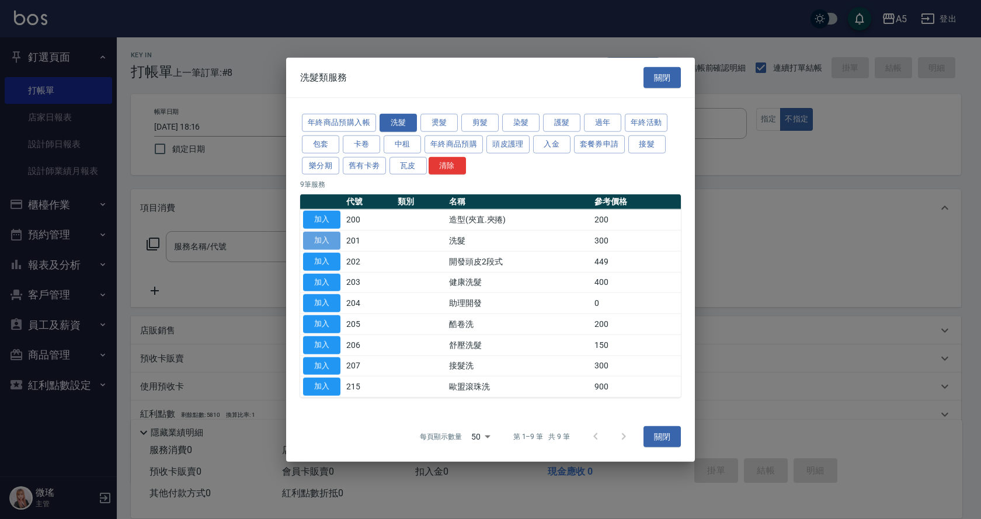
click at [319, 239] on button "加入" at bounding box center [321, 241] width 37 height 18
type input "洗髮(201)"
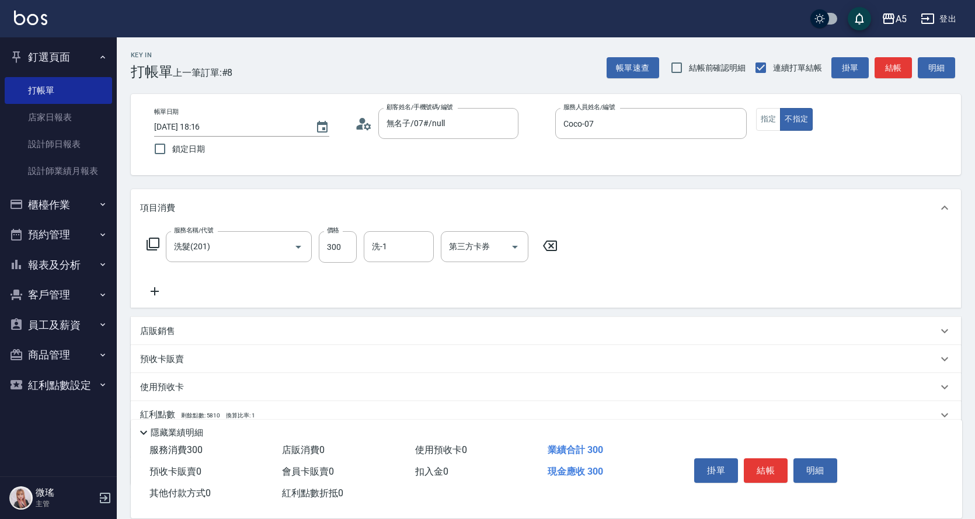
click at [139, 242] on div "服務名稱/代號 洗髮(201) 服務名稱/代號 價格 300 價格 洗-1 洗-1 第三方卡券 第三方卡券" at bounding box center [546, 267] width 830 height 81
click at [151, 246] on icon at bounding box center [153, 244] width 14 height 14
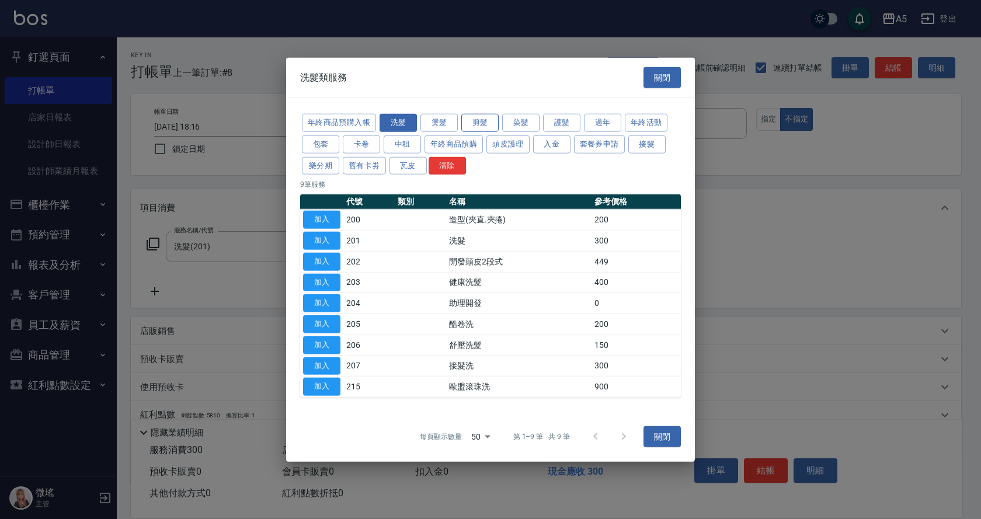
click at [492, 128] on button "剪髮" at bounding box center [479, 123] width 37 height 18
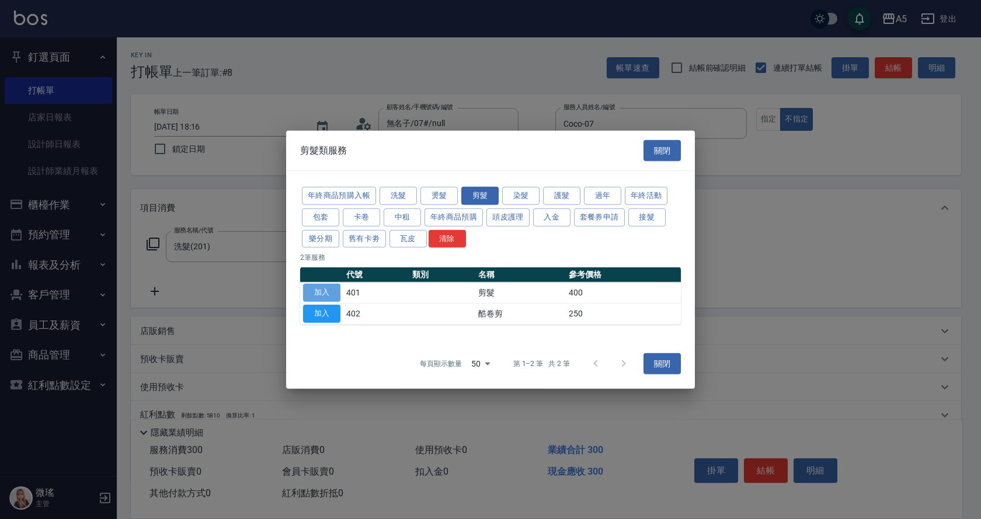
click at [335, 292] on button "加入" at bounding box center [321, 293] width 37 height 18
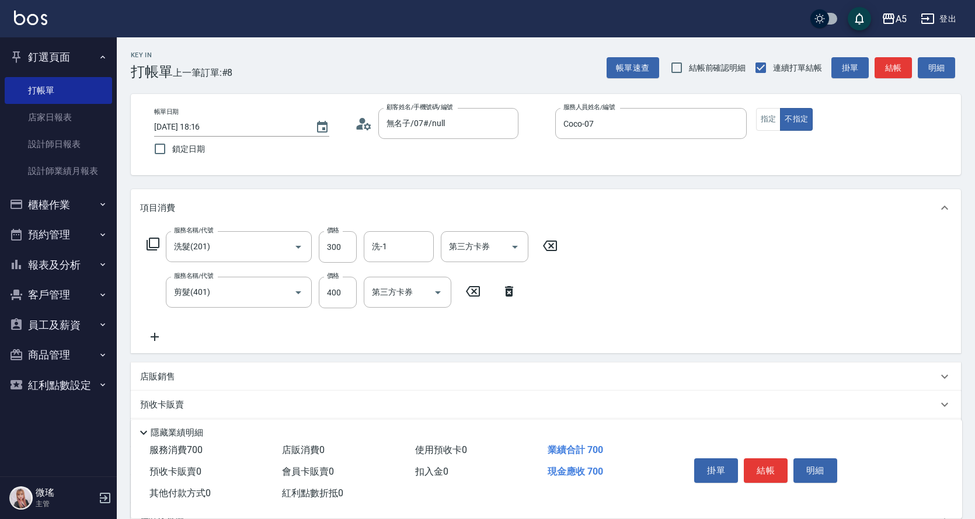
click at [150, 245] on icon at bounding box center [153, 244] width 13 height 13
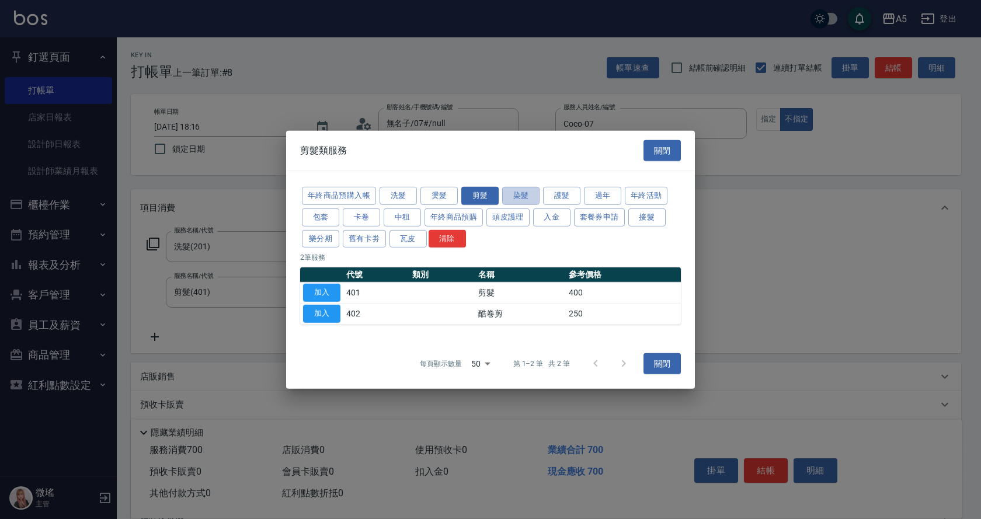
click at [535, 205] on div "年終商品預購入帳 洗髮 燙髮 剪髮 染髮 護髮 過年 年終活動 包套 卡卷 中租 年終商品預購 頭皮護理 入金 套餐券申請 接髮 樂分期 舊有卡劵 瓦皮 清除" at bounding box center [490, 217] width 381 height 64
click at [535, 203] on button "染髮" at bounding box center [520, 196] width 37 height 18
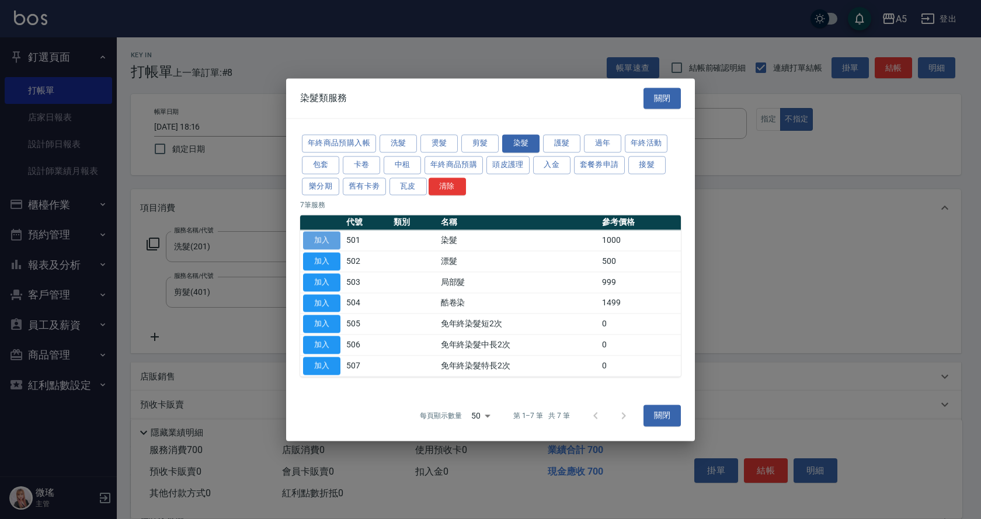
click at [338, 241] on button "加入" at bounding box center [321, 241] width 37 height 18
type input "170"
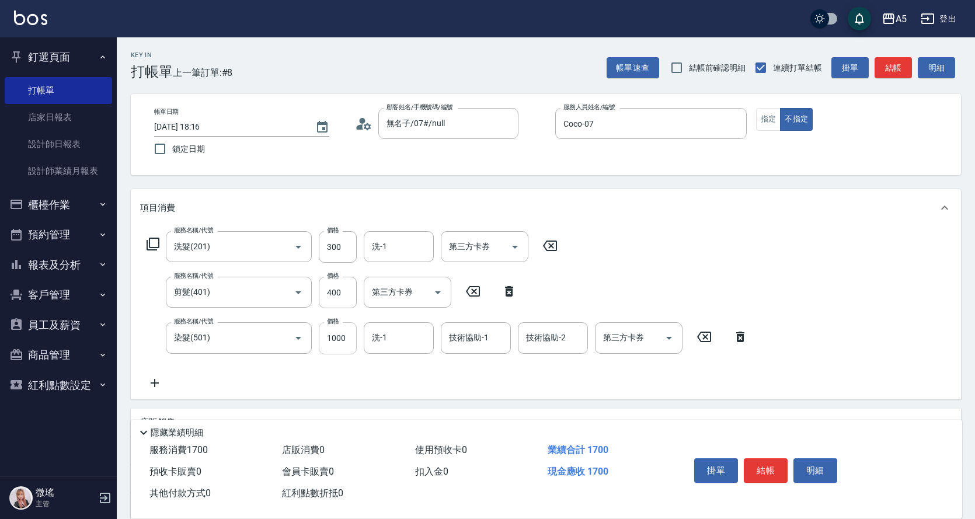
click at [351, 344] on input "1000" at bounding box center [338, 338] width 38 height 32
type input "0"
type input "70"
type input "250"
type input "90"
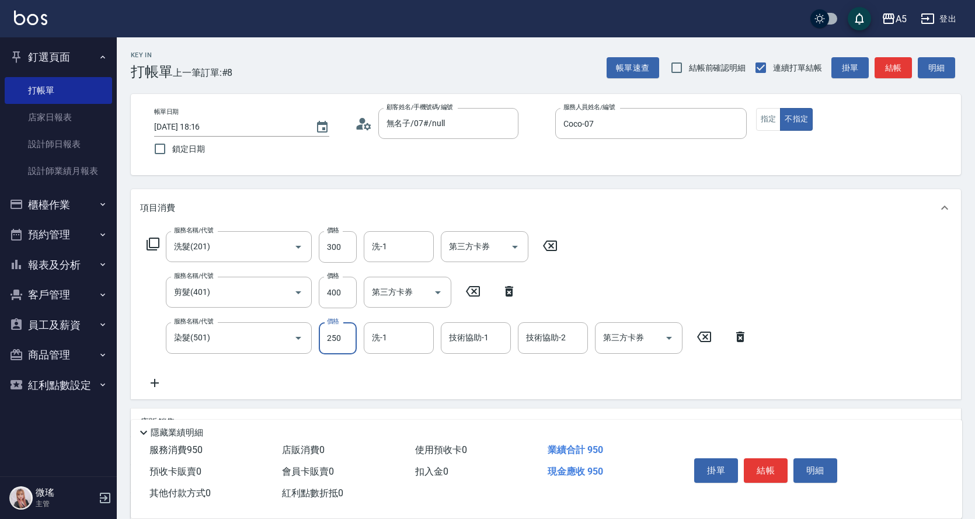
type input "2500"
type input "320"
type input "2500"
click at [765, 471] on button "結帳" at bounding box center [766, 470] width 44 height 25
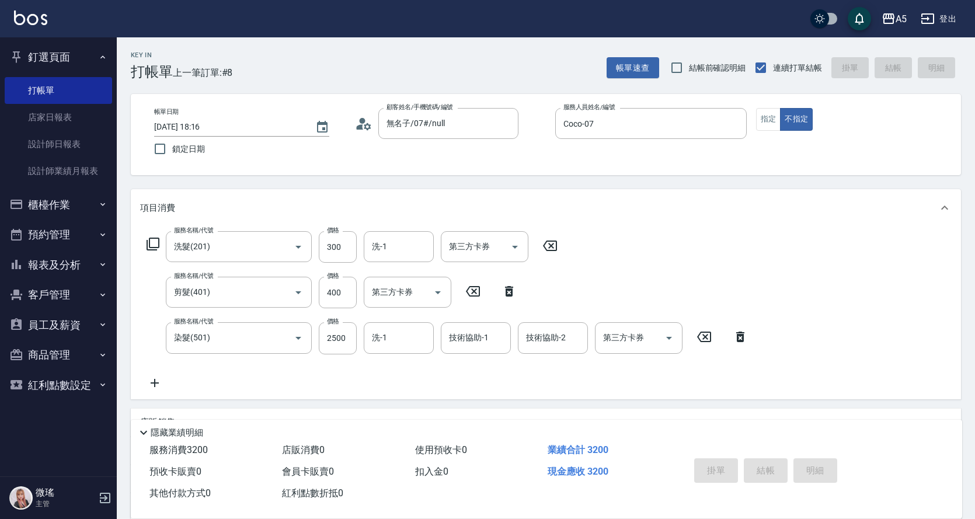
type input "0"
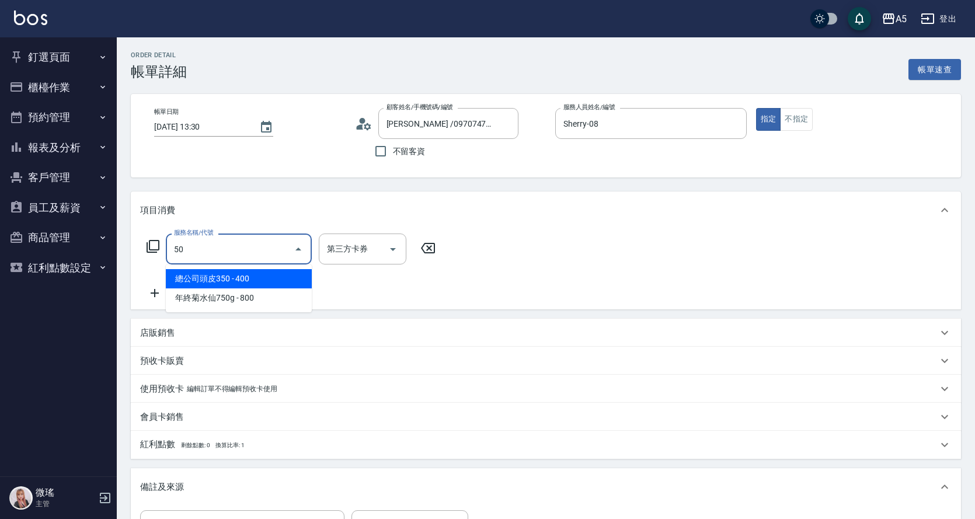
type input "501"
type input "100"
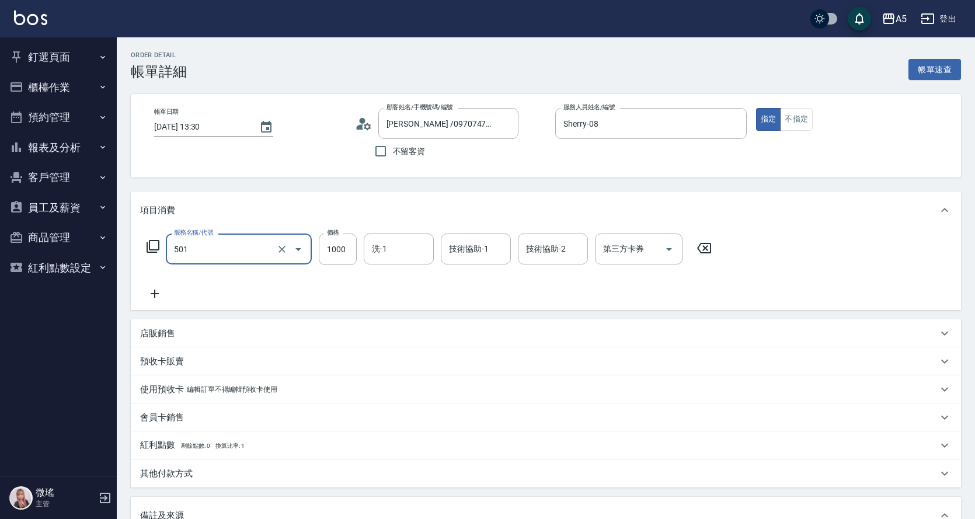
type input "染髮(501)"
type input "2"
type input "0"
type input "248"
type input "20"
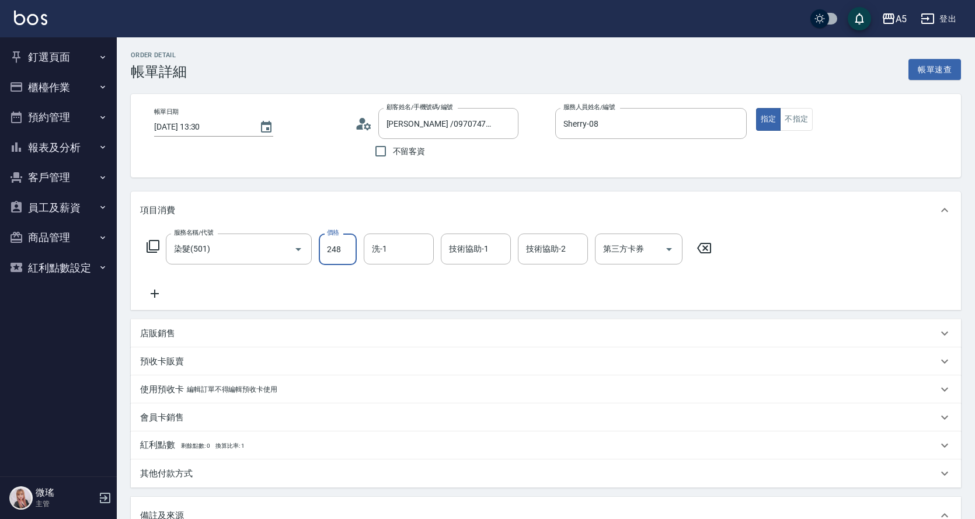
type input "2480"
type input "240"
type input "2480"
type input "sandy-03"
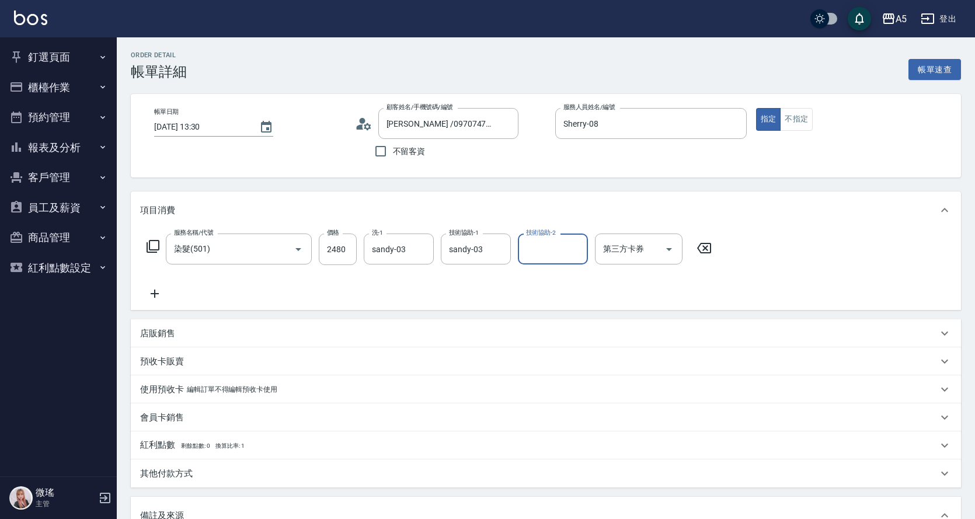
scroll to position [201, 0]
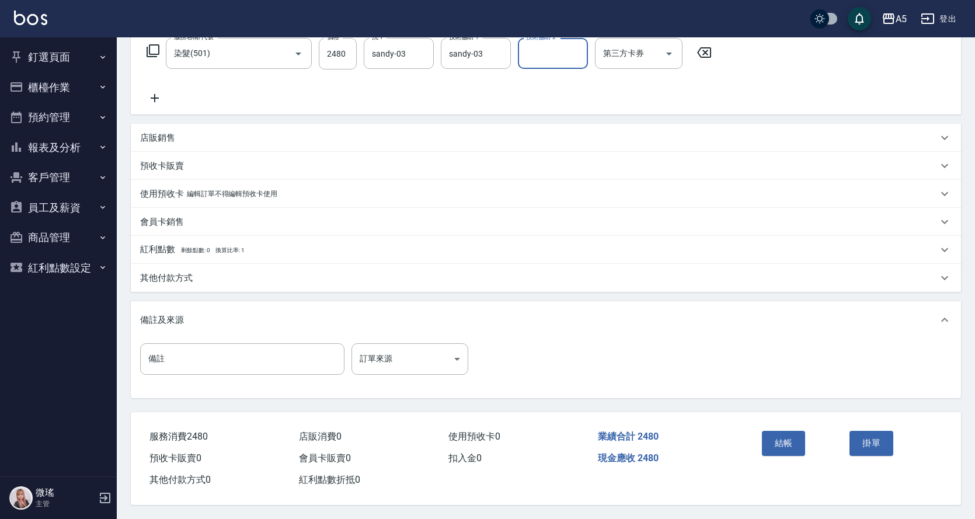
click at [804, 415] on div "結帳 掛單" at bounding box center [845, 451] width 204 height 79
click at [796, 431] on button "結帳" at bounding box center [784, 443] width 44 height 25
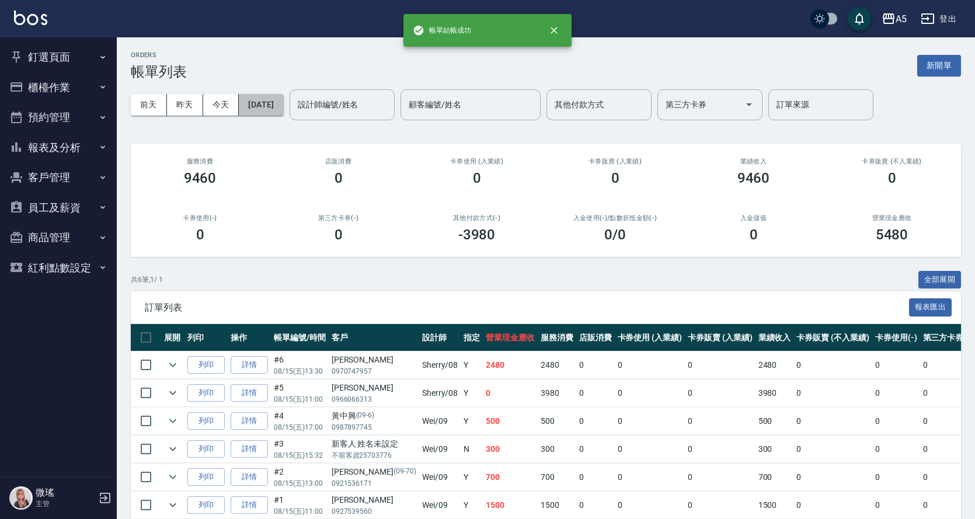
click at [283, 105] on button "[DATE]" at bounding box center [261, 105] width 44 height 22
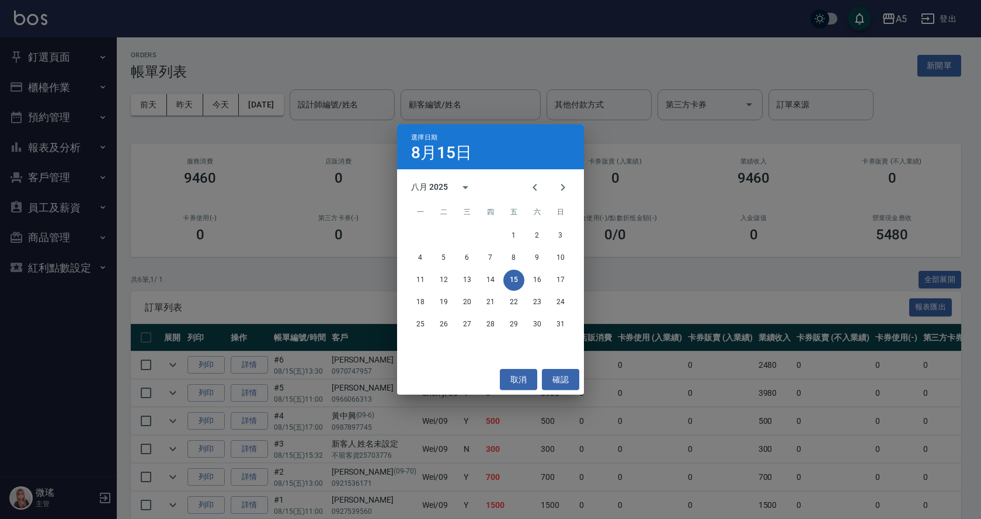
click at [378, 95] on div "選擇日期 8月15日 八月 2025 一 二 三 四 五 六 日 1 2 3 4 5 6 7 8 9 10 11 12 13 14 15 16 17 18 1…" at bounding box center [490, 259] width 981 height 519
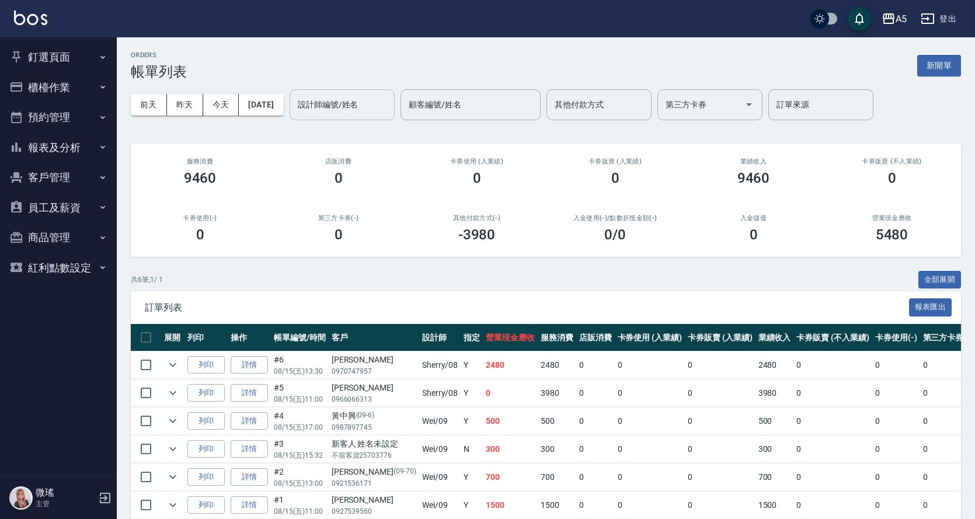
click at [389, 97] on input "設計師編號/姓名" at bounding box center [342, 105] width 95 height 20
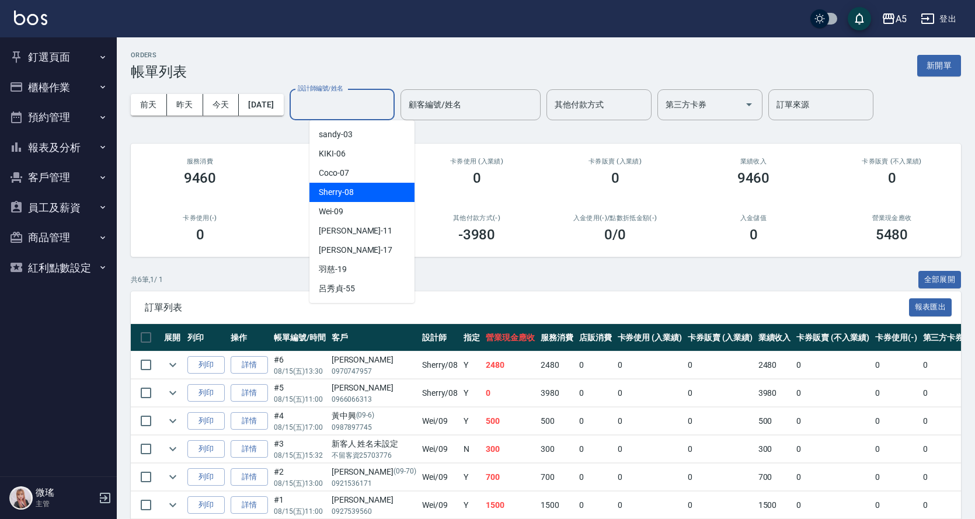
click at [372, 187] on div "Sherry -08" at bounding box center [361, 192] width 105 height 19
type input "Sherry-08"
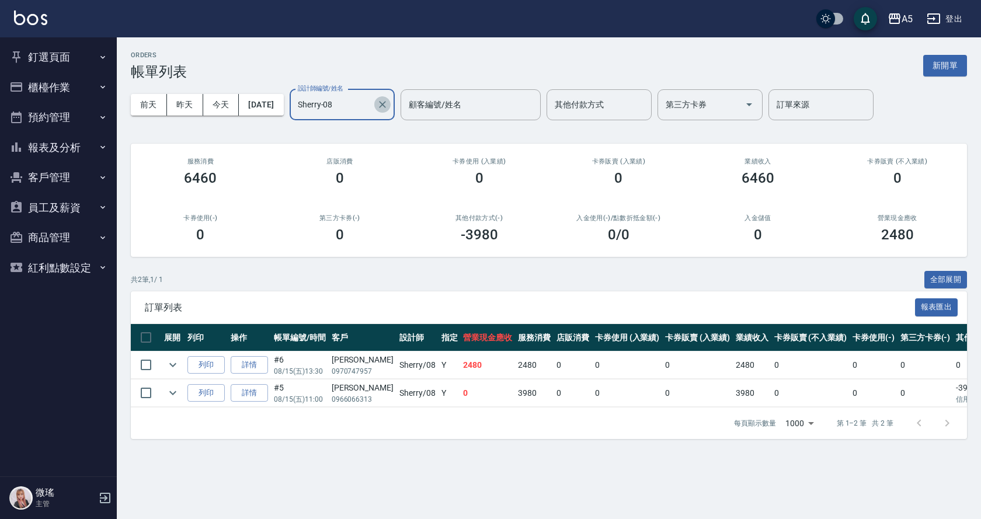
drag, startPoint x: 400, startPoint y: 107, endPoint x: 319, endPoint y: 133, distance: 84.4
click at [388, 108] on icon "Clear" at bounding box center [383, 105] width 12 height 12
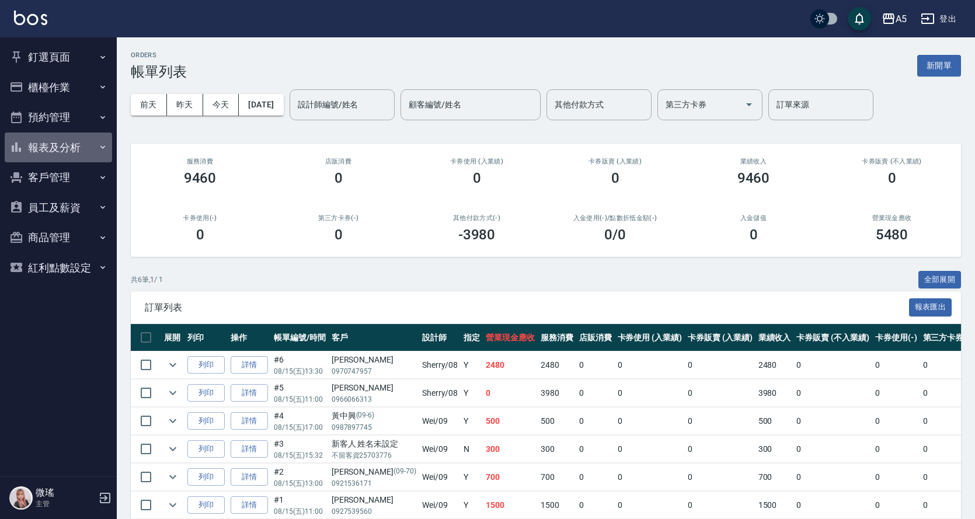
click at [82, 137] on button "報表及分析" at bounding box center [58, 148] width 107 height 30
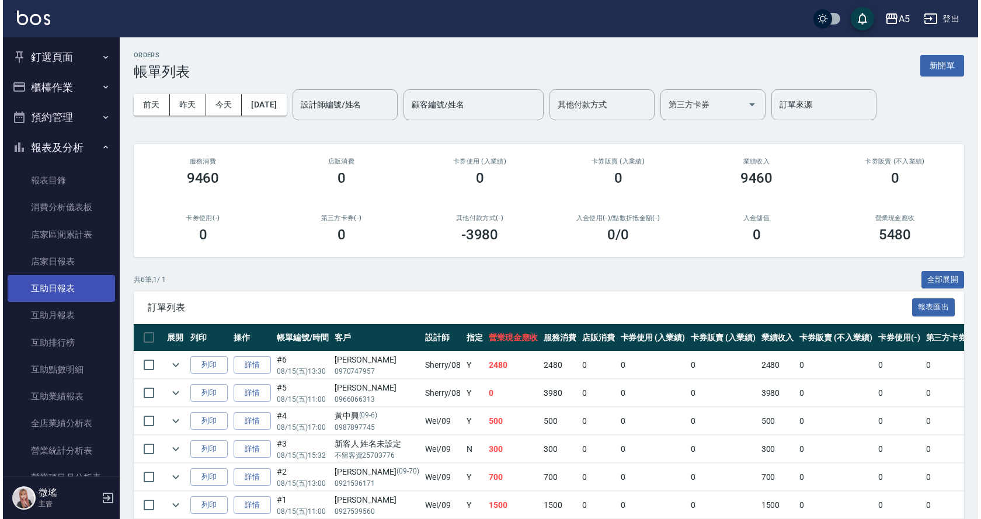
scroll to position [175, 0]
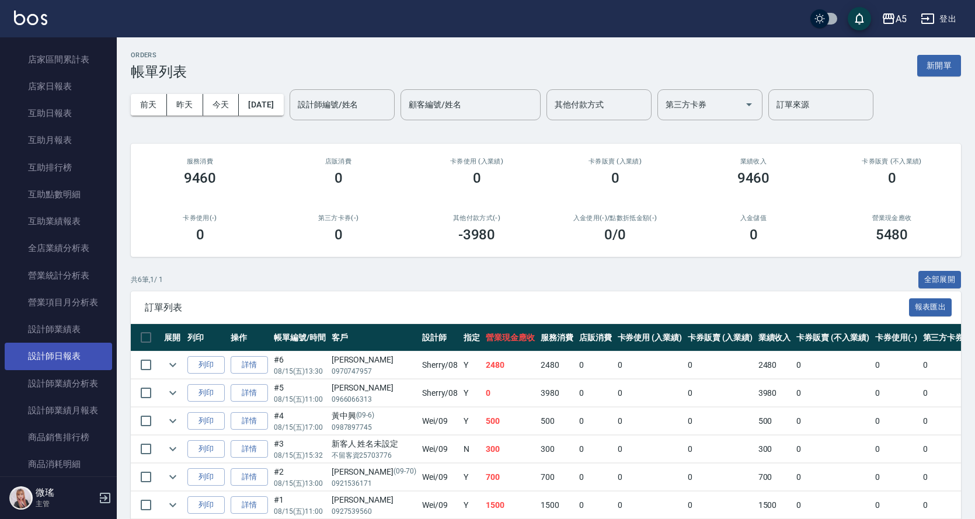
click at [76, 363] on link "設計師日報表" at bounding box center [58, 356] width 107 height 27
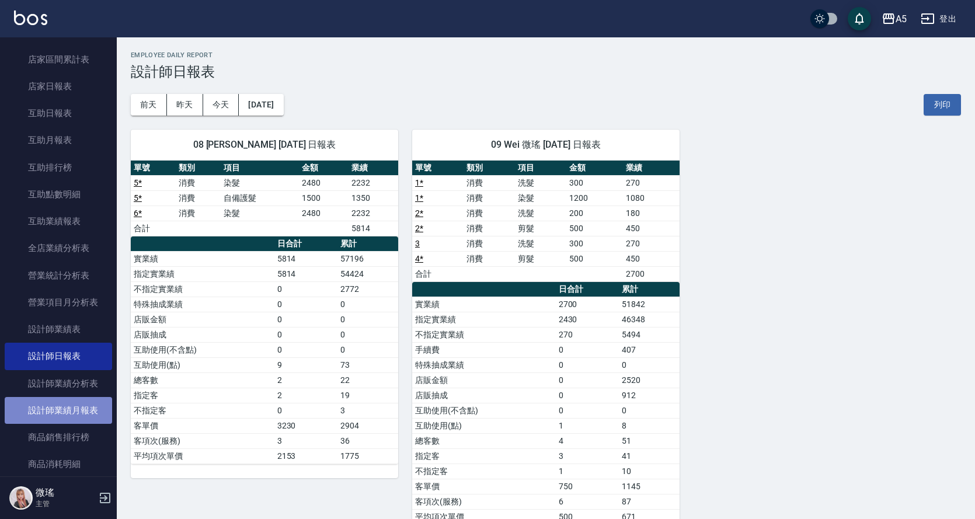
click at [83, 400] on link "設計師業績月報表" at bounding box center [58, 410] width 107 height 27
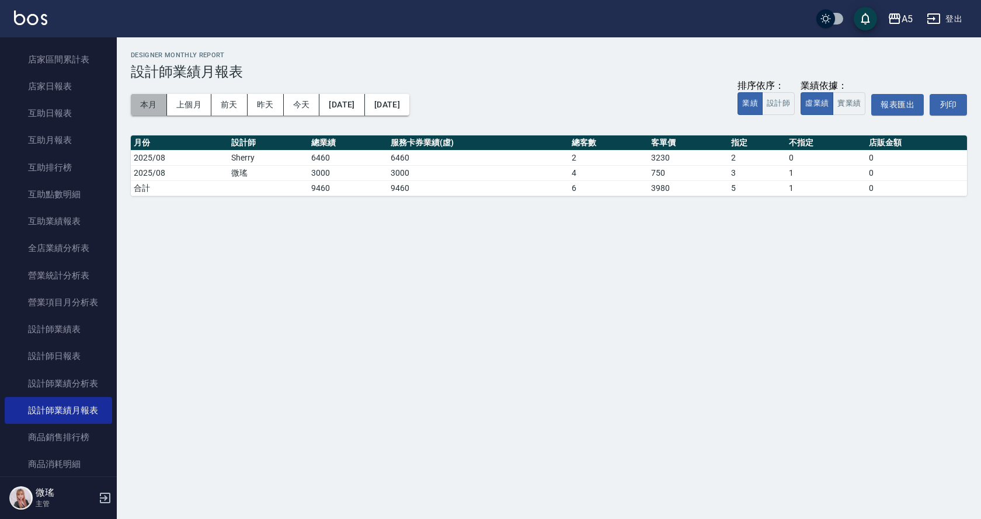
click at [141, 104] on button "本月" at bounding box center [149, 105] width 36 height 22
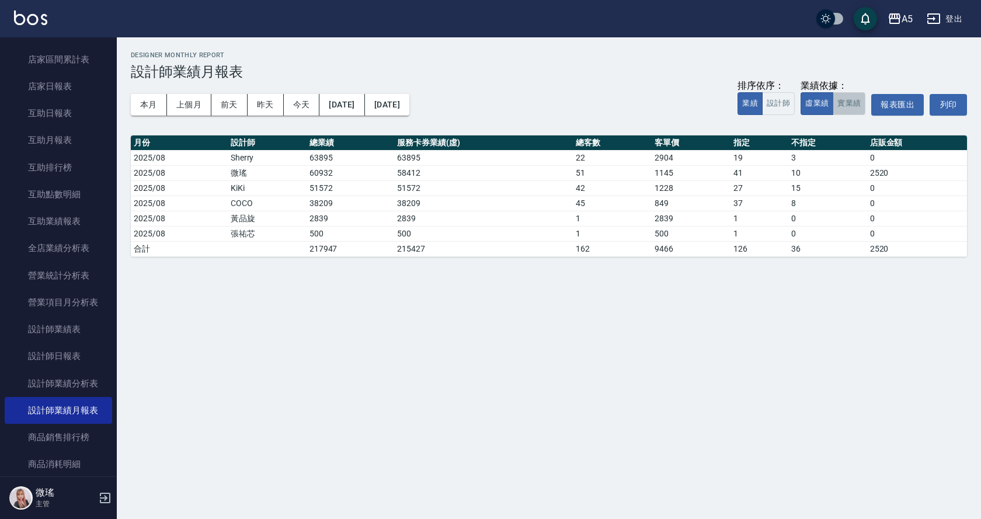
click at [852, 102] on button "實業績" at bounding box center [848, 103] width 33 height 23
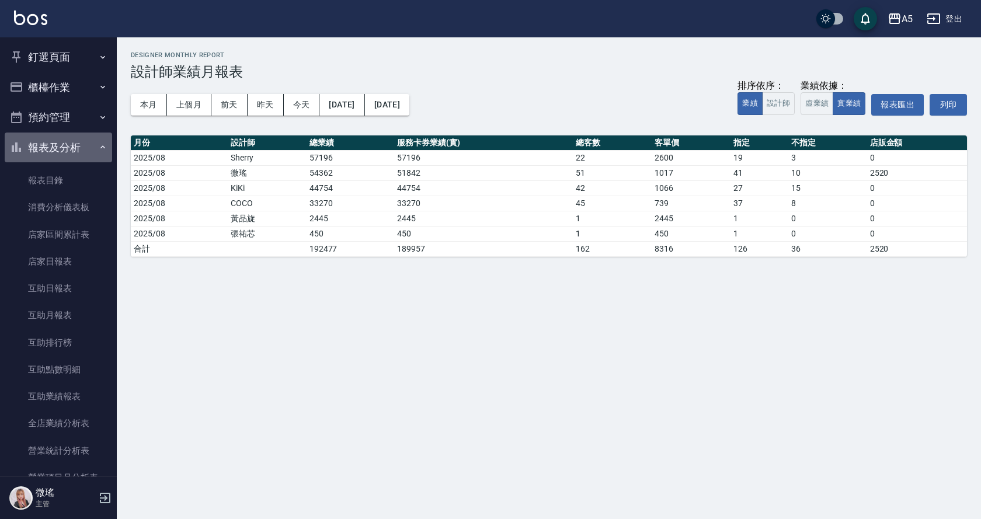
click at [71, 138] on button "報表及分析" at bounding box center [58, 148] width 107 height 30
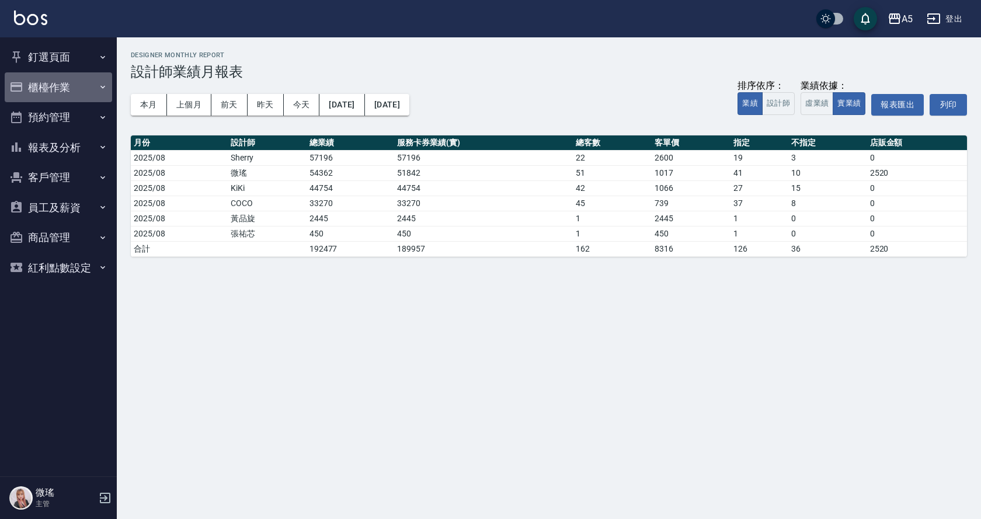
click at [55, 91] on button "櫃檯作業" at bounding box center [58, 87] width 107 height 30
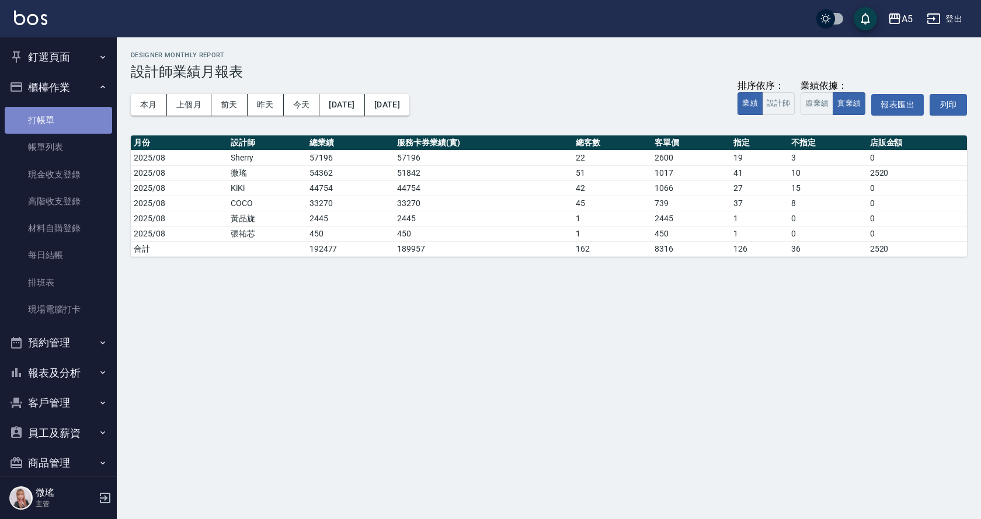
click at [61, 131] on link "打帳單" at bounding box center [58, 120] width 107 height 27
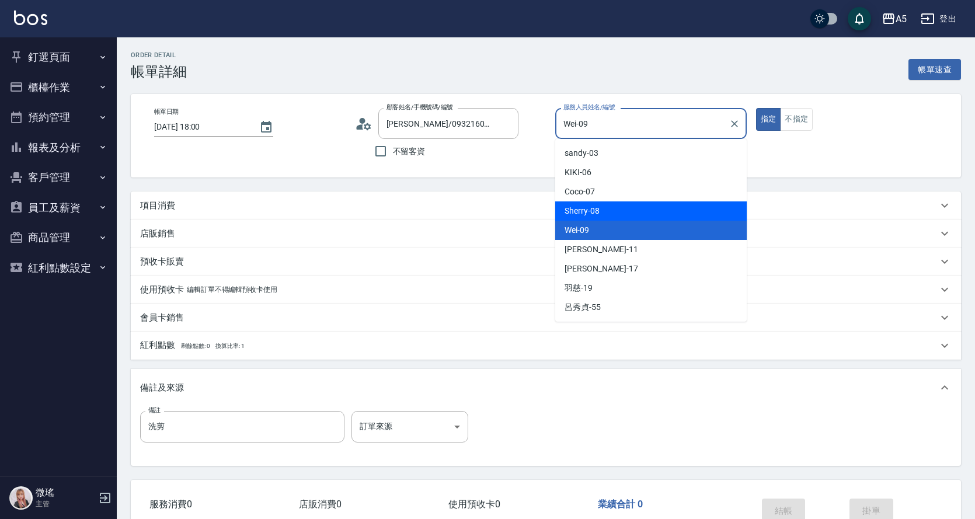
click at [629, 217] on div "Sherry -08" at bounding box center [650, 210] width 191 height 19
type input "Sherry-08"
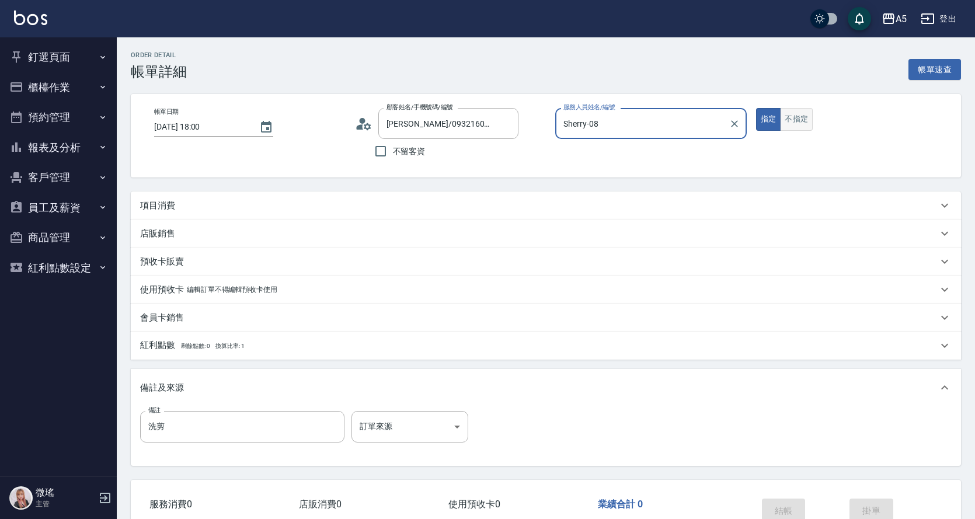
click at [795, 112] on button "不指定" at bounding box center [796, 119] width 33 height 23
click at [795, 118] on button "不指定" at bounding box center [796, 119] width 33 height 23
click at [762, 121] on button "指定" at bounding box center [768, 119] width 25 height 23
click at [786, 118] on button "不指定" at bounding box center [796, 119] width 33 height 23
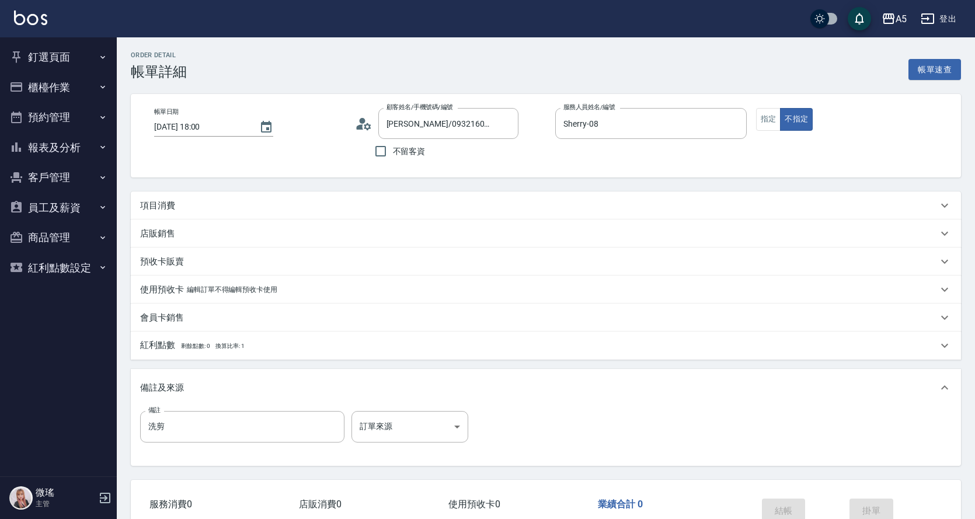
click at [154, 194] on div "項目消費" at bounding box center [546, 205] width 830 height 28
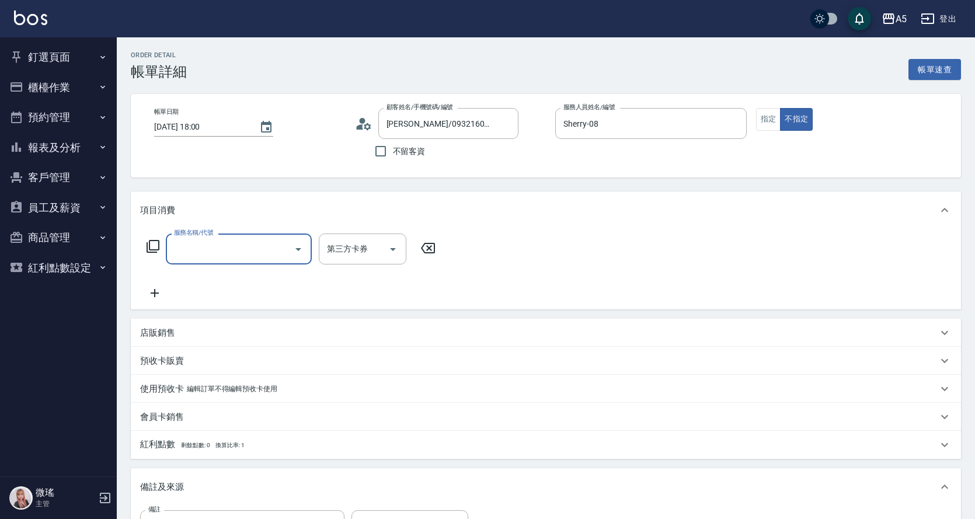
click at [212, 249] on input "服務名稱/代號" at bounding box center [230, 249] width 118 height 20
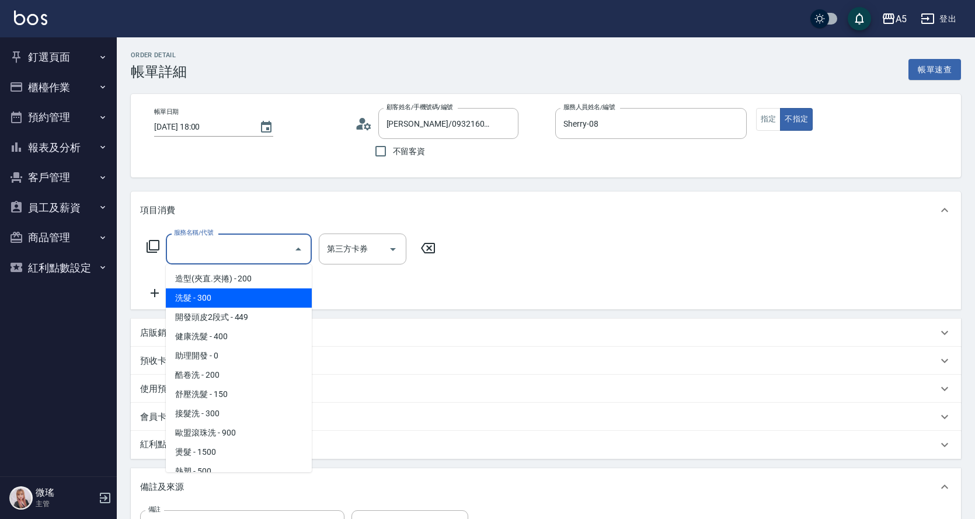
click at [239, 295] on span "洗髮 - 300" at bounding box center [239, 297] width 146 height 19
type input "洗髮(201)"
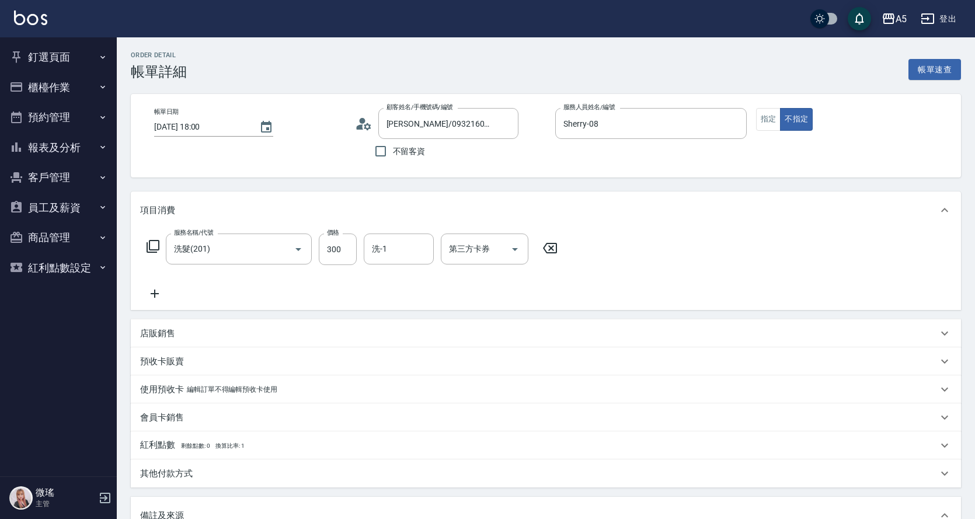
click at [155, 291] on icon at bounding box center [155, 294] width 8 height 8
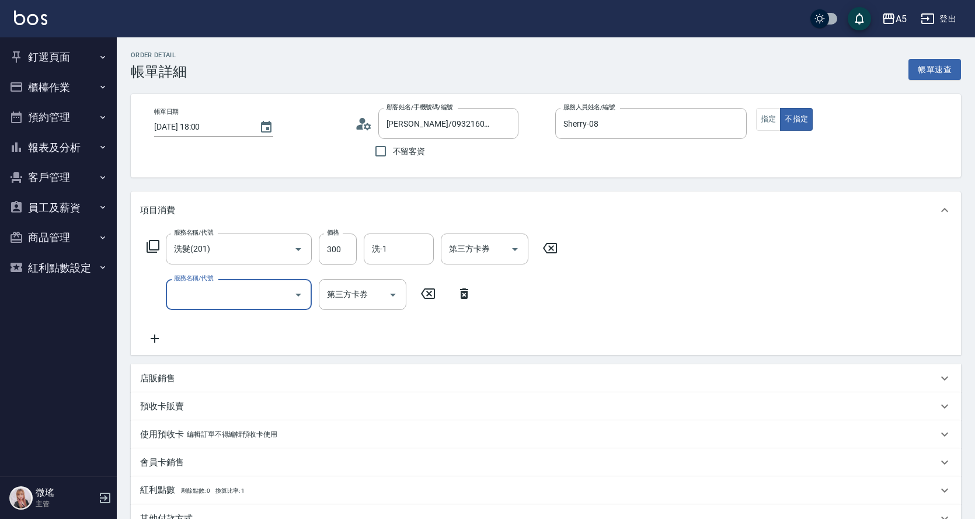
click at [209, 288] on input "服務名稱/代號" at bounding box center [230, 294] width 118 height 20
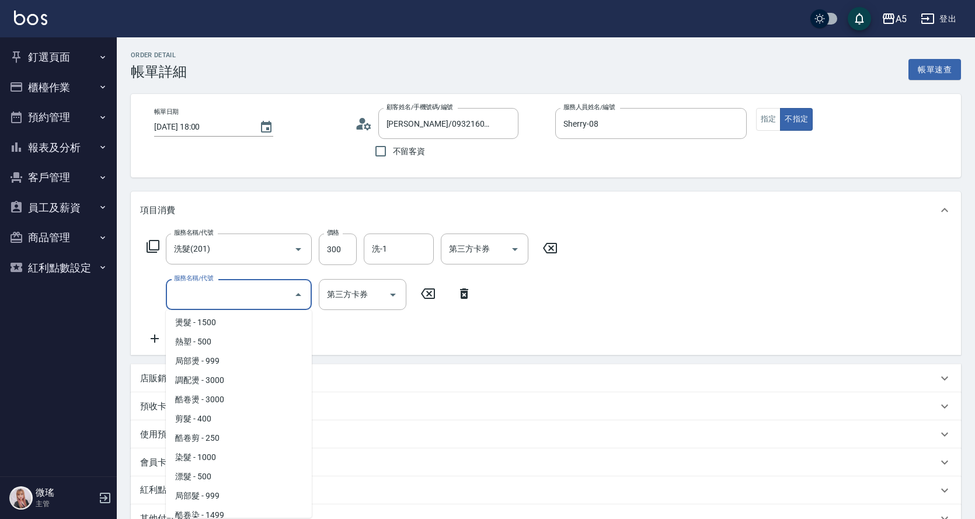
scroll to position [234, 0]
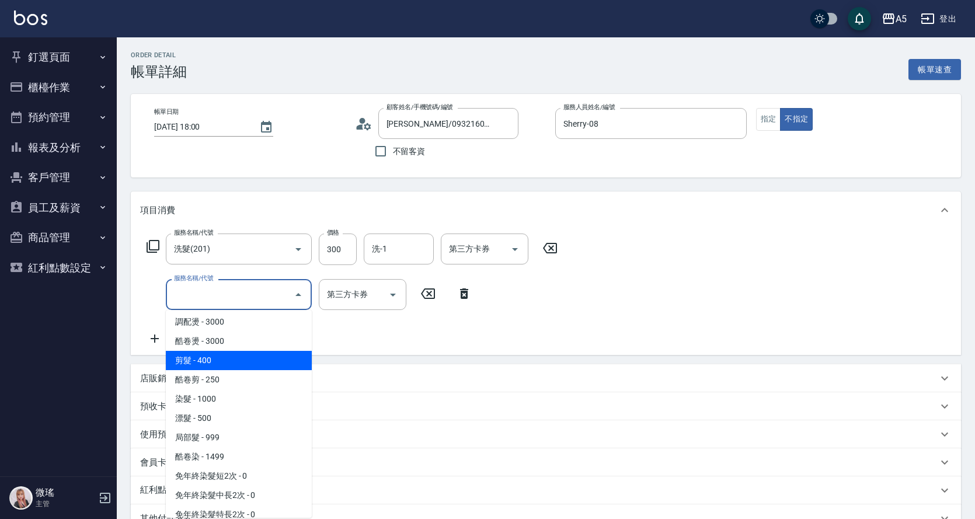
click at [262, 365] on span "剪髮 - 400" at bounding box center [239, 360] width 146 height 19
type input "70"
type input "剪髮(401)"
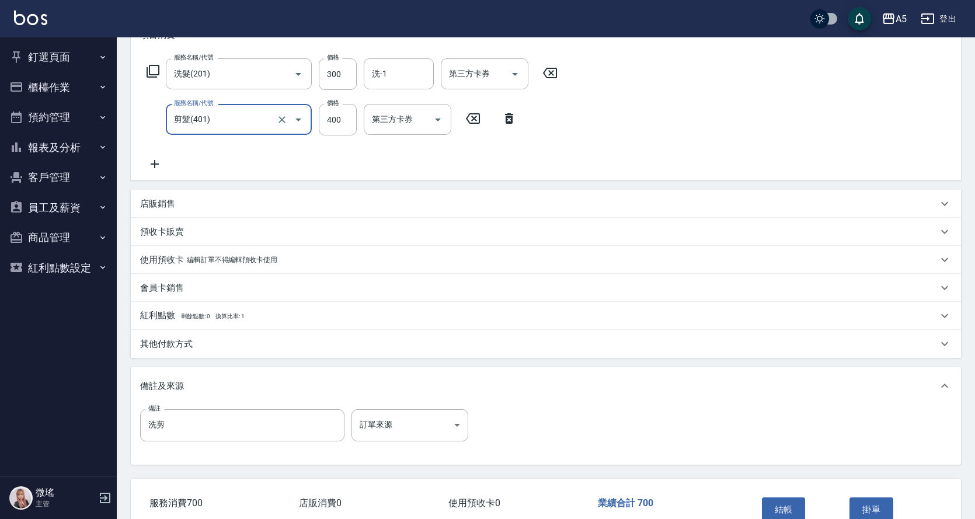
scroll to position [247, 0]
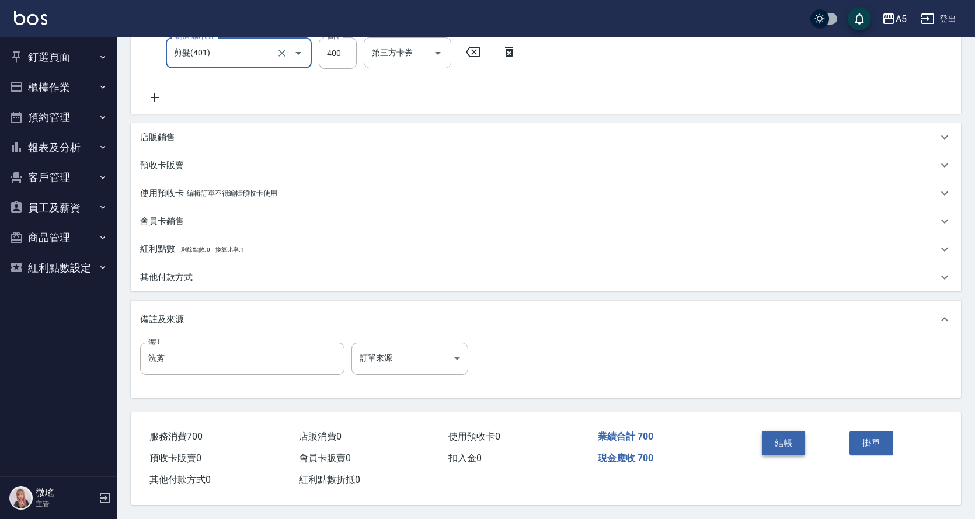
click at [774, 436] on button "結帳" at bounding box center [784, 443] width 44 height 25
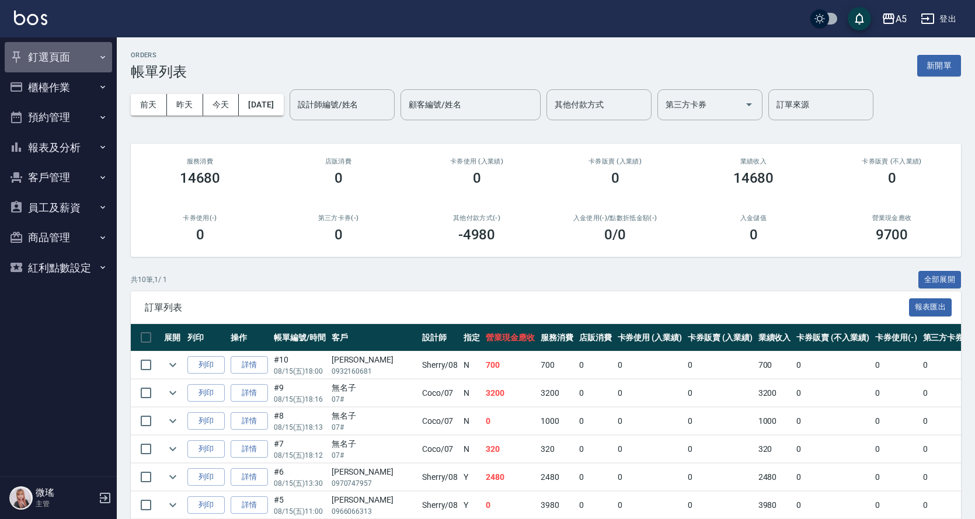
click at [18, 60] on icon "button" at bounding box center [16, 57] width 14 height 14
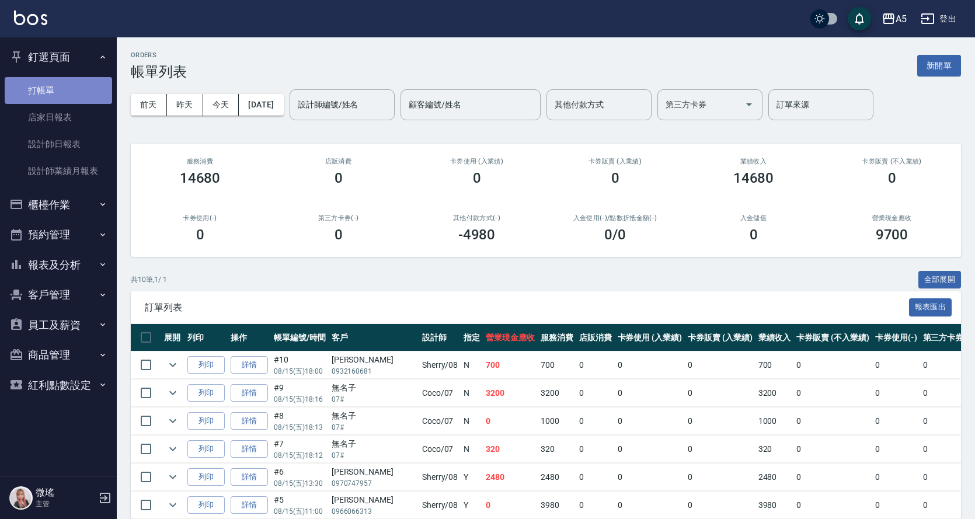
click at [73, 86] on link "打帳單" at bounding box center [58, 90] width 107 height 27
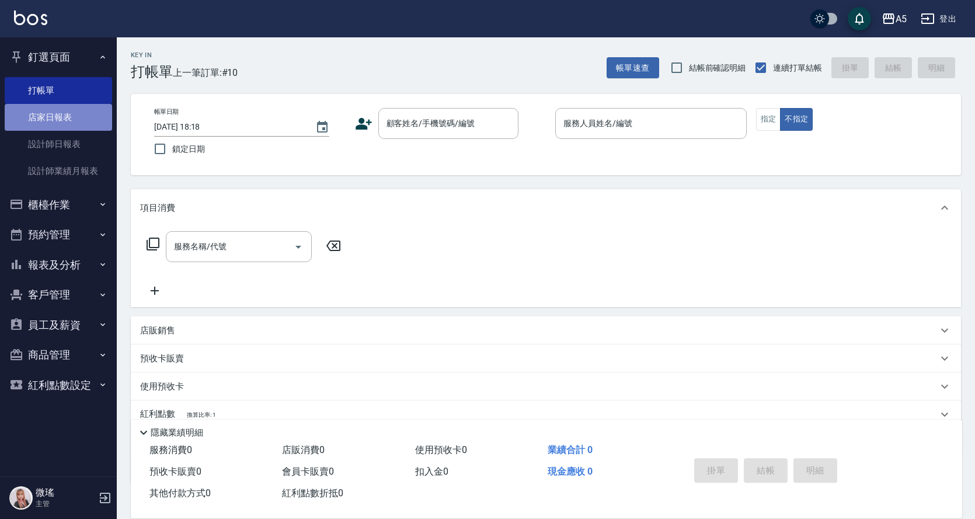
click at [77, 121] on link "店家日報表" at bounding box center [58, 117] width 107 height 27
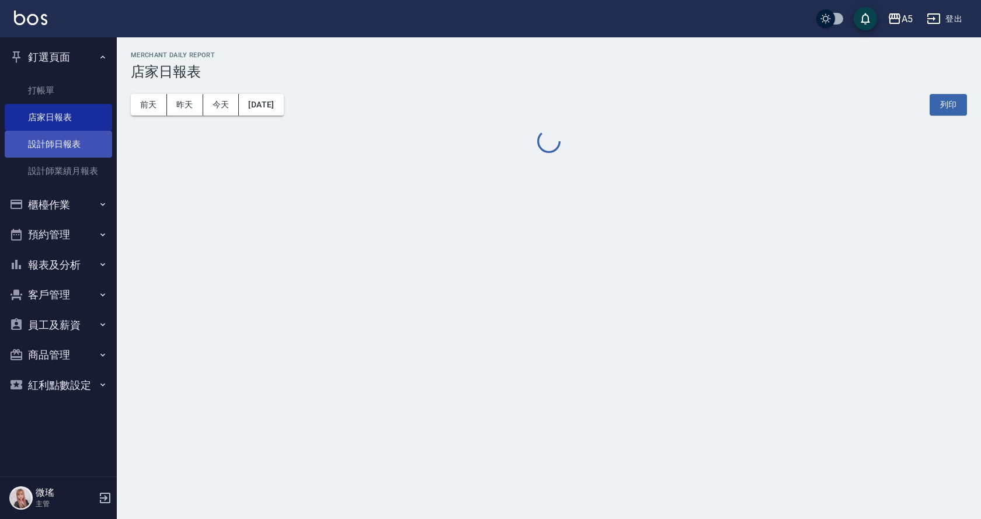
click at [86, 149] on link "設計師日報表" at bounding box center [58, 144] width 107 height 27
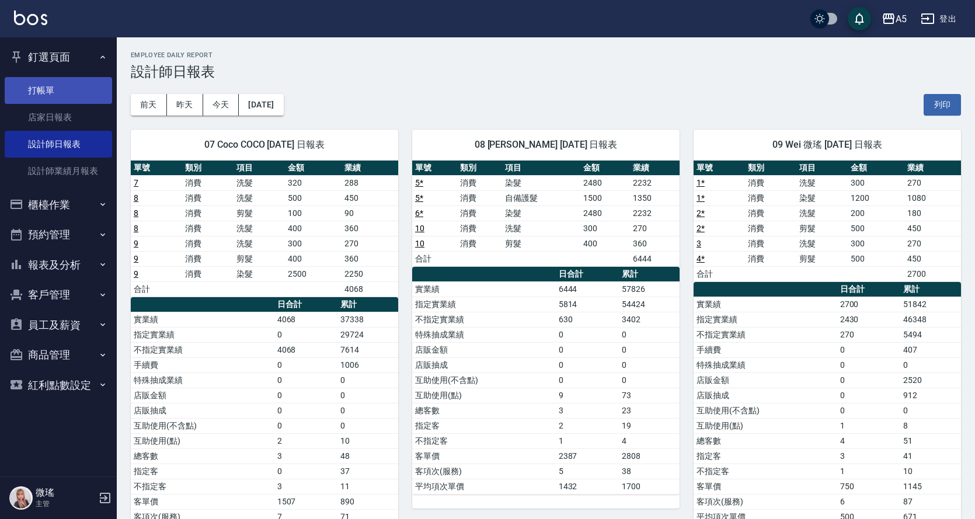
click at [54, 95] on link "打帳單" at bounding box center [58, 90] width 107 height 27
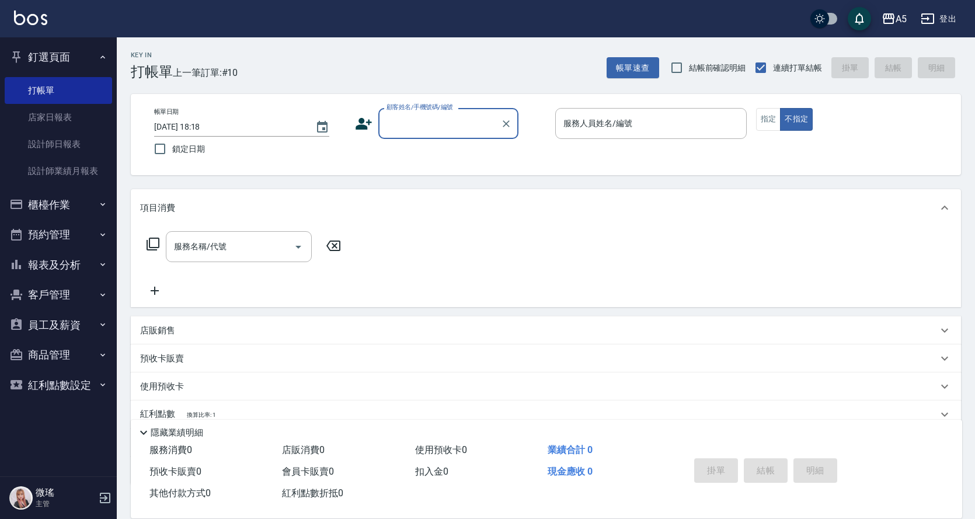
click at [44, 203] on button "櫃檯作業" at bounding box center [58, 205] width 107 height 30
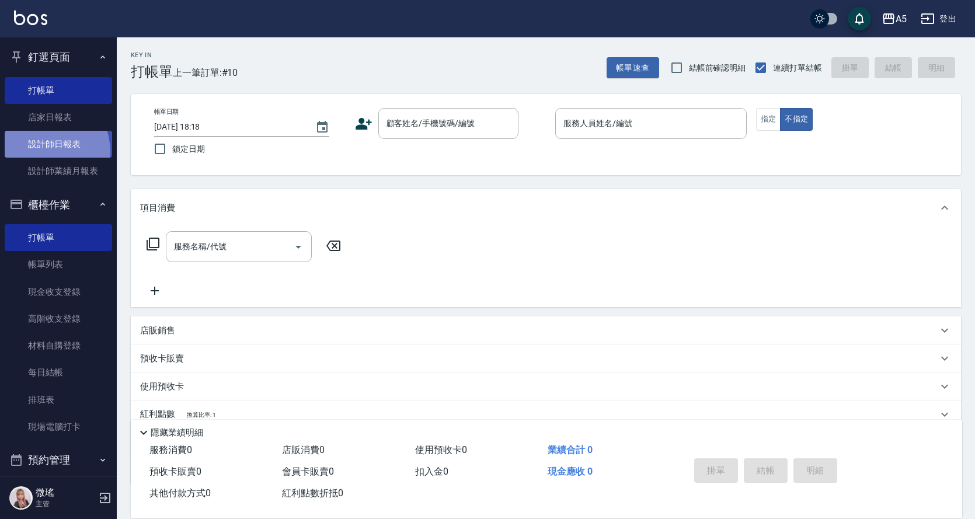
click at [40, 152] on link "設計師日報表" at bounding box center [58, 144] width 107 height 27
